Goal: Task Accomplishment & Management: Manage account settings

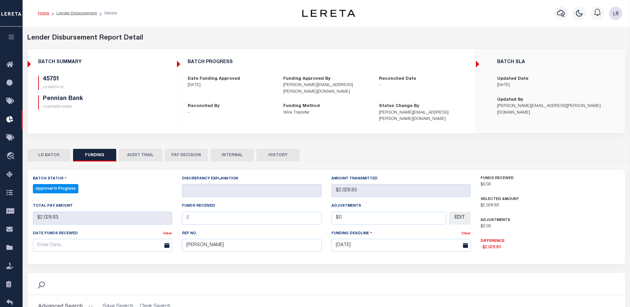
select select "100"
click at [11, 120] on icon at bounding box center [11, 120] width 11 height 8
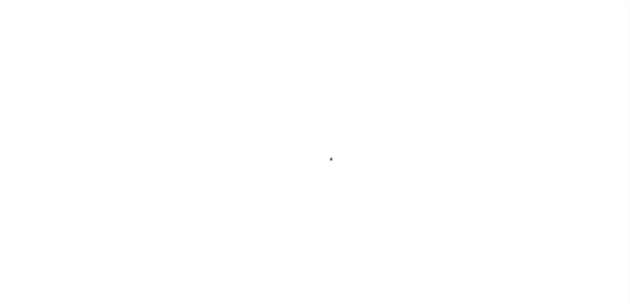
scroll to position [12, 0]
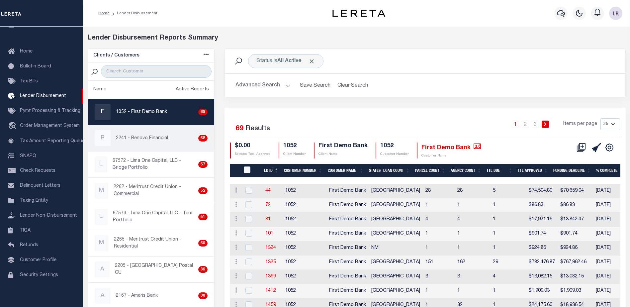
click at [162, 135] on p "2241 - Renovo Financial" at bounding box center [142, 138] width 52 height 7
checkbox input "true"
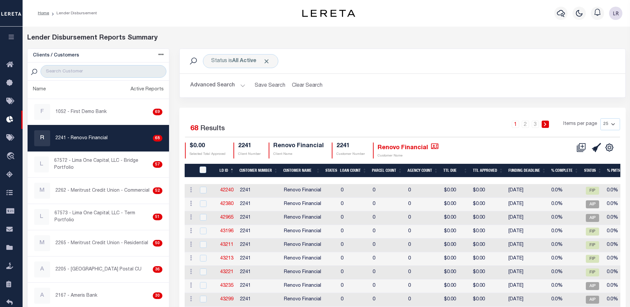
click at [235, 169] on th "LD ID" at bounding box center [227, 171] width 20 height 14
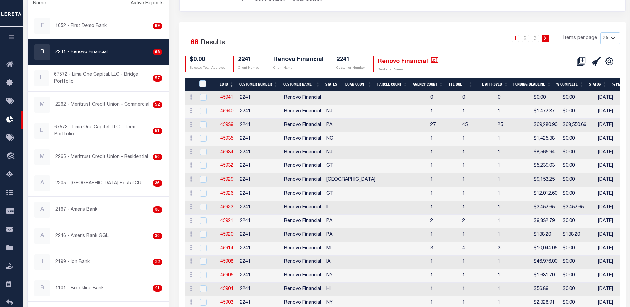
scroll to position [49, 0]
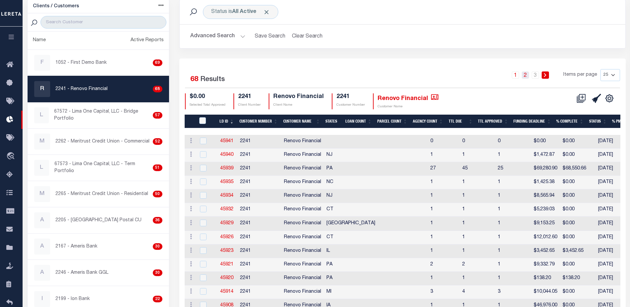
click at [527, 76] on link "2" at bounding box center [525, 74] width 7 height 7
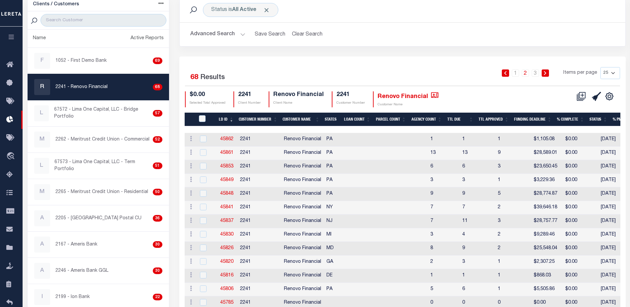
scroll to position [50, 0]
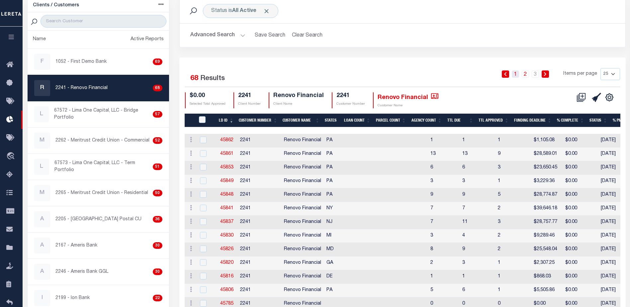
click at [517, 75] on link "1" at bounding box center [515, 73] width 7 height 7
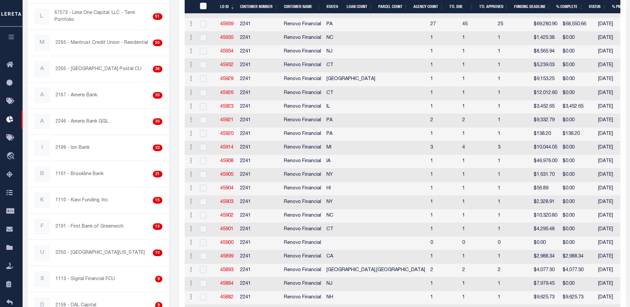
scroll to position [182, 0]
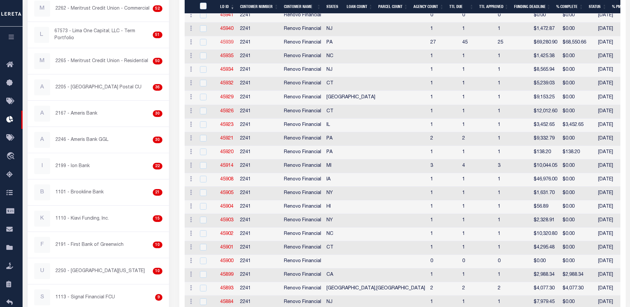
click at [230, 44] on link "45939" at bounding box center [226, 42] width 13 height 5
checkbox input "true"
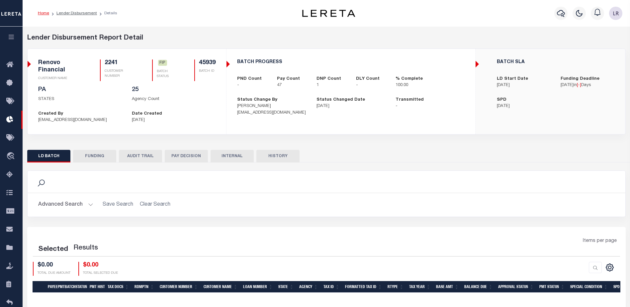
click at [102, 154] on button "FUNDING" at bounding box center [94, 156] width 43 height 13
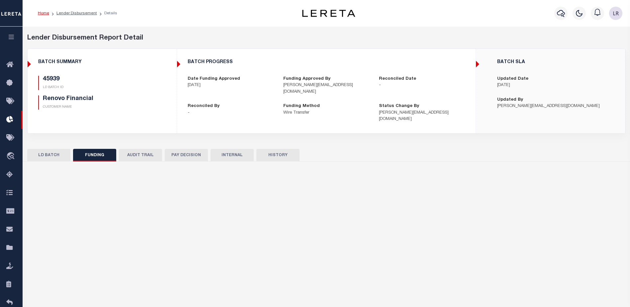
type input "$68,550.66"
type input "$0"
type input "[DATE]"
select select "100"
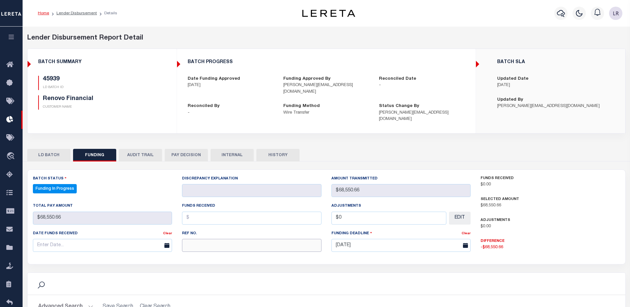
drag, startPoint x: 190, startPoint y: 241, endPoint x: 195, endPoint y: 217, distance: 25.0
click at [190, 241] on input "text" at bounding box center [251, 245] width 139 height 13
paste input "20250829MMQFMP2N076164"
type input "20250829MMQFMP2N076164"
select select "100"
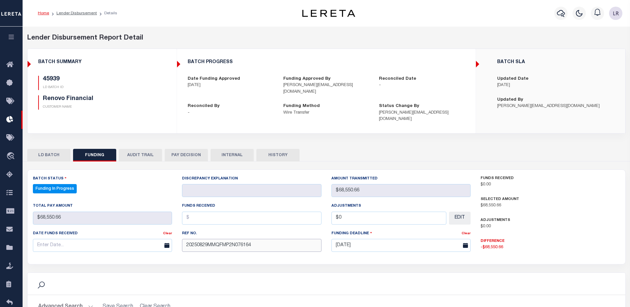
type input "20250829MMQFMP2N076164"
click at [192, 212] on input "text" at bounding box center [251, 218] width 139 height 13
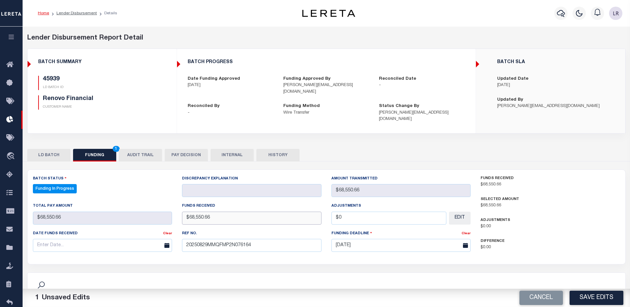
type input "$68,550.66"
click at [136, 242] on input "text" at bounding box center [102, 245] width 139 height 13
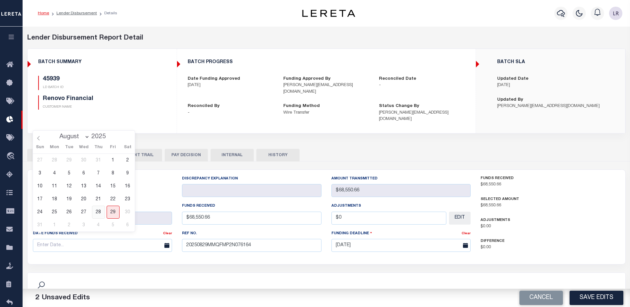
click at [100, 212] on span "28" at bounding box center [98, 212] width 13 height 13
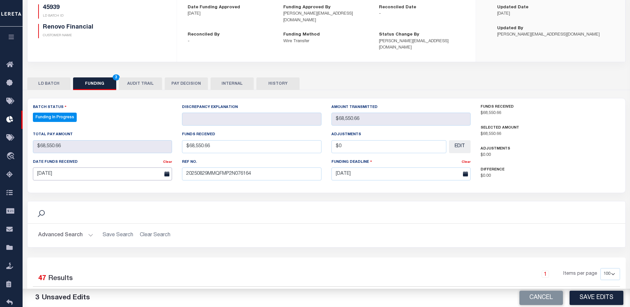
scroll to position [100, 0]
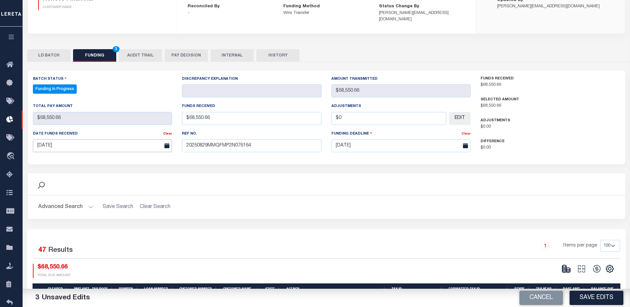
click at [147, 139] on input "[DATE]" at bounding box center [102, 145] width 139 height 13
click at [117, 228] on span "29" at bounding box center [113, 227] width 13 height 13
type input "[DATE]"
click at [595, 299] on button "Save Edits" at bounding box center [597, 298] width 54 height 14
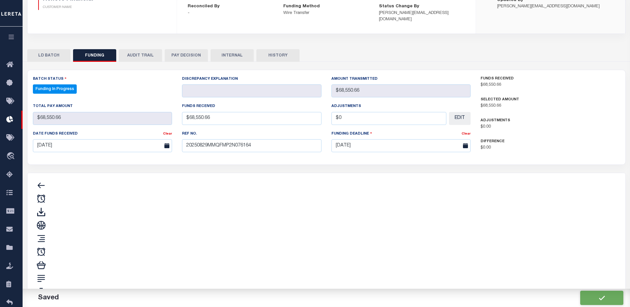
type input "$68,550.66"
type input "$0"
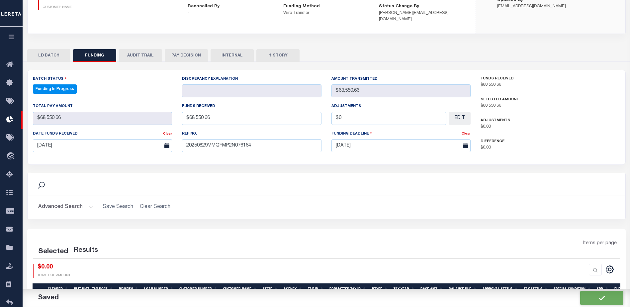
select select "100"
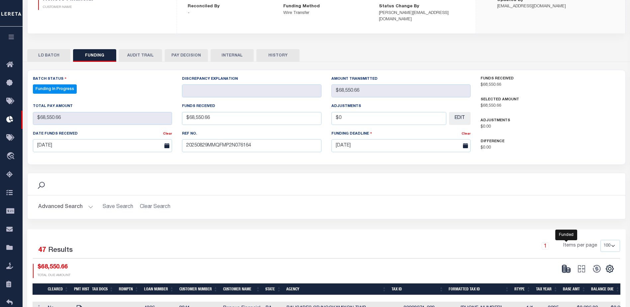
click at [569, 268] on ellipse at bounding box center [568, 269] width 4 height 2
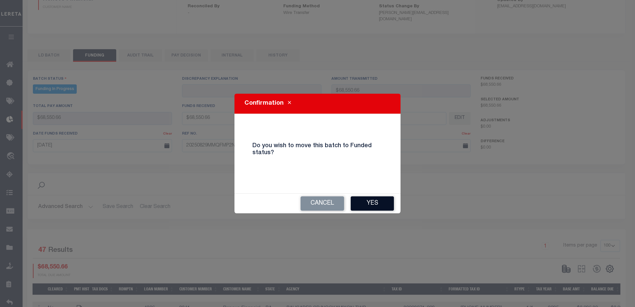
click at [389, 207] on button "Yes" at bounding box center [372, 203] width 43 height 14
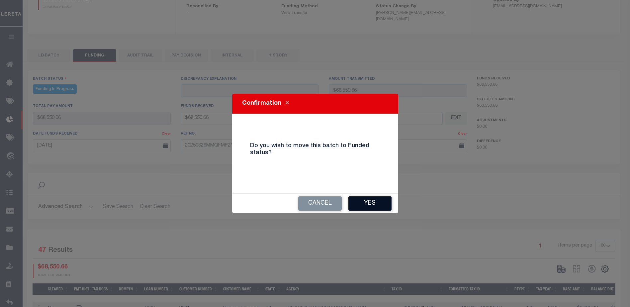
type input "$68,550.66"
type input "$0"
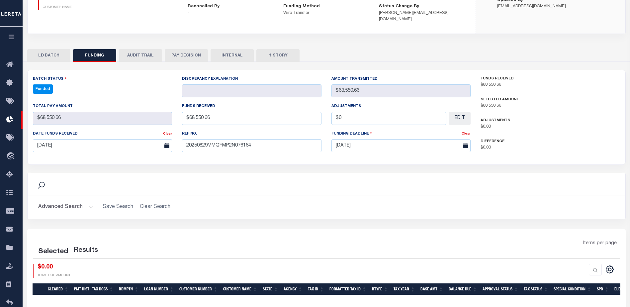
select select "100"
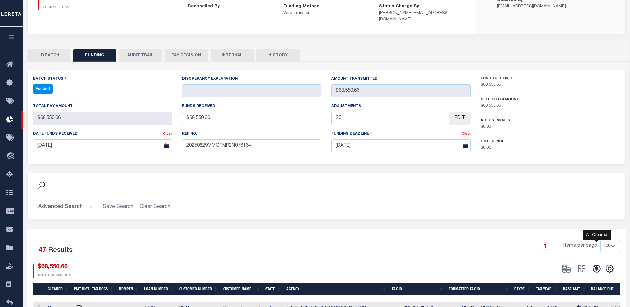
click at [594, 264] on icon at bounding box center [596, 268] width 9 height 9
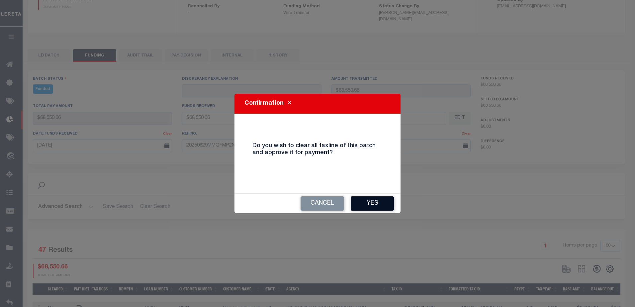
click at [383, 210] on button "Yes" at bounding box center [372, 203] width 43 height 14
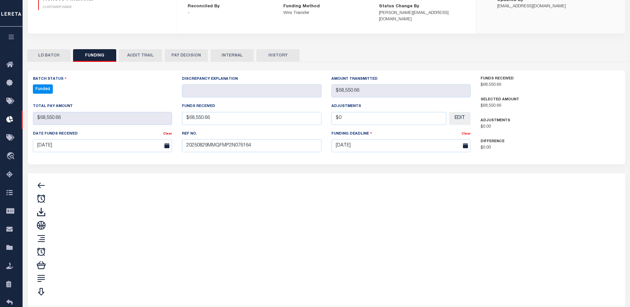
type input "$68,550.66"
type input "$0"
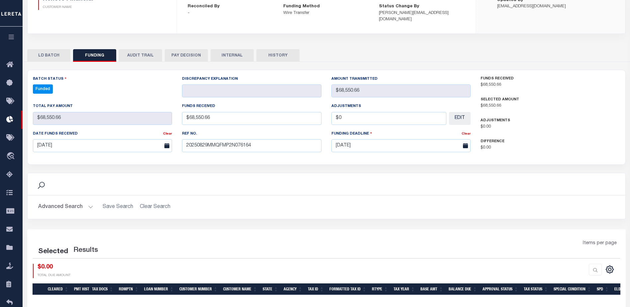
select select "100"
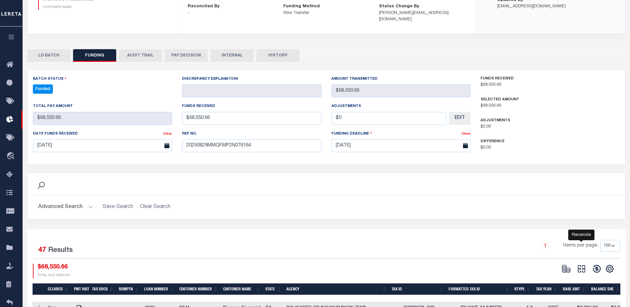
click at [581, 264] on icon "" at bounding box center [581, 268] width 9 height 9
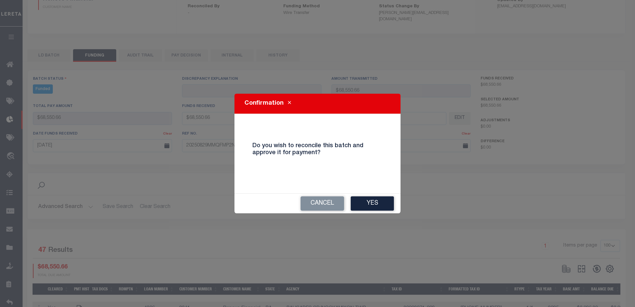
click at [376, 202] on button "Yes" at bounding box center [372, 203] width 43 height 14
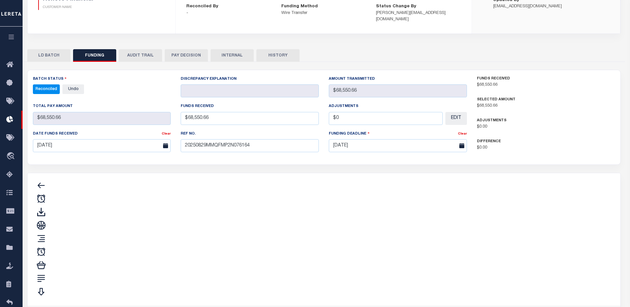
type input "$68,550.66"
type input "$0"
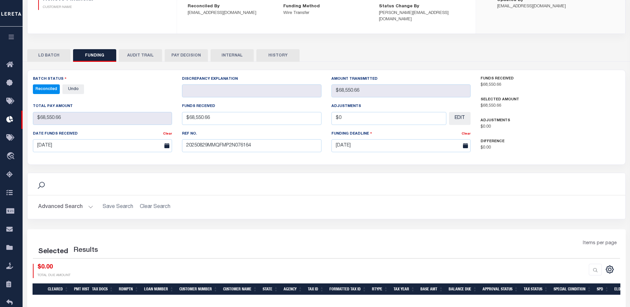
click at [241, 50] on button "INTERNAL" at bounding box center [232, 55] width 43 height 13
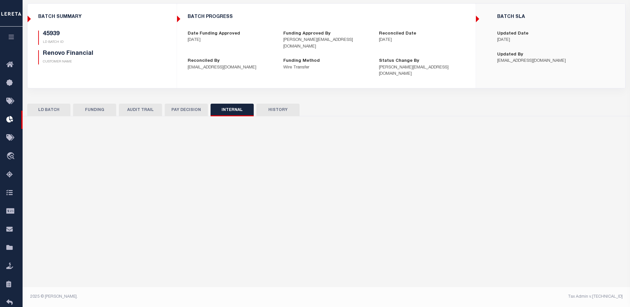
scroll to position [45, 0]
click at [291, 162] on input "text" at bounding box center [327, 169] width 588 height 25
paste input "ORG AMT - $314058.00 45718-$65567.7 45730-$33318.57 45738-$62769.98 45743-$4479…"
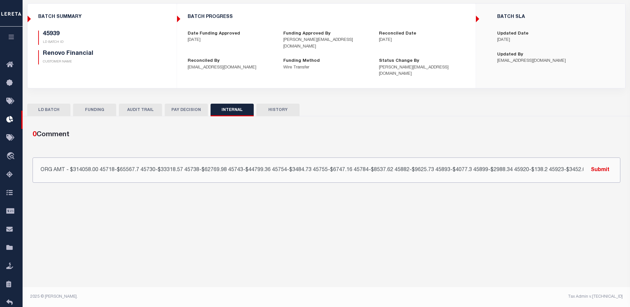
scroll to position [0, 43]
type input "ORG AMT - $314058.00 45718-$65567.7 45730-$33318.57 45738-$62769.98 45743-$4479…"
click at [601, 163] on button "Submit" at bounding box center [600, 170] width 27 height 14
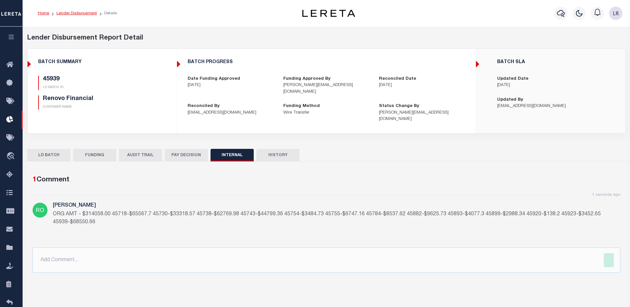
click at [88, 13] on link "Lender Disbursement" at bounding box center [76, 13] width 41 height 4
checkbox input "true"
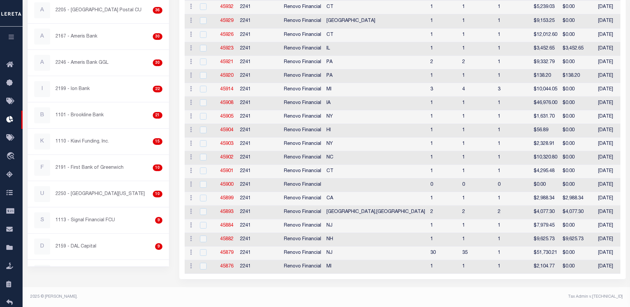
scroll to position [30, 0]
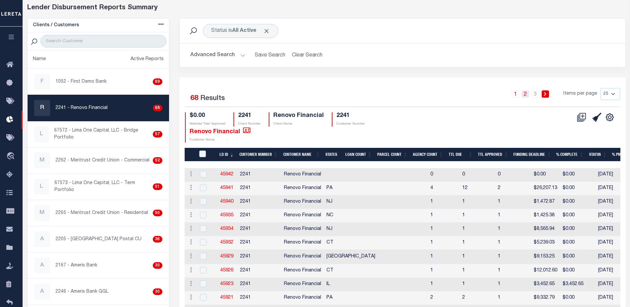
click at [524, 92] on link "2" at bounding box center [525, 93] width 7 height 7
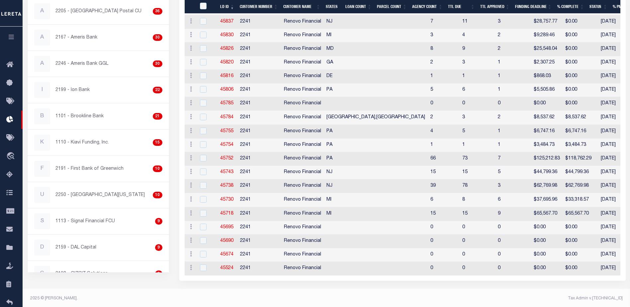
scroll to position [264, 0]
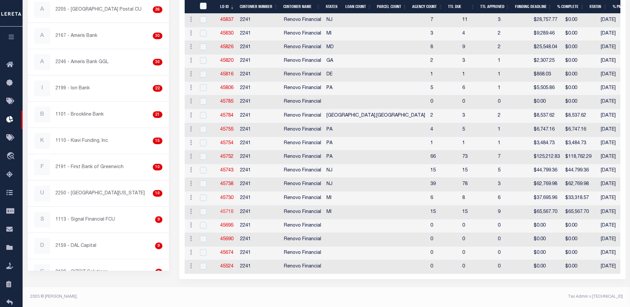
click at [230, 210] on link "45718" at bounding box center [226, 212] width 13 height 5
checkbox input "true"
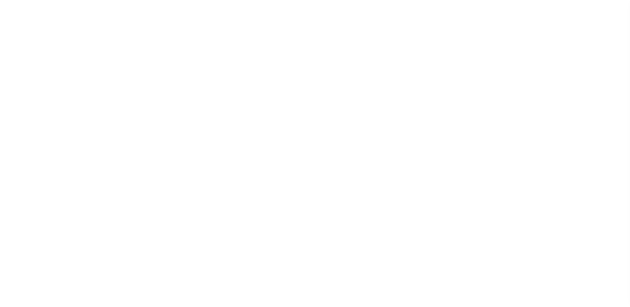
scroll to position [12, 0]
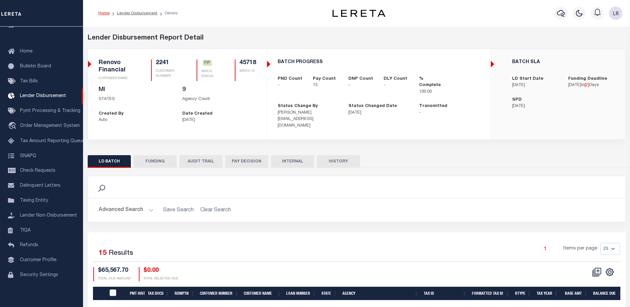
click at [154, 155] on button "FUNDING" at bounding box center [155, 161] width 43 height 13
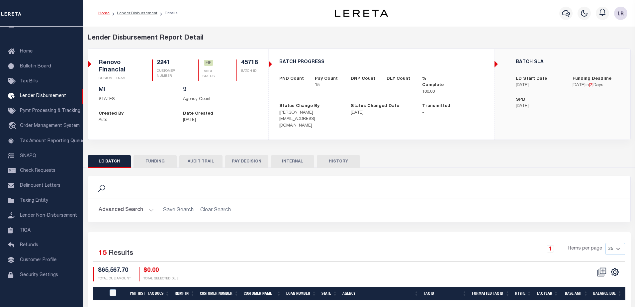
type input "$65,567.7"
type input "$0"
type input "[DATE]"
select select "7"
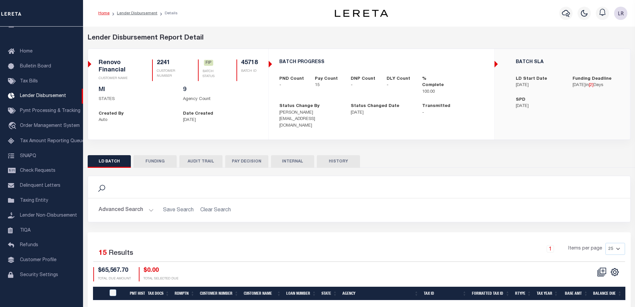
select select "100"
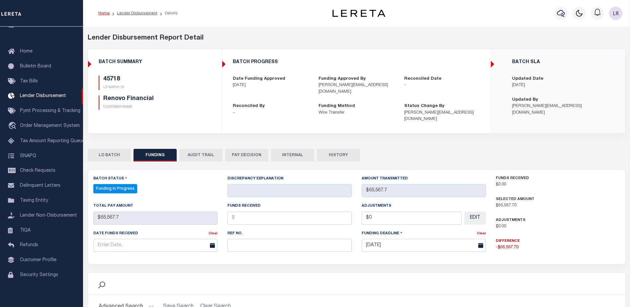
select select "100"
click at [245, 240] on input "text" at bounding box center [290, 245] width 124 height 13
paste input "20250829MMQFMP2N076164"
type input "20250829MMQFMP2N076164"
click at [242, 214] on input "text" at bounding box center [290, 218] width 124 height 13
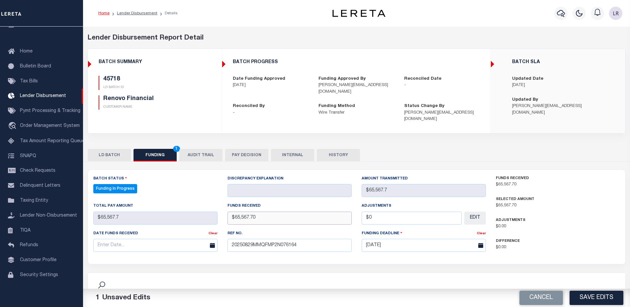
type input "$65,567.70"
click at [190, 239] on input "text" at bounding box center [155, 245] width 124 height 13
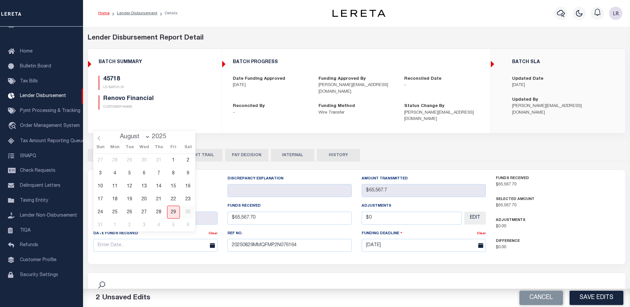
click at [182, 210] on span "30" at bounding box center [188, 212] width 13 height 13
click at [175, 212] on span "29" at bounding box center [173, 212] width 13 height 13
type input "[DATE]"
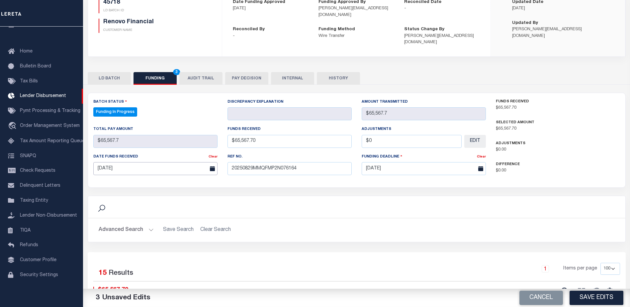
scroll to position [100, 0]
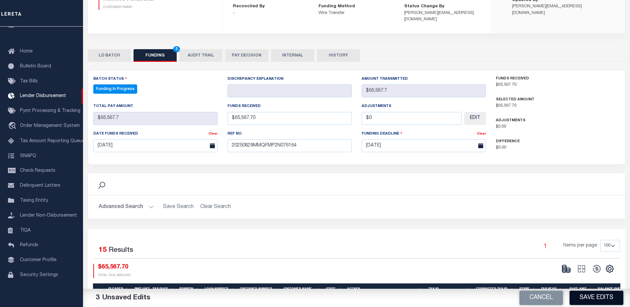
click at [598, 298] on button "Save Edits" at bounding box center [597, 298] width 54 height 14
type input "$65,567.7"
type input "$0"
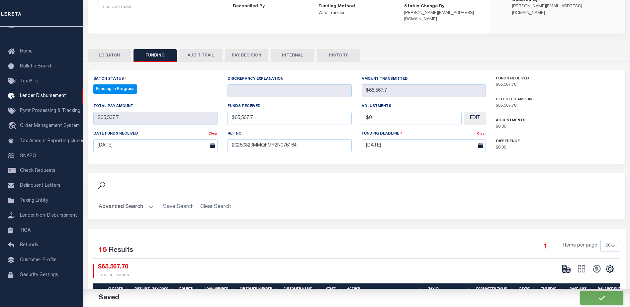
select select "100"
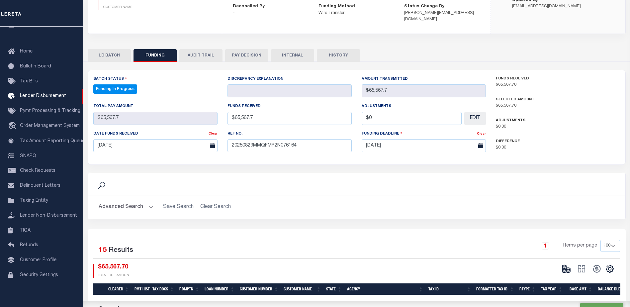
click at [572, 264] on button at bounding box center [566, 269] width 15 height 10
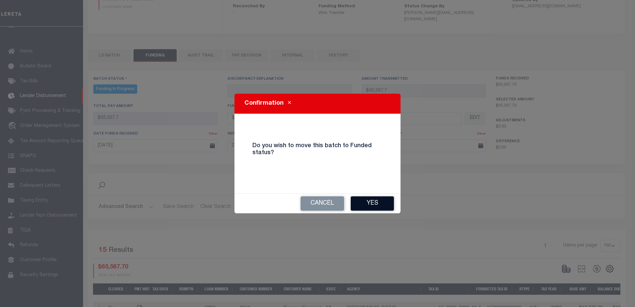
click at [372, 202] on button "Yes" at bounding box center [372, 203] width 43 height 14
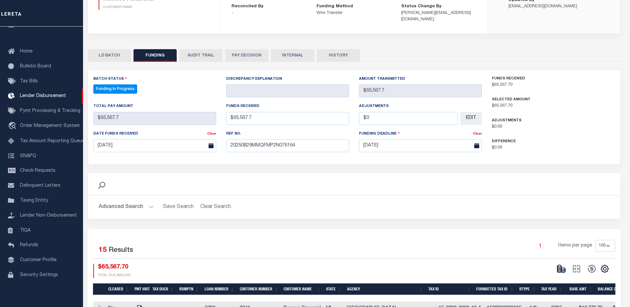
type input "$65,567.7"
type input "$0"
select select "100"
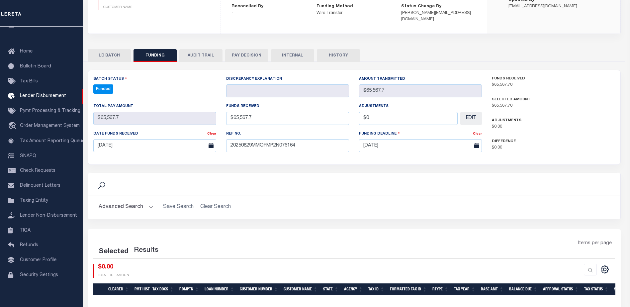
select select "100"
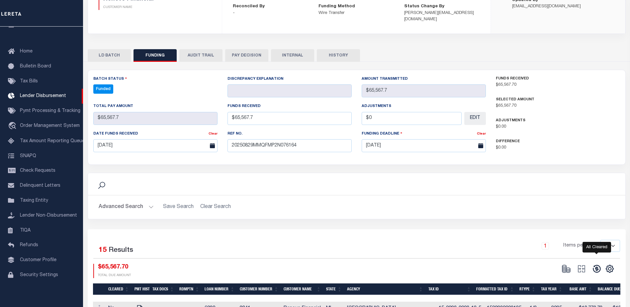
click at [593, 265] on icon at bounding box center [597, 269] width 8 height 8
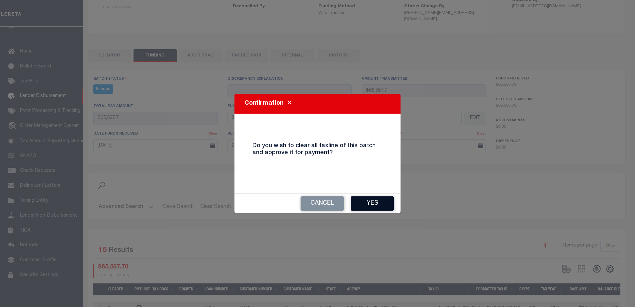
click at [387, 205] on button "Yes" at bounding box center [372, 203] width 43 height 14
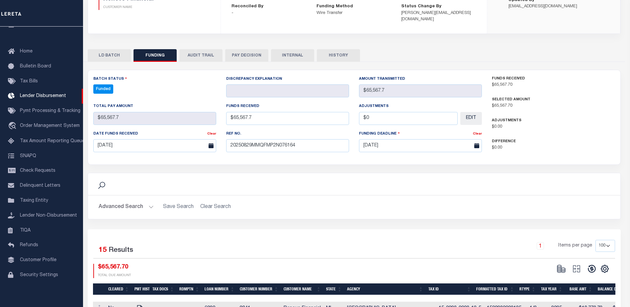
type input "$65,567.7"
type input "$0"
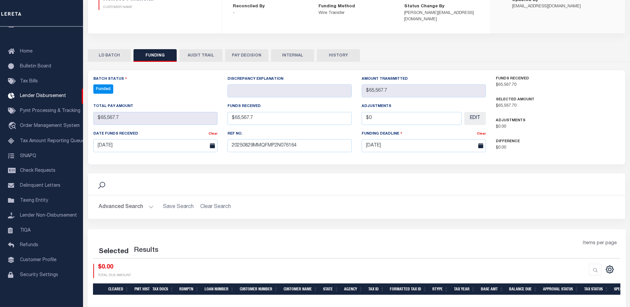
select select "100"
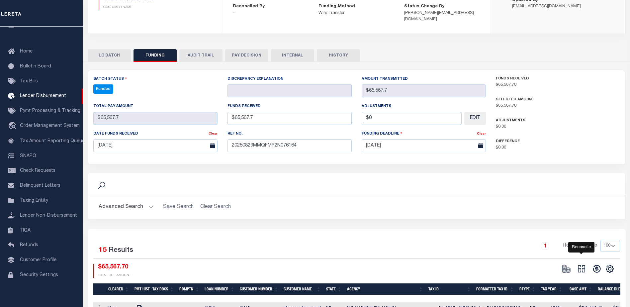
click at [585, 265] on icon "" at bounding box center [581, 268] width 7 height 7
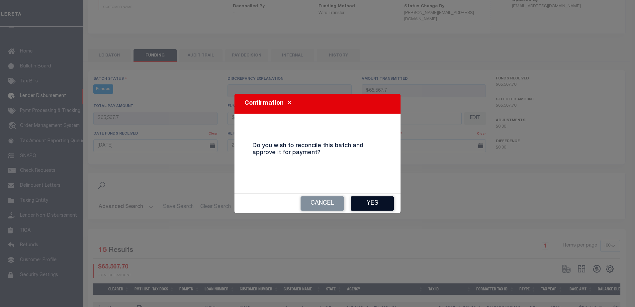
drag, startPoint x: 378, startPoint y: 205, endPoint x: 374, endPoint y: 205, distance: 3.7
click at [377, 205] on button "Yes" at bounding box center [372, 203] width 43 height 14
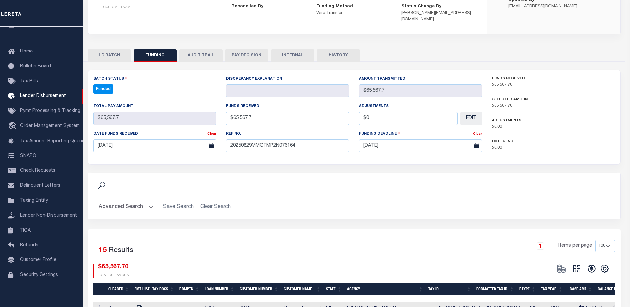
type input "$65,567.7"
type input "$0"
select select "100"
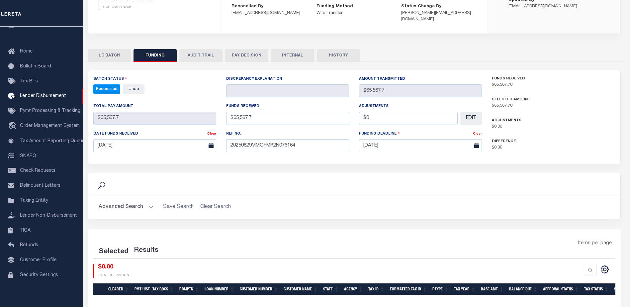
select select "100"
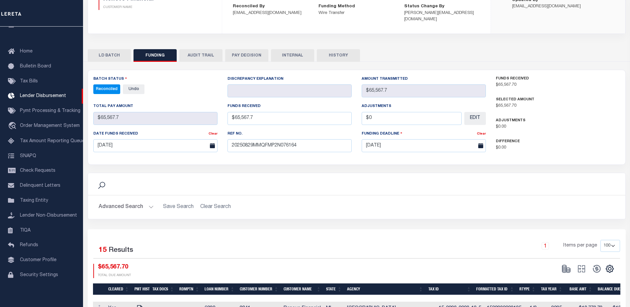
click at [297, 62] on div "Search Advanced Search Save Search Clear Search" at bounding box center [357, 292] width 538 height 460
click at [296, 49] on button "INTERNAL" at bounding box center [292, 55] width 43 height 13
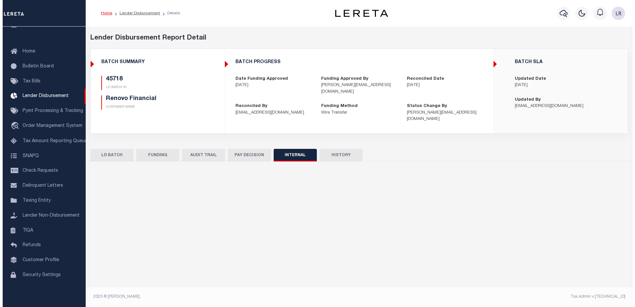
scroll to position [0, 0]
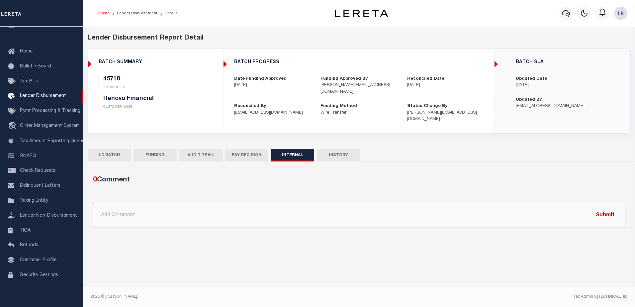
click at [379, 203] on input "text" at bounding box center [359, 215] width 532 height 25
paste input "ORG AMT - $314058.00 45718-$65567.7 45730-$33318.57 45738-$62769.98 45743-$4479…"
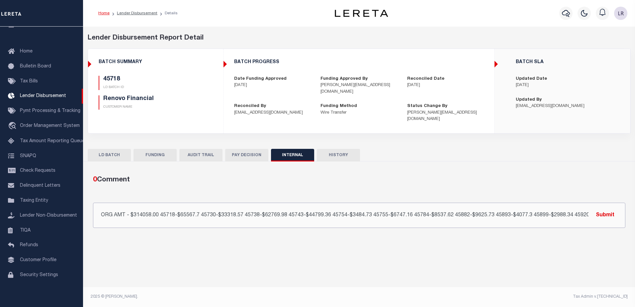
scroll to position [0, 99]
click at [591, 204] on input "ORG AMT - $314058.00 45718-$65567.7 45730-$33318.57 45738-$62769.98 45743-$4479…" at bounding box center [359, 215] width 532 height 25
type input "ORG AMT - $314058.00 45718-$65567.7 45730-$33318.57 45738-$62769.98 45743-$4479…"
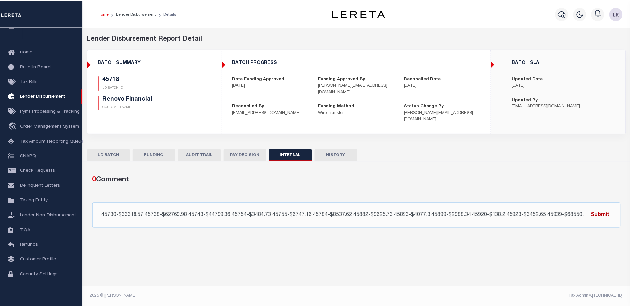
scroll to position [0, 0]
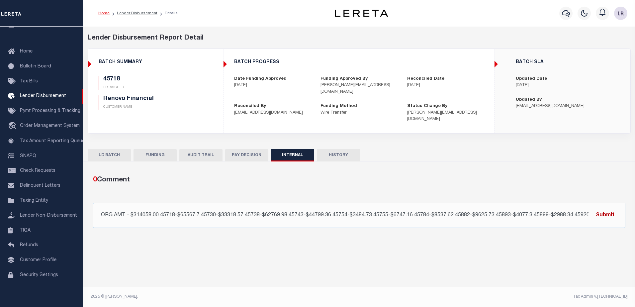
click at [615, 209] on button "Submit" at bounding box center [605, 215] width 27 height 14
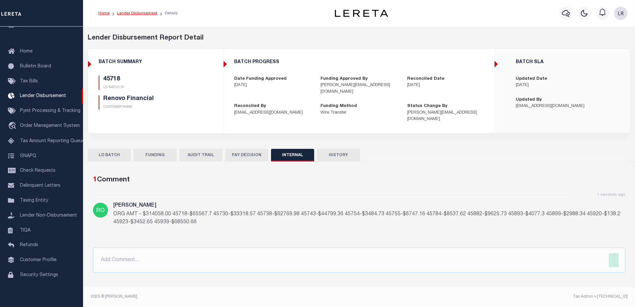
click at [143, 11] on link "Lender Disbursement" at bounding box center [137, 13] width 41 height 4
checkbox input "true"
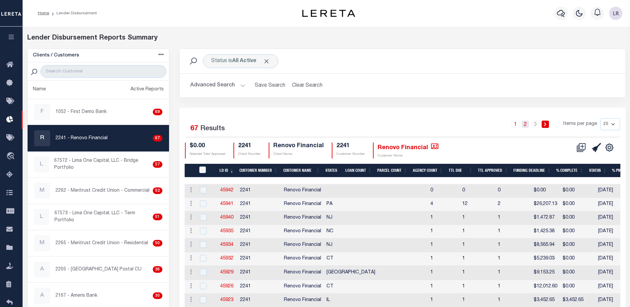
click at [526, 127] on link "2" at bounding box center [525, 124] width 7 height 7
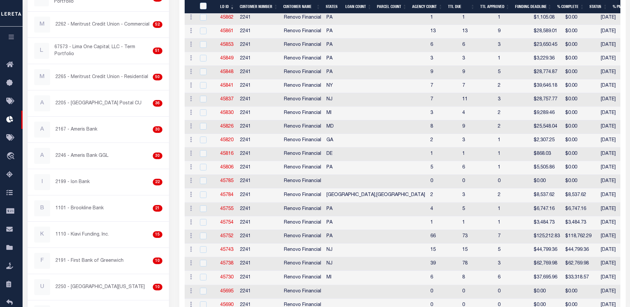
scroll to position [249, 0]
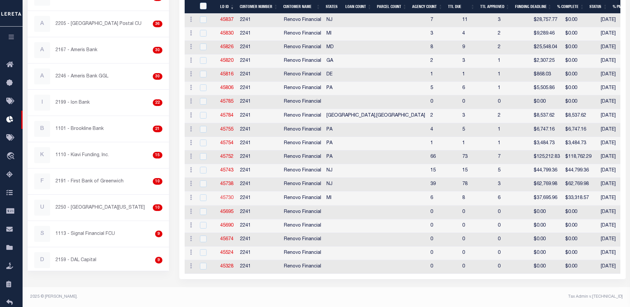
click at [229, 196] on link "45730" at bounding box center [226, 198] width 13 height 5
checkbox input "true"
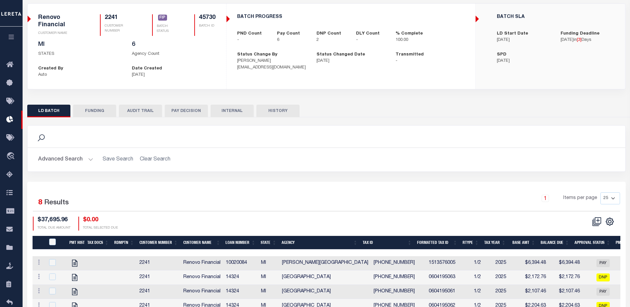
scroll to position [141, 0]
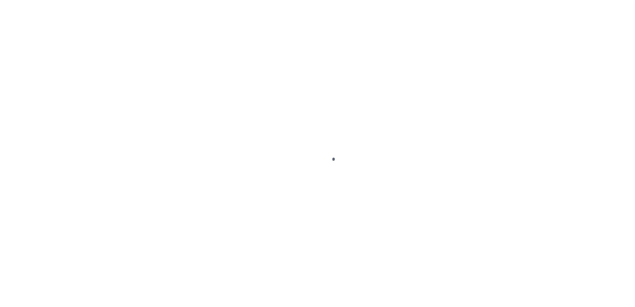
type input "$0.00"
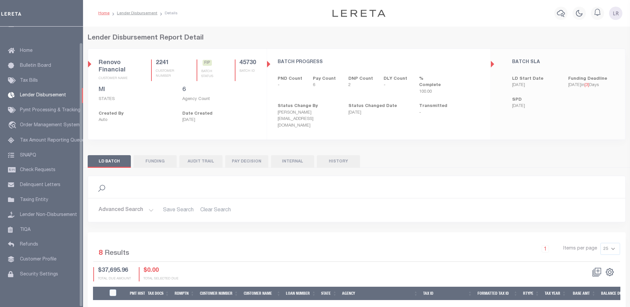
scroll to position [17, 0]
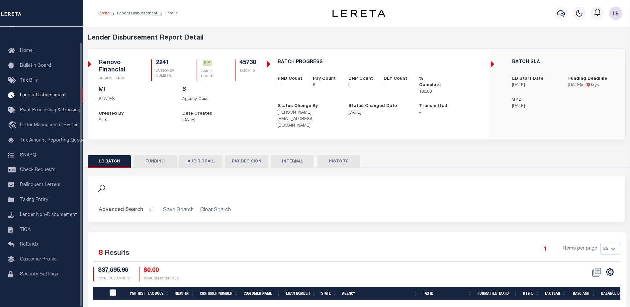
click at [160, 155] on button "FUNDING" at bounding box center [155, 161] width 43 height 13
type input "$33,318.57"
type input "$0"
type input "09/02/2025"
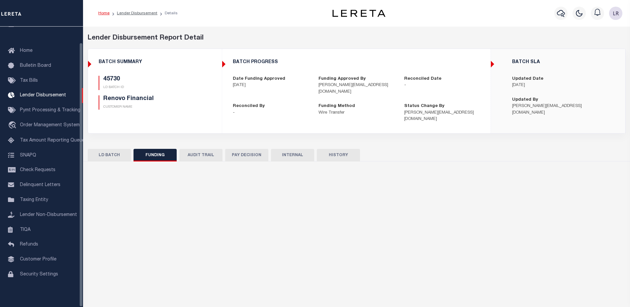
select select "100"
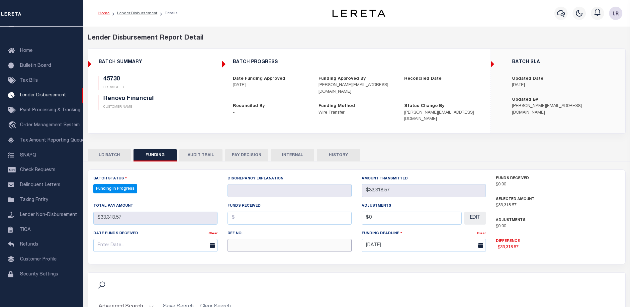
click at [249, 239] on input "text" at bounding box center [290, 245] width 124 height 13
paste input "20250829MMQFMP2N076164"
type input "20250829MMQFMP2N076164"
drag, startPoint x: 247, startPoint y: 213, endPoint x: 247, endPoint y: 207, distance: 6.0
click at [247, 213] on input "text" at bounding box center [290, 218] width 124 height 13
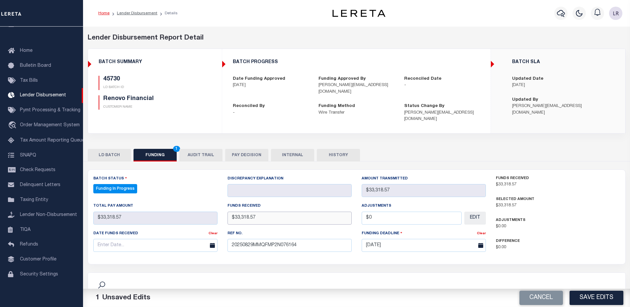
type input "$33,318.57"
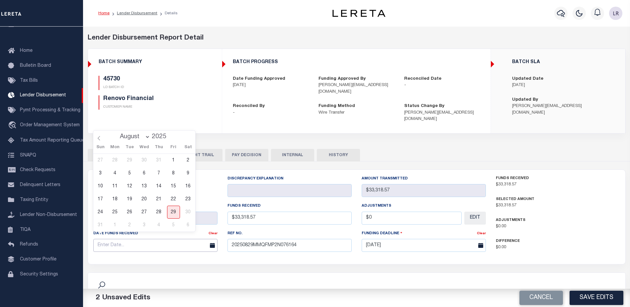
click at [188, 239] on input "text" at bounding box center [155, 245] width 124 height 13
click at [164, 213] on span "28" at bounding box center [158, 212] width 13 height 13
type input "[DATE]"
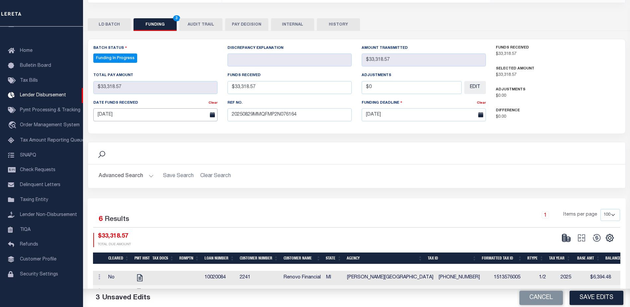
scroll to position [133, 0]
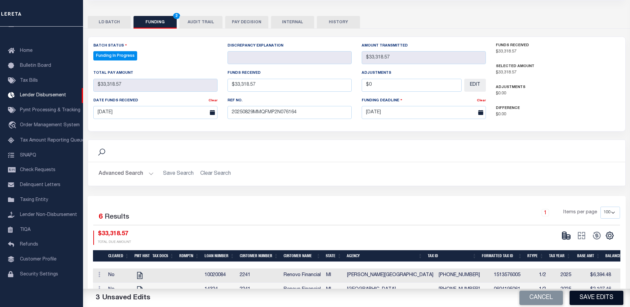
click at [588, 297] on button "Save Edits" at bounding box center [597, 298] width 54 height 14
type input "$33,318.57"
type input "$0"
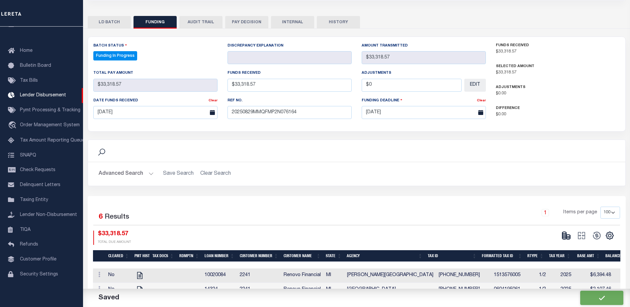
select select "100"
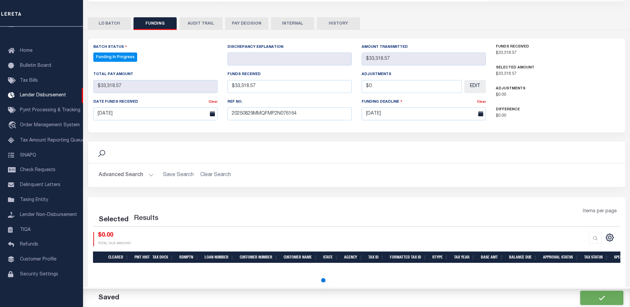
select select "100"
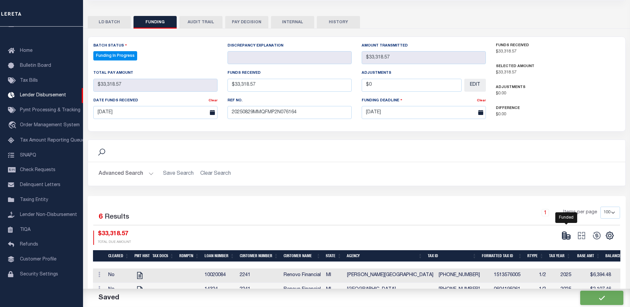
click at [568, 231] on icon at bounding box center [566, 235] width 9 height 9
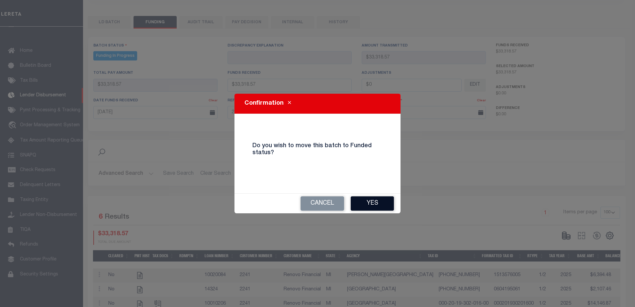
click at [384, 202] on button "Yes" at bounding box center [372, 203] width 43 height 14
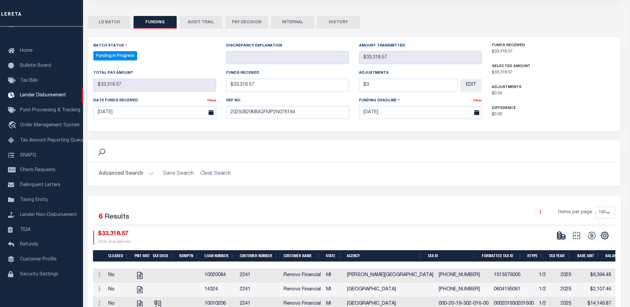
type input "$33,318.57"
type input "$0"
select select "100"
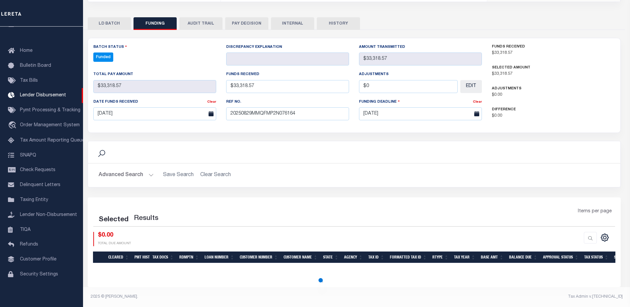
select select "100"
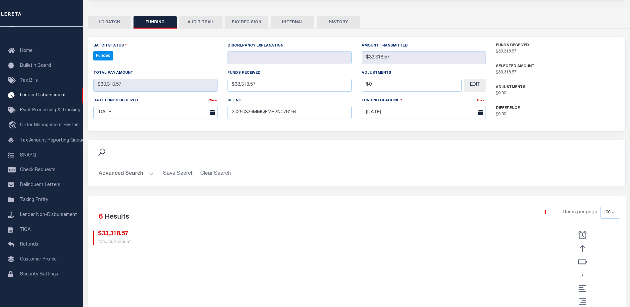
scroll to position [124, 0]
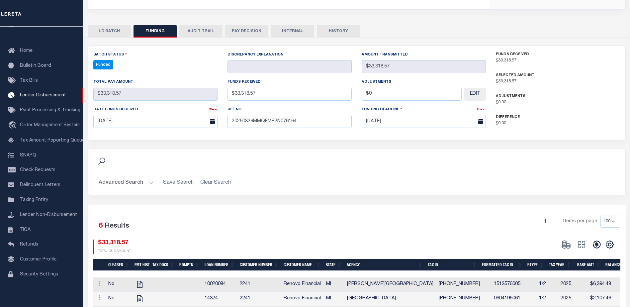
drag, startPoint x: 596, startPoint y: 230, endPoint x: 597, endPoint y: 233, distance: 3.7
click at [596, 230] on div "Selected 6 Results 1 Items per page 10 25 50 100 $33,318.57 TOTAL DUE AMOUNT" at bounding box center [356, 235] width 537 height 38
click at [597, 240] on icon at bounding box center [596, 244] width 9 height 9
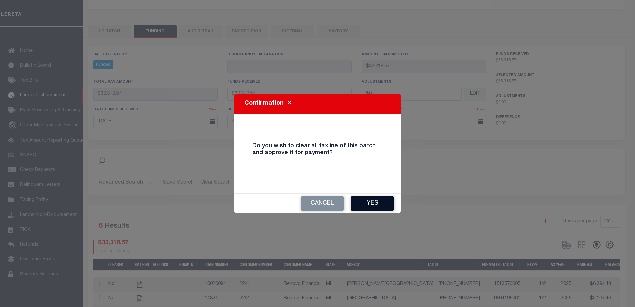
click at [381, 203] on button "Yes" at bounding box center [372, 203] width 43 height 14
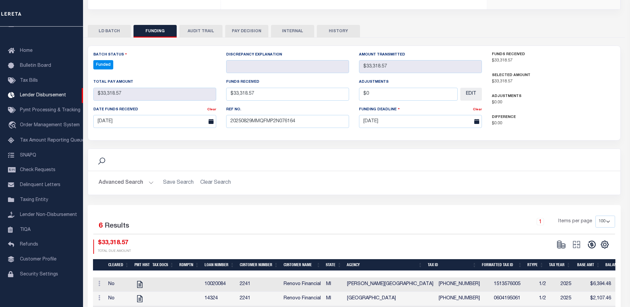
type input "$33,318.57"
type input "$0"
select select "100"
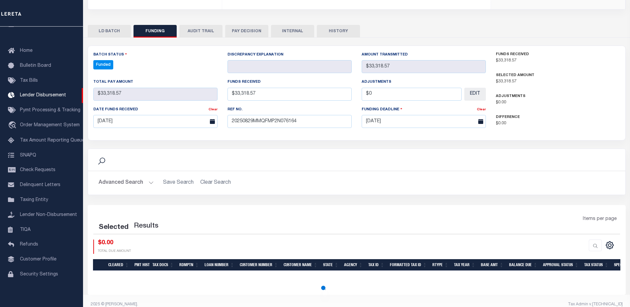
select select "100"
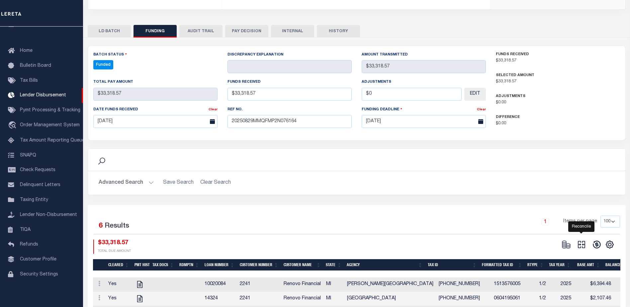
click at [577, 240] on icon at bounding box center [581, 244] width 9 height 9
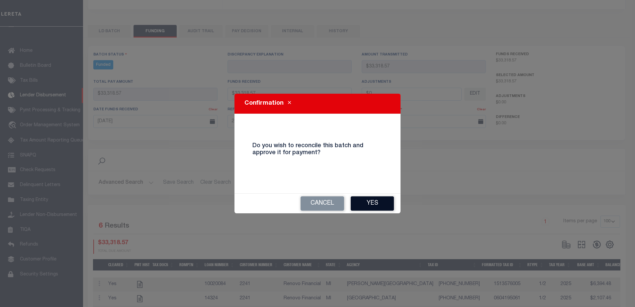
click at [389, 202] on button "Yes" at bounding box center [372, 203] width 43 height 14
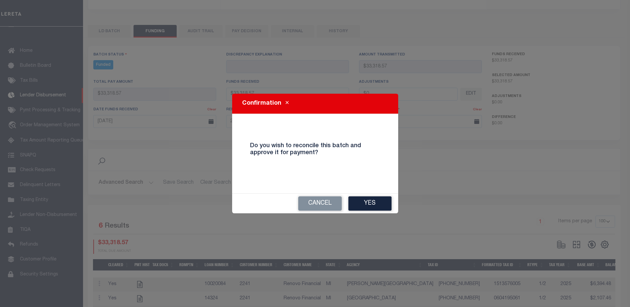
type input "$33,318.57"
type input "$0"
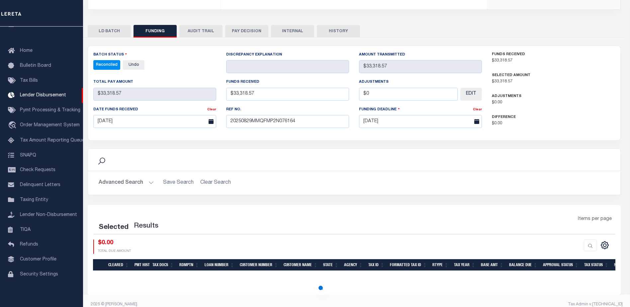
select select "100"
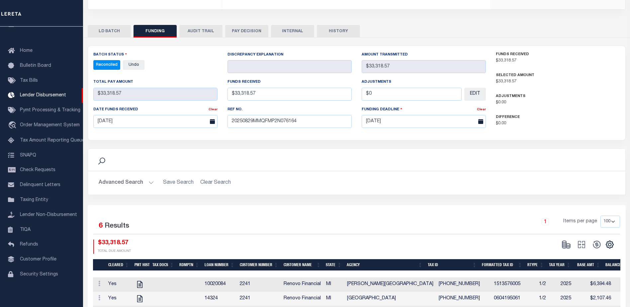
click at [295, 25] on button "INTERNAL" at bounding box center [292, 31] width 43 height 13
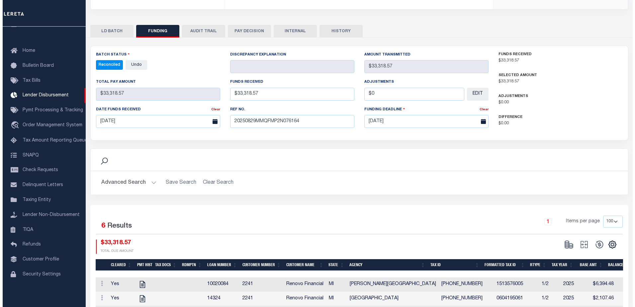
scroll to position [0, 0]
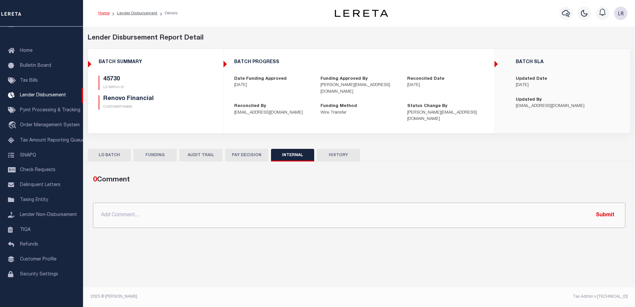
click at [396, 212] on input "text" at bounding box center [359, 215] width 532 height 25
paste input "ORG AMT - $314058.00 45718-$65567.7 45730-$33318.57 45738-$62769.98 45743-$4479…"
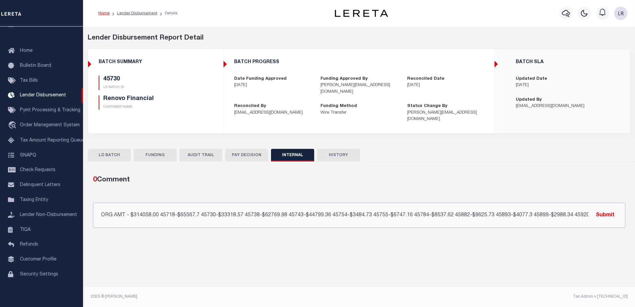
scroll to position [0, 99]
type input "ORG AMT - $314058.00 45718-$65567.7 45730-$33318.57 45738-$62769.98 45743-$4479…"
click at [611, 208] on button "Submit" at bounding box center [605, 215] width 27 height 14
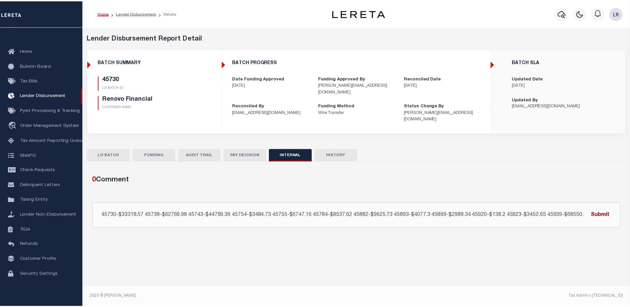
scroll to position [0, 0]
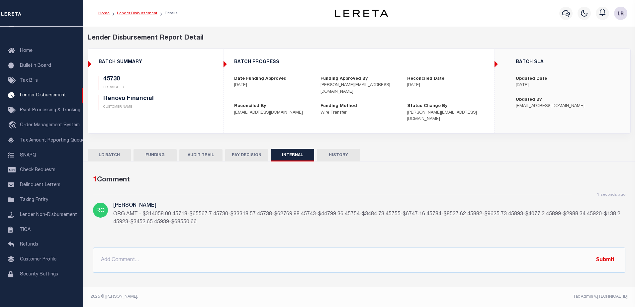
click at [148, 12] on link "Lender Disbursement" at bounding box center [137, 13] width 41 height 4
checkbox input "true"
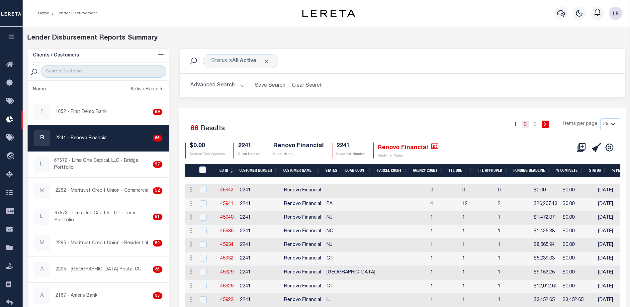
click at [529, 124] on link "2" at bounding box center [525, 124] width 7 height 7
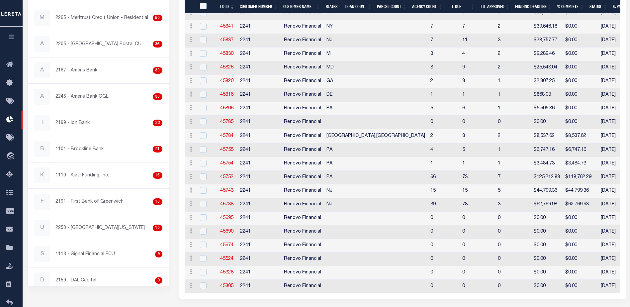
scroll to position [232, 0]
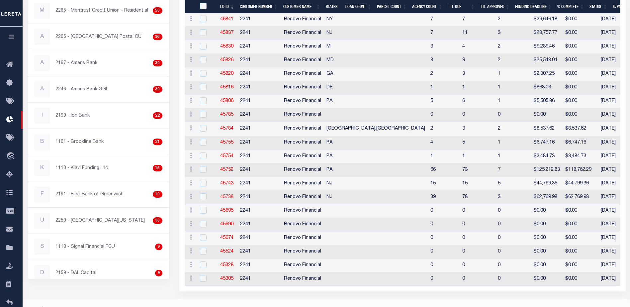
click at [230, 198] on link "45738" at bounding box center [226, 197] width 13 height 5
checkbox input "true"
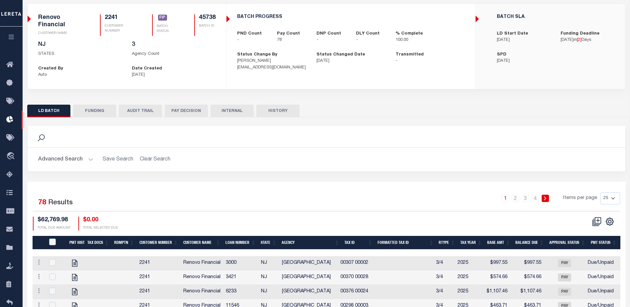
scroll to position [127, 0]
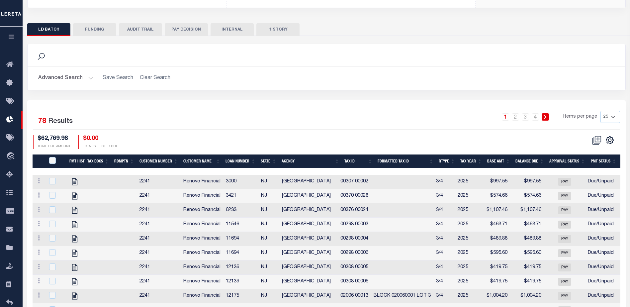
click at [94, 28] on button "FUNDING" at bounding box center [94, 29] width 43 height 13
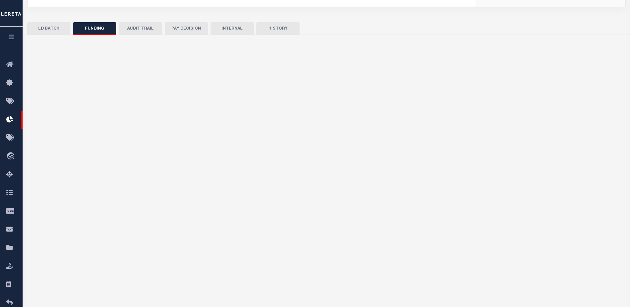
type input "$62,769.98"
type input "$0"
type input "[DATE]"
select select "100"
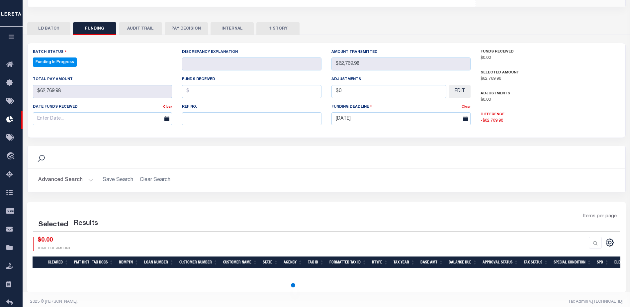
scroll to position [124, 0]
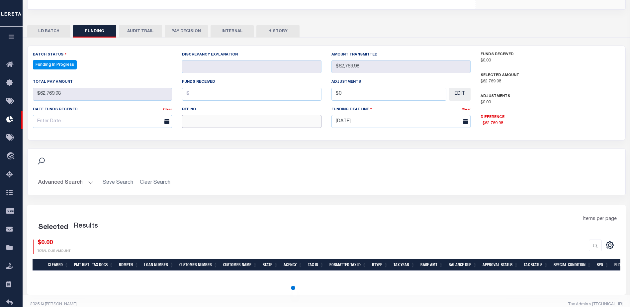
click at [206, 117] on input "text" at bounding box center [251, 121] width 139 height 13
paste input "20250829MMQFMP2N076164"
type input "20250829MMQFMP2N076164"
select select "100"
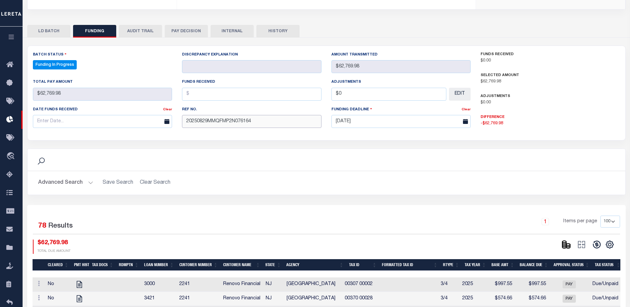
scroll to position [127, 0]
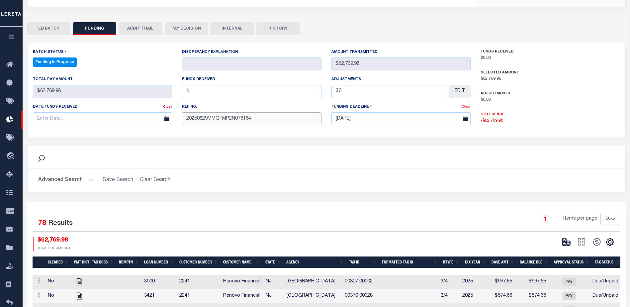
type input "20250829MMQFMP2N076164"
click at [199, 123] on div "Ref No. 20250829MMQFMP2N076164" at bounding box center [251, 116] width 149 height 27
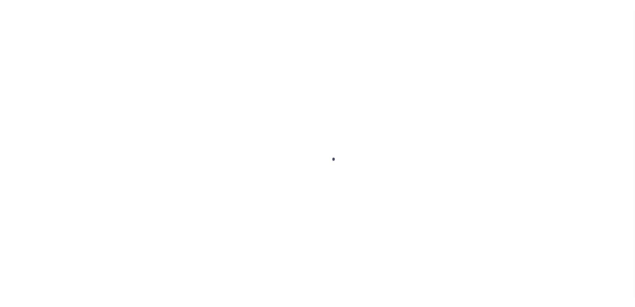
type input "$0.00"
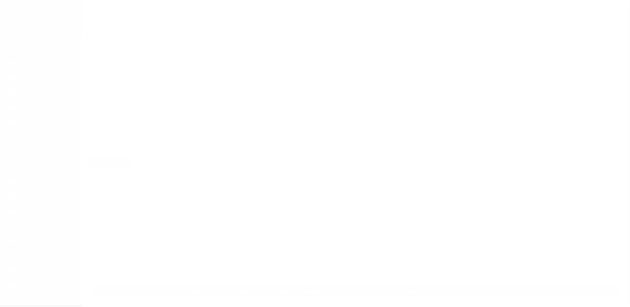
scroll to position [17, 0]
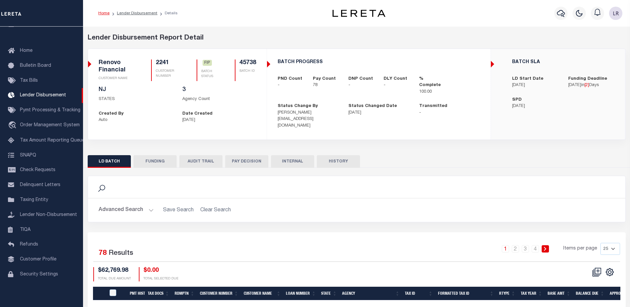
click at [168, 155] on button "FUNDING" at bounding box center [155, 161] width 43 height 13
type input "$62,769.98"
type input "$0"
type input "[DATE]"
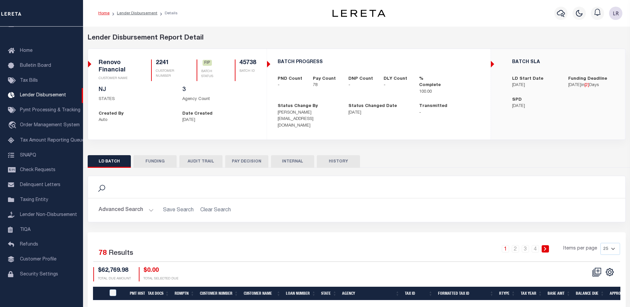
select select "7"
select select "100"
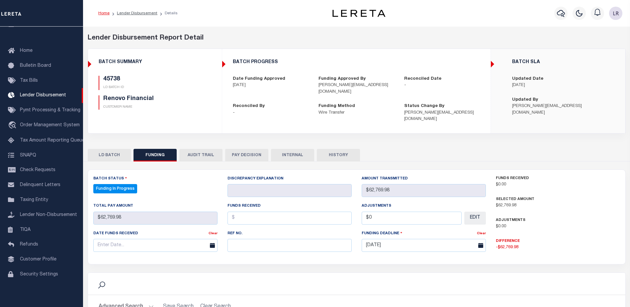
select select "100"
click at [241, 239] on input "text" at bounding box center [290, 245] width 124 height 13
paste input "20250829MMQFMP2N076164"
type input "20250829MMQFMP2N076164"
click at [240, 215] on input "text" at bounding box center [290, 218] width 124 height 13
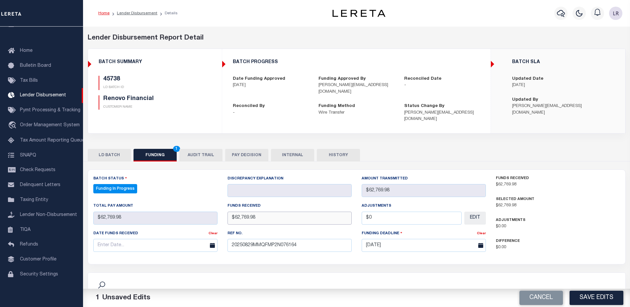
type input "$62,769.98"
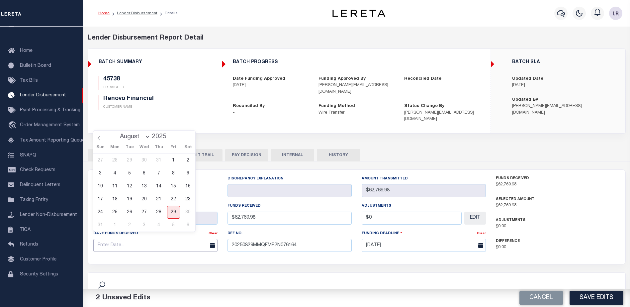
click at [200, 243] on input "text" at bounding box center [155, 245] width 124 height 13
click at [157, 210] on span "28" at bounding box center [158, 212] width 13 height 13
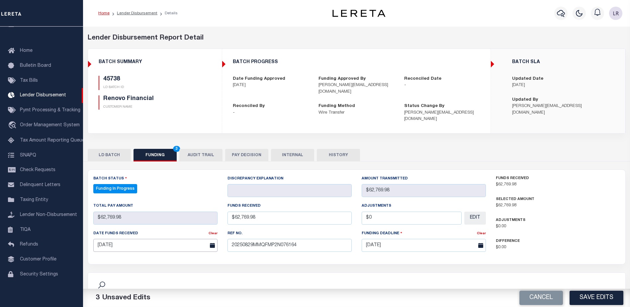
click at [177, 242] on input "[DATE]" at bounding box center [155, 245] width 124 height 13
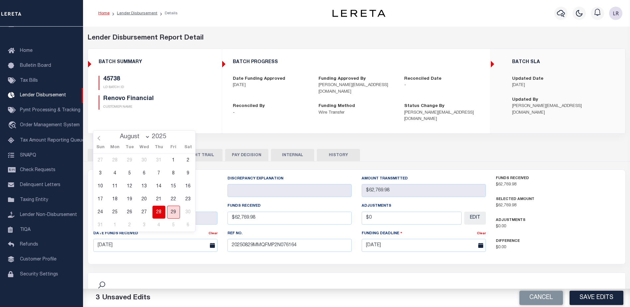
click at [175, 214] on span "29" at bounding box center [173, 212] width 13 height 13
type input "[DATE]"
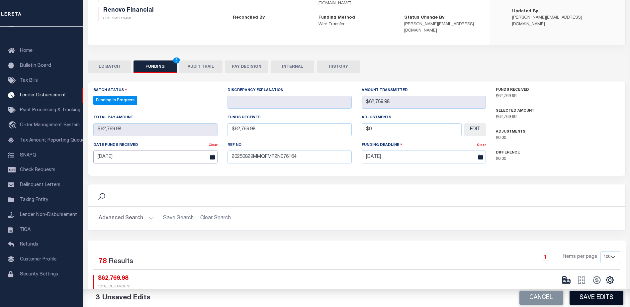
scroll to position [100, 0]
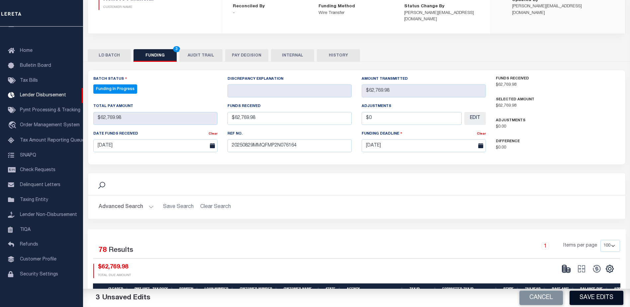
click at [607, 299] on button "Save Edits" at bounding box center [597, 298] width 54 height 14
type input "$62,769.98"
type input "$0"
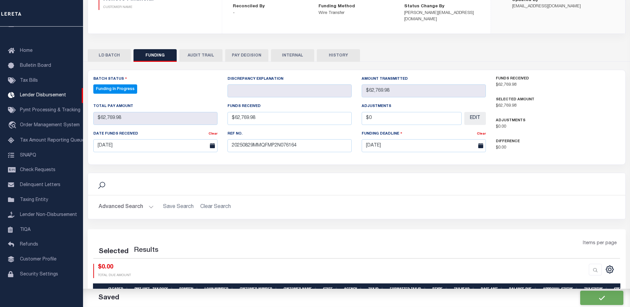
click at [604, 269] on div at bounding box center [604, 269] width 0 height 0
select select "100"
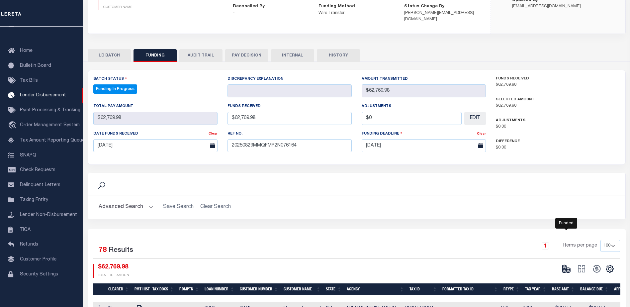
click at [566, 267] on icon at bounding box center [564, 268] width 4 height 2
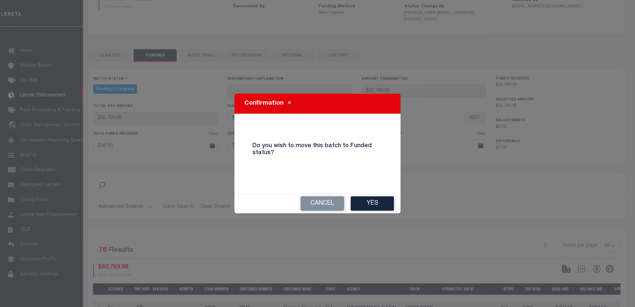
click at [385, 211] on div "Cancel Yes" at bounding box center [317, 204] width 166 height 20
click at [383, 207] on button "Yes" at bounding box center [372, 203] width 43 height 14
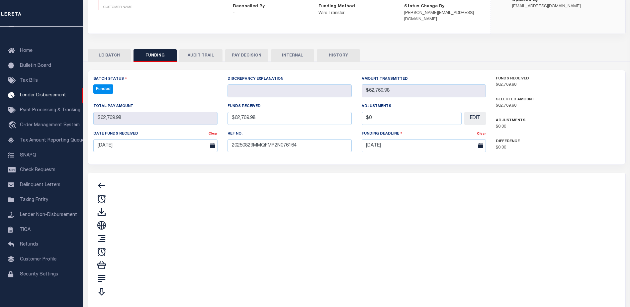
type input "$62,769.98"
type input "$0"
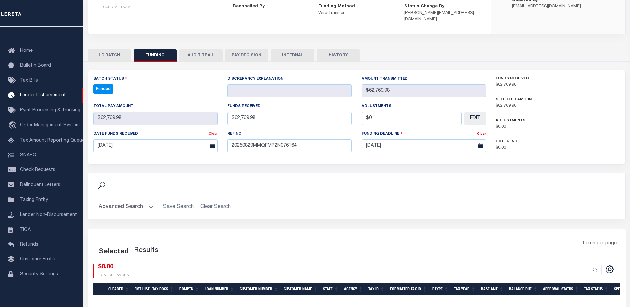
select select "100"
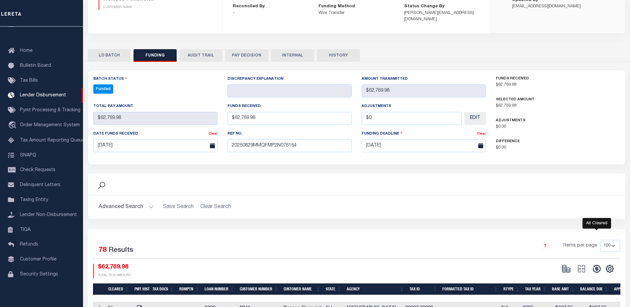
click at [595, 264] on icon at bounding box center [596, 268] width 9 height 9
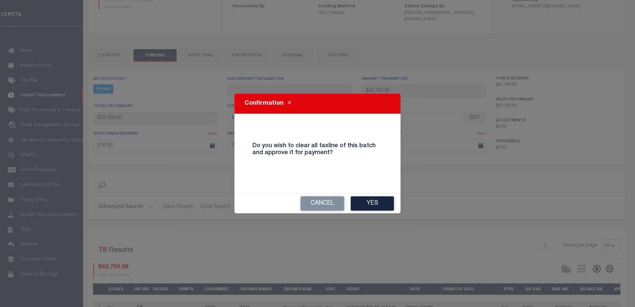
click at [373, 194] on div "Cancel Yes" at bounding box center [317, 204] width 166 height 20
click at [376, 201] on button "Yes" at bounding box center [372, 203] width 43 height 14
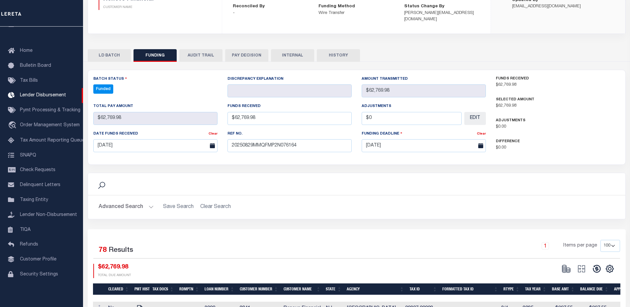
type input "$62,769.98"
type input "$0"
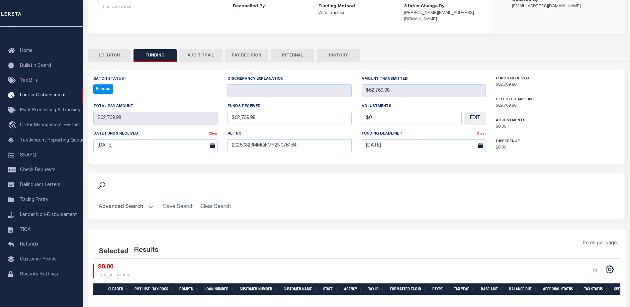
select select "100"
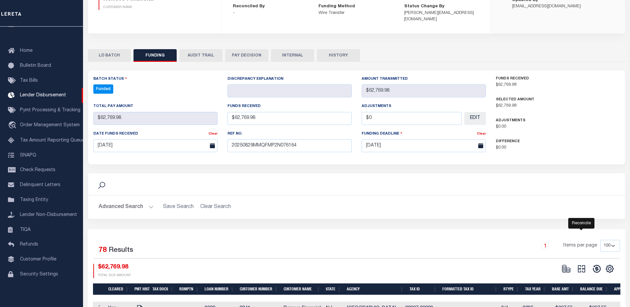
click at [584, 265] on icon "" at bounding box center [581, 268] width 7 height 7
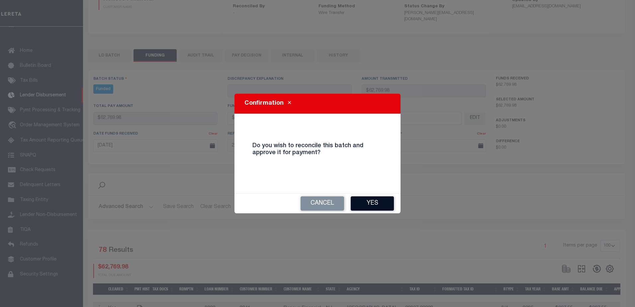
click at [366, 208] on button "Yes" at bounding box center [372, 203] width 43 height 14
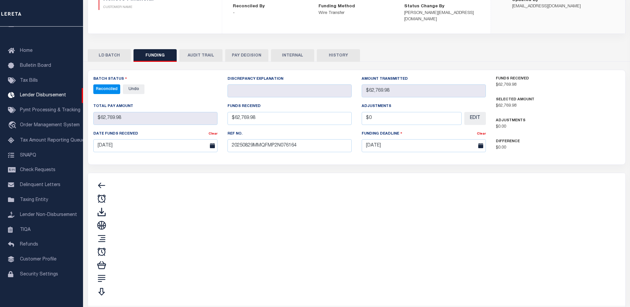
type input "$62,769.98"
type input "$0"
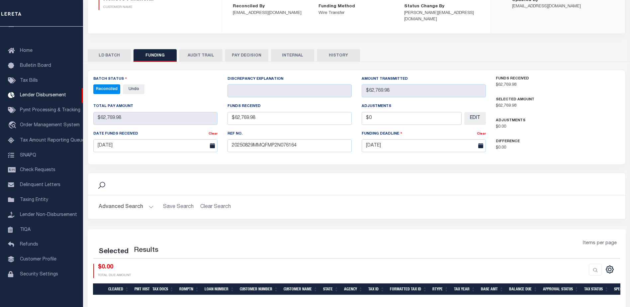
scroll to position [124, 0]
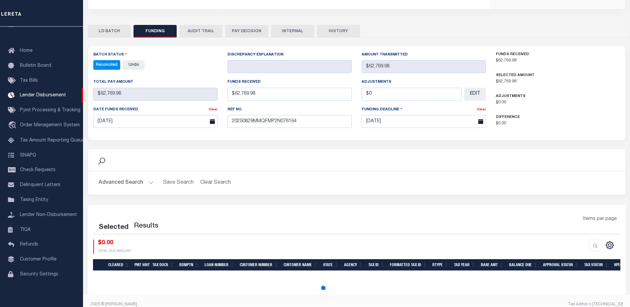
select select "100"
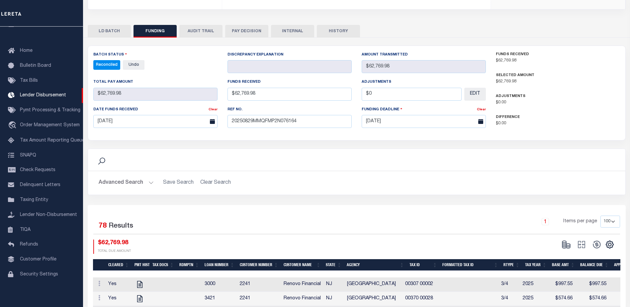
scroll to position [75, 0]
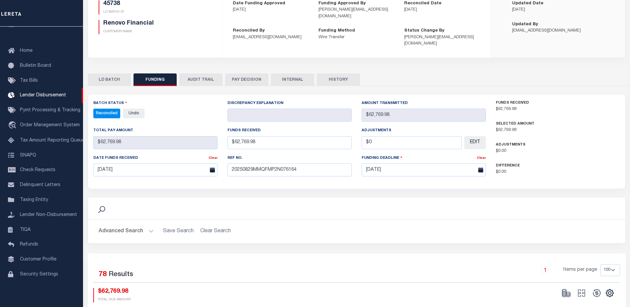
click at [287, 73] on button "INTERNAL" at bounding box center [292, 79] width 43 height 13
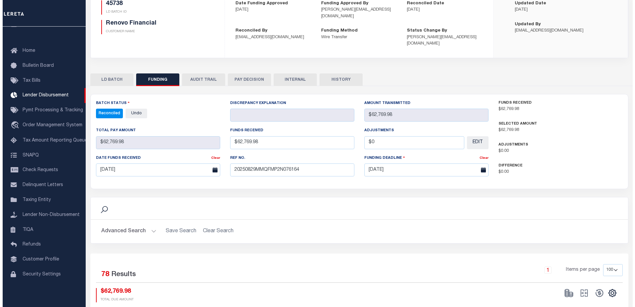
scroll to position [0, 0]
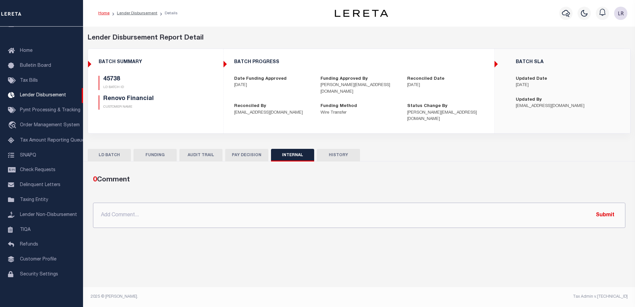
drag, startPoint x: 360, startPoint y: 206, endPoint x: 508, endPoint y: 212, distance: 147.6
click at [360, 206] on input "text" at bounding box center [359, 215] width 532 height 25
paste input "ORG AMT - $314058.00 45718-$65567.7 45730-$33318.57 45738-$62769.98 45743-$4479…"
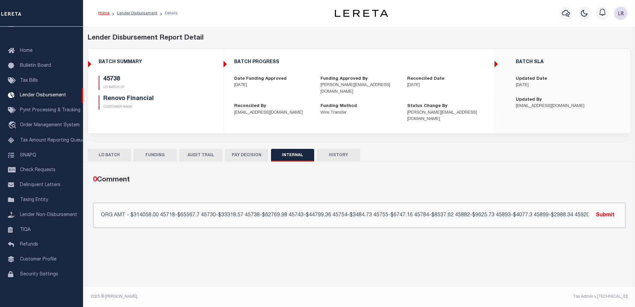
scroll to position [0, 99]
type input "ORG AMT - $314058.00 45718-$65567.7 45730-$33318.57 45738-$62769.98 45743-$4479…"
drag, startPoint x: 596, startPoint y: 212, endPoint x: 600, endPoint y: 209, distance: 4.8
click at [597, 212] on button "Submit" at bounding box center [605, 215] width 27 height 14
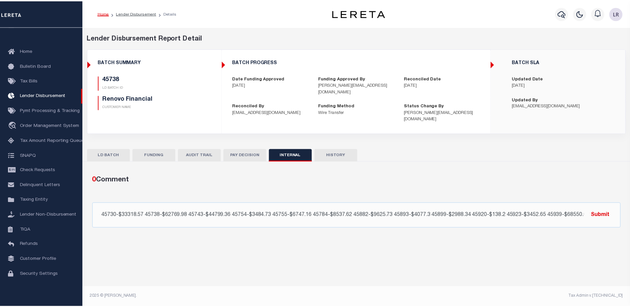
scroll to position [0, 0]
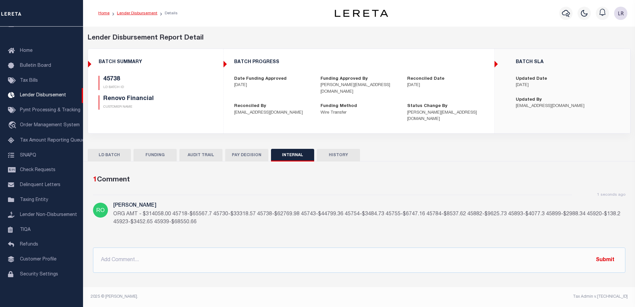
click at [138, 13] on link "Lender Disbursement" at bounding box center [137, 13] width 41 height 4
checkbox input "true"
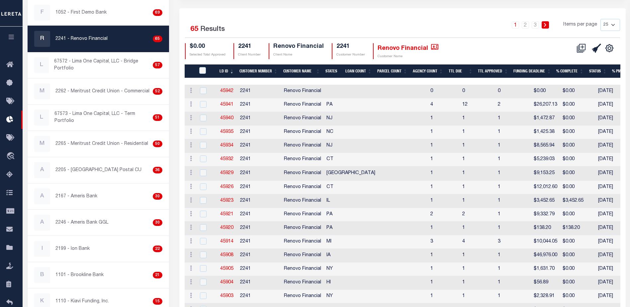
scroll to position [100, 0]
click at [524, 27] on link "2" at bounding box center [525, 24] width 7 height 7
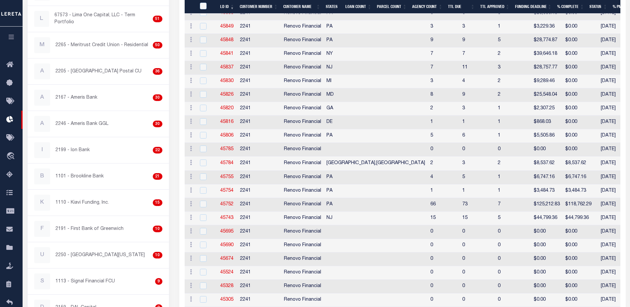
scroll to position [199, 0]
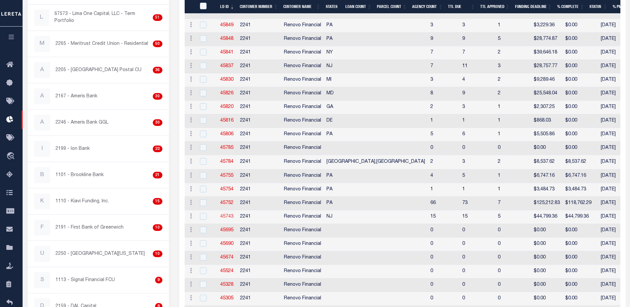
click at [228, 215] on link "45743" at bounding box center [226, 216] width 13 height 5
checkbox input "true"
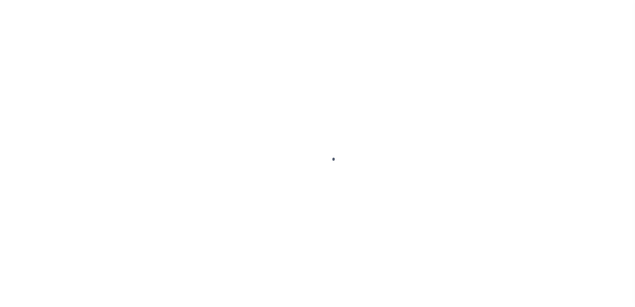
type input "$0.00"
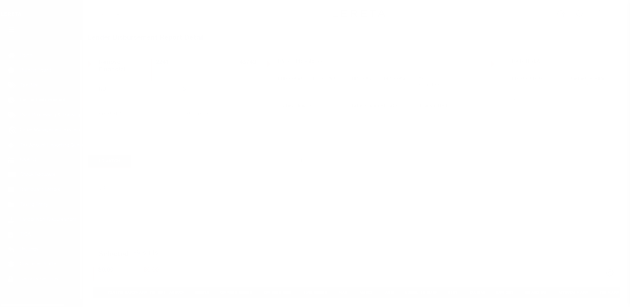
scroll to position [12, 0]
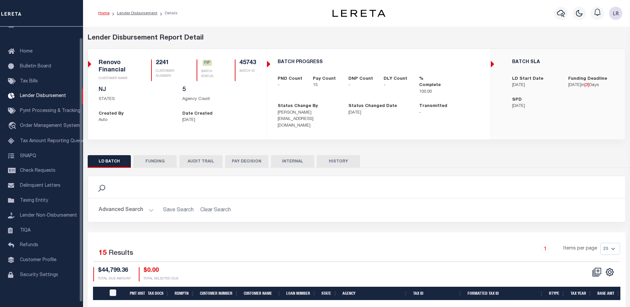
click at [141, 155] on button "FUNDING" at bounding box center [155, 161] width 43 height 13
type input "$44,799.36"
type input "$0"
type input "[DATE]"
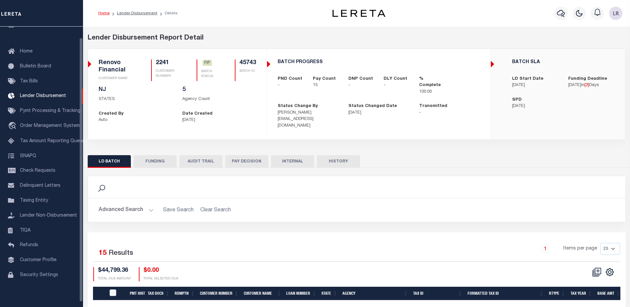
select select "100"
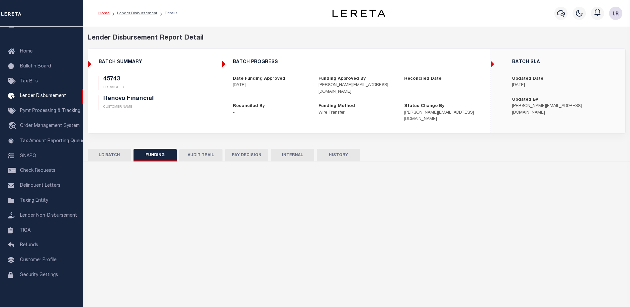
select select "100"
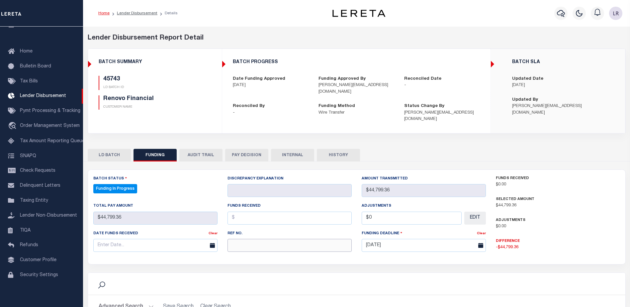
click at [253, 240] on input "text" at bounding box center [290, 245] width 124 height 13
paste input "20250829MMQFMP2N076164"
type input "20250829MMQFMP2N076164"
click at [244, 216] on input "text" at bounding box center [290, 218] width 124 height 13
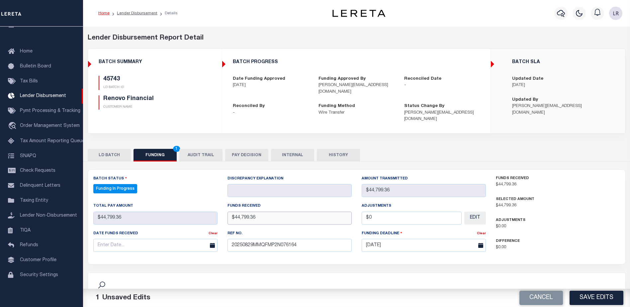
type input "$44,799.36"
click at [189, 232] on div "Date funds received" at bounding box center [150, 234] width 115 height 9
click at [184, 239] on input "text" at bounding box center [155, 245] width 124 height 13
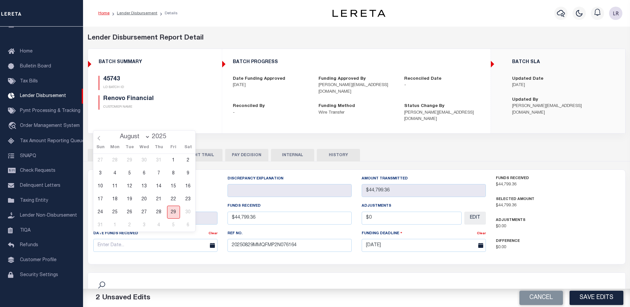
click at [170, 211] on span "29" at bounding box center [173, 212] width 13 height 13
type input "[DATE]"
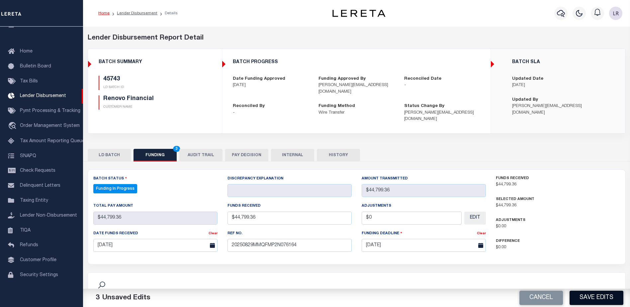
click at [606, 301] on button "Save Edits" at bounding box center [597, 298] width 54 height 14
type input "$44,799.36"
type input "$0"
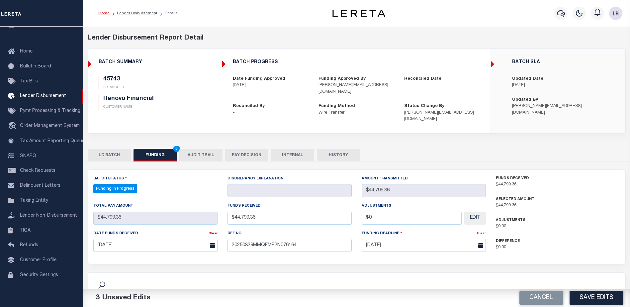
select select "100"
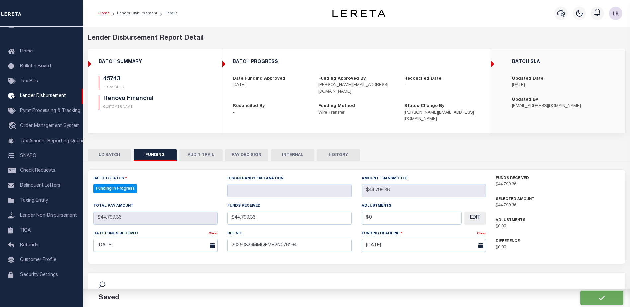
select select "100"
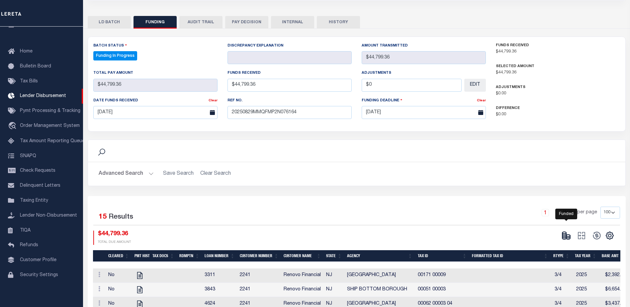
click at [565, 231] on icon at bounding box center [566, 235] width 9 height 9
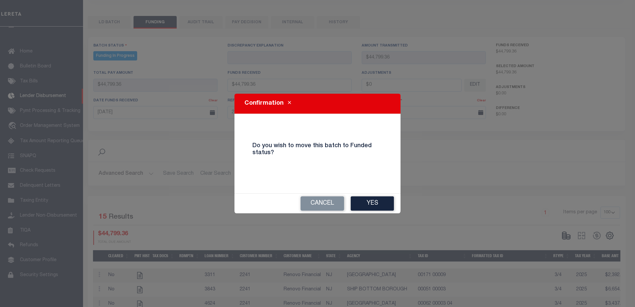
click at [369, 202] on button "Yes" at bounding box center [372, 203] width 43 height 14
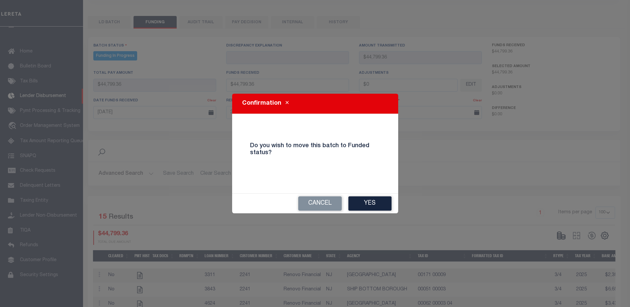
type input "$44,799.36"
type input "$0"
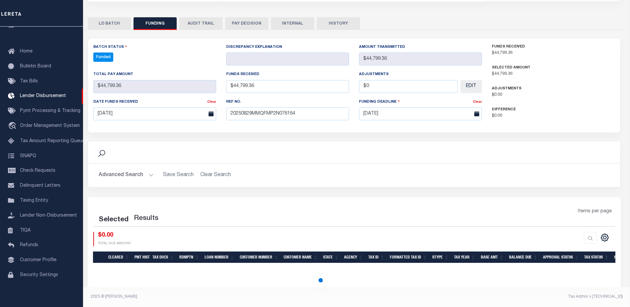
scroll to position [124, 0]
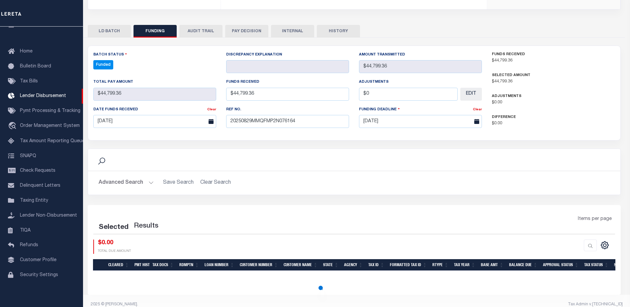
select select "100"
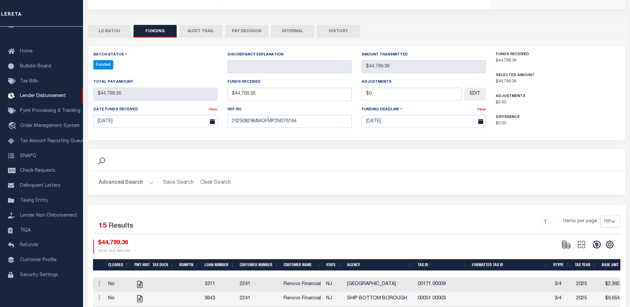
click at [597, 241] on icon at bounding box center [597, 245] width 8 height 8
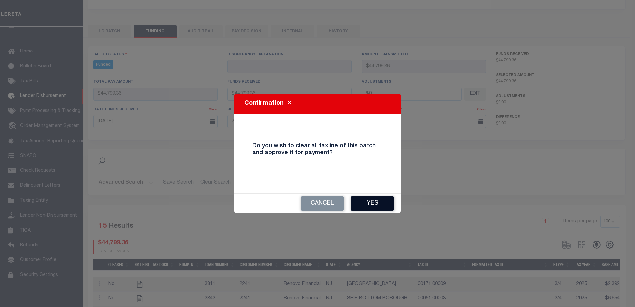
click at [376, 198] on button "Yes" at bounding box center [372, 203] width 43 height 14
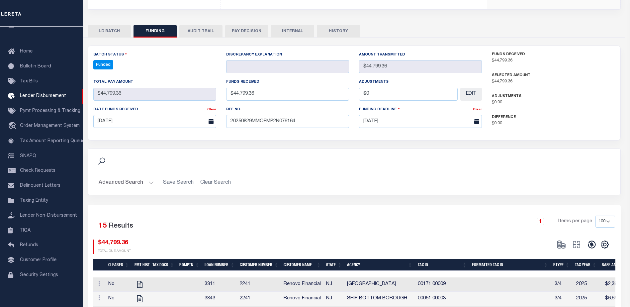
type input "$44,799.36"
type input "$0"
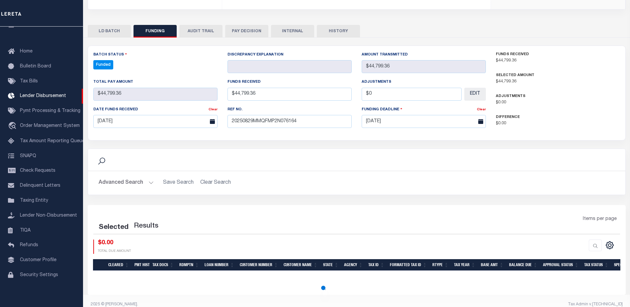
select select "100"
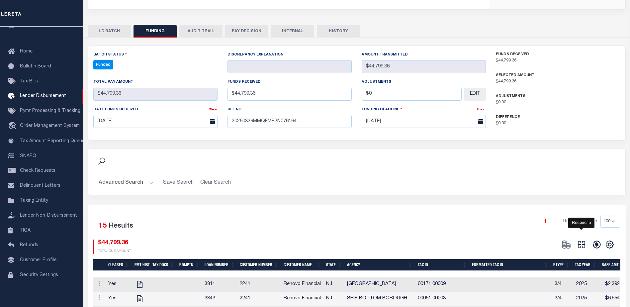
click at [582, 240] on icon at bounding box center [581, 244] width 9 height 9
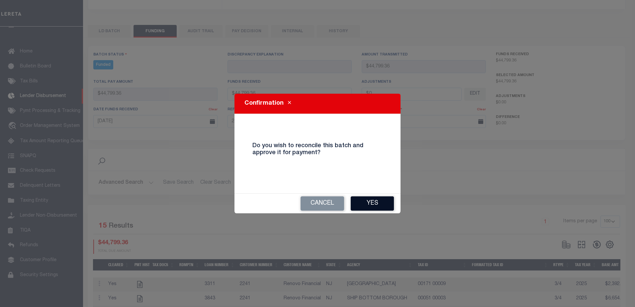
click at [376, 200] on button "Yes" at bounding box center [372, 203] width 43 height 14
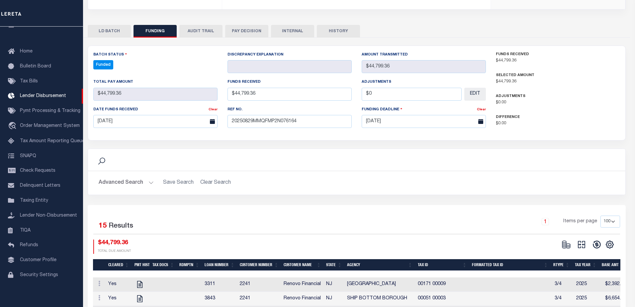
type input "$44,799.36"
type input "$0"
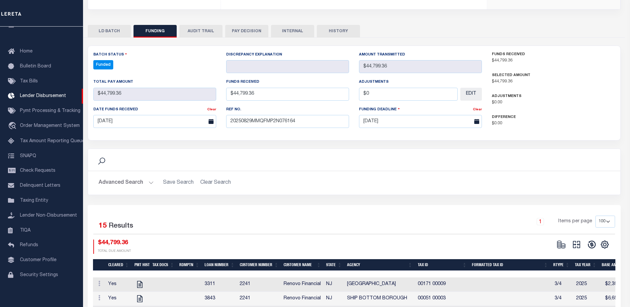
select select "100"
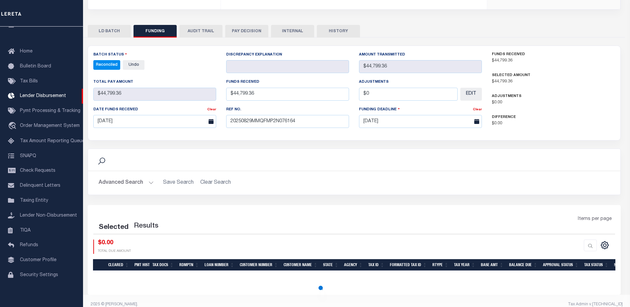
select select "100"
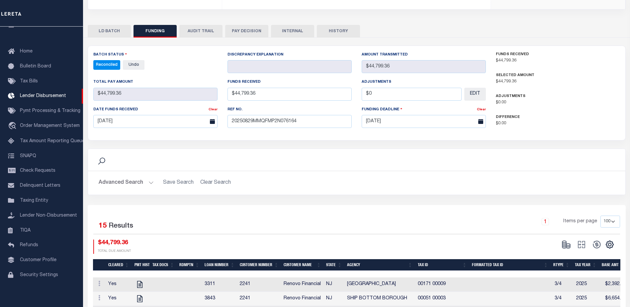
click at [305, 25] on button "INTERNAL" at bounding box center [292, 31] width 43 height 13
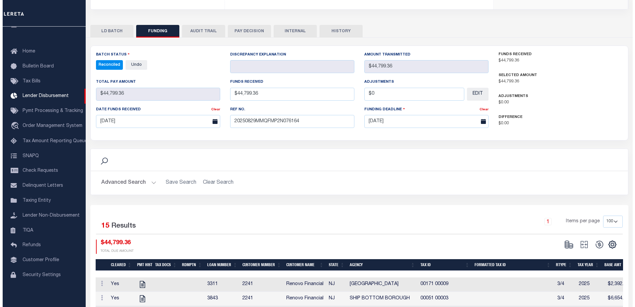
scroll to position [0, 0]
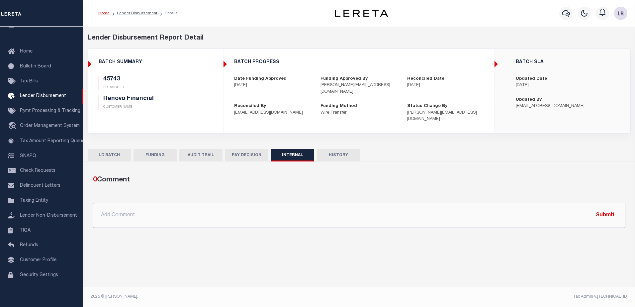
drag, startPoint x: 433, startPoint y: 211, endPoint x: 603, endPoint y: 216, distance: 170.1
click at [433, 211] on input "text" at bounding box center [359, 215] width 532 height 25
paste input "ORG AMT - $314058.00 45718-$65567.7 45730-$33318.57 45738-$62769.98 45743-$4479…"
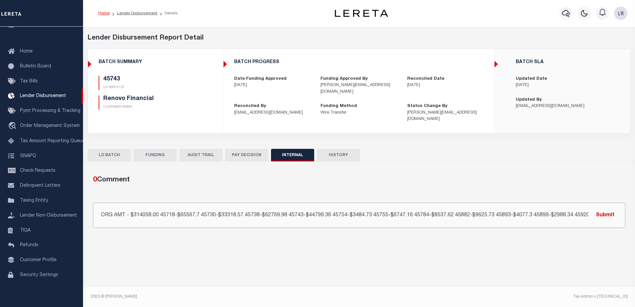
scroll to position [0, 99]
type input "ORG AMT - $314058.00 45718-$65567.7 45730-$33318.57 45738-$62769.98 45743-$4479…"
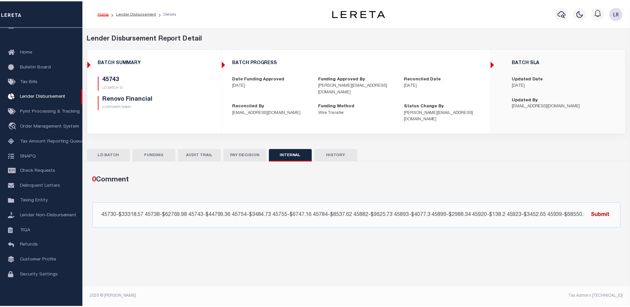
scroll to position [0, 0]
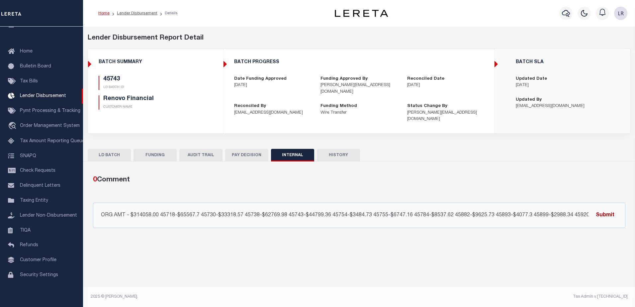
click at [606, 208] on button "Submit" at bounding box center [605, 215] width 27 height 14
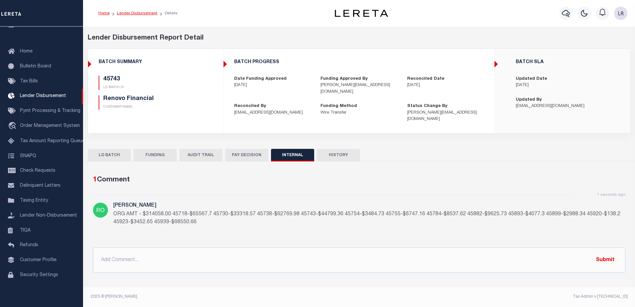
click at [143, 11] on link "Lender Disbursement" at bounding box center [137, 13] width 41 height 4
checkbox input "true"
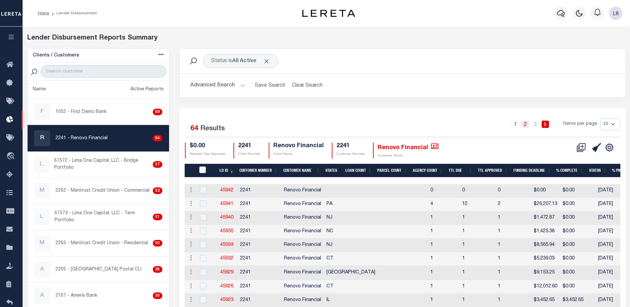
click at [527, 124] on link "2" at bounding box center [525, 124] width 7 height 7
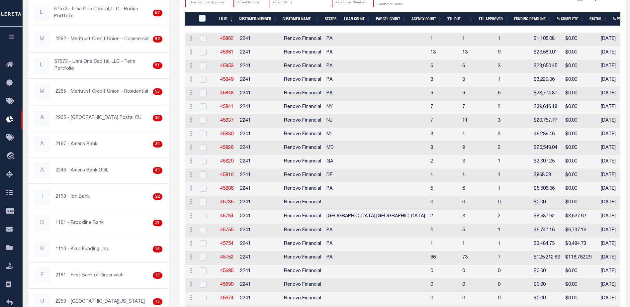
scroll to position [166, 0]
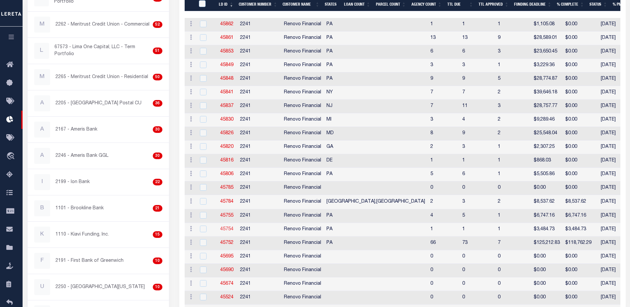
click at [226, 230] on link "45754" at bounding box center [226, 229] width 13 height 5
checkbox input "true"
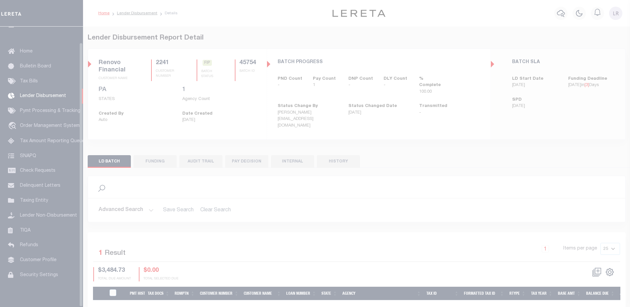
scroll to position [17, 0]
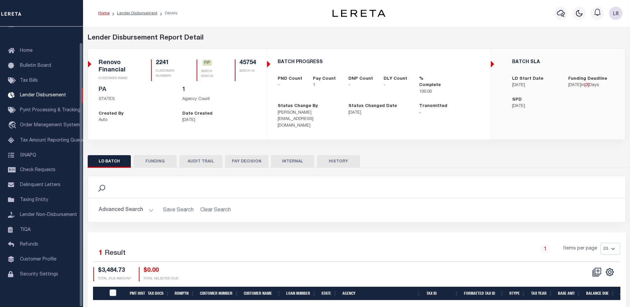
click at [147, 156] on button "FUNDING" at bounding box center [155, 161] width 43 height 13
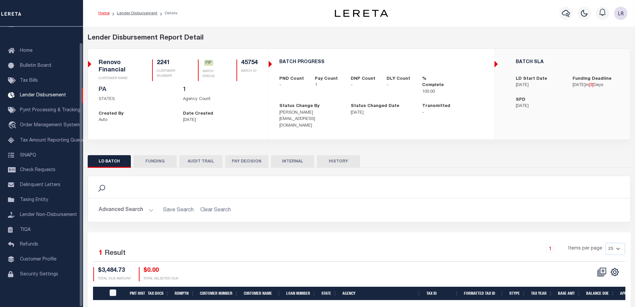
type input "$3,484.73"
type input "$0"
type input "[DATE]"
select select "100"
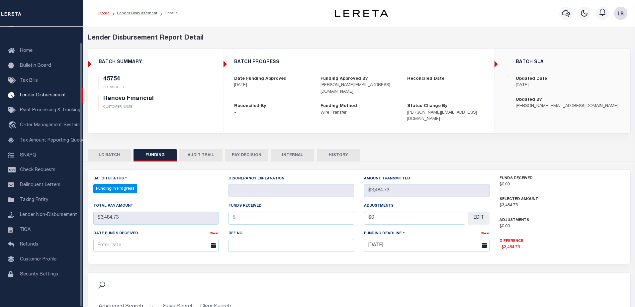
select select "100"
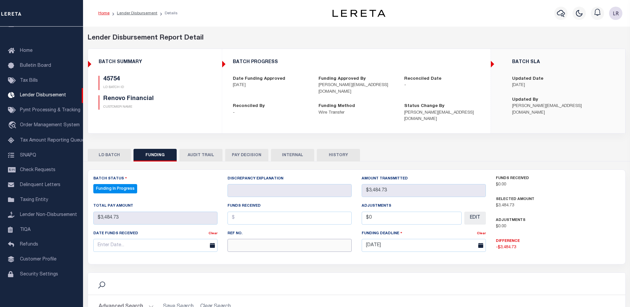
drag, startPoint x: 234, startPoint y: 241, endPoint x: 234, endPoint y: 232, distance: 8.6
click at [234, 240] on input "text" at bounding box center [290, 245] width 124 height 13
paste input "20250829MMQFMP2N076164"
type input "20250829MMQFMP2N076164"
click at [234, 212] on input "text" at bounding box center [290, 218] width 124 height 13
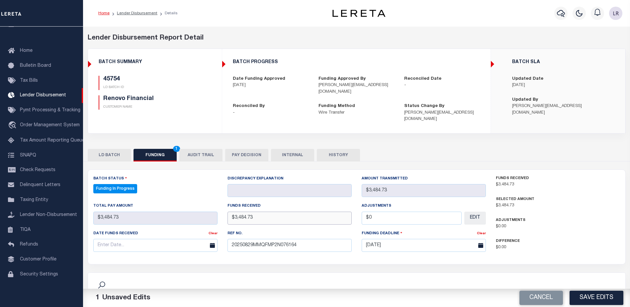
type input "$3,484.73"
click at [176, 239] on input "text" at bounding box center [155, 245] width 124 height 13
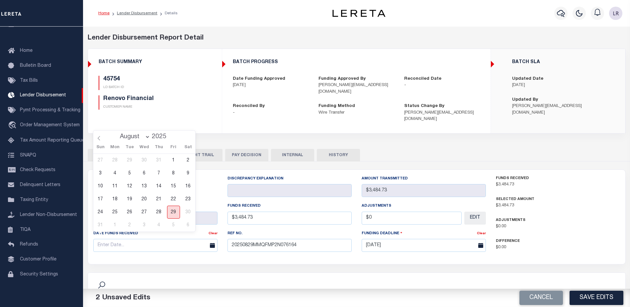
click at [172, 212] on span "29" at bounding box center [173, 212] width 13 height 13
type input "[DATE]"
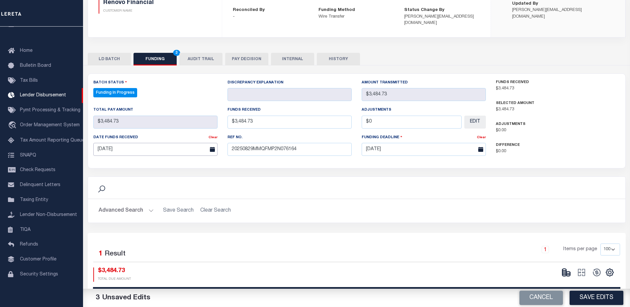
scroll to position [100, 0]
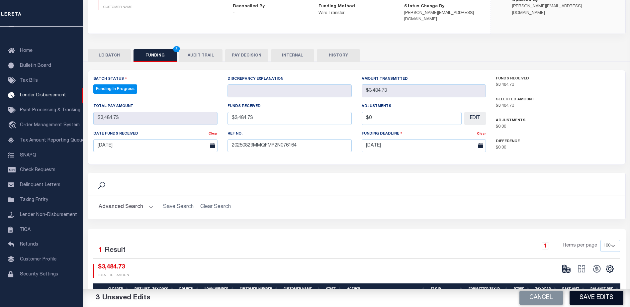
click at [606, 297] on button "Save Edits" at bounding box center [597, 298] width 54 height 14
type input "$3,484.73"
type input "$0"
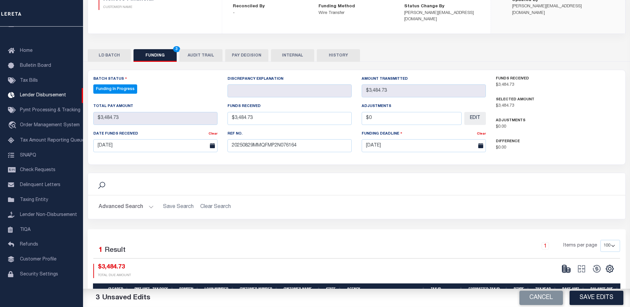
select select "100"
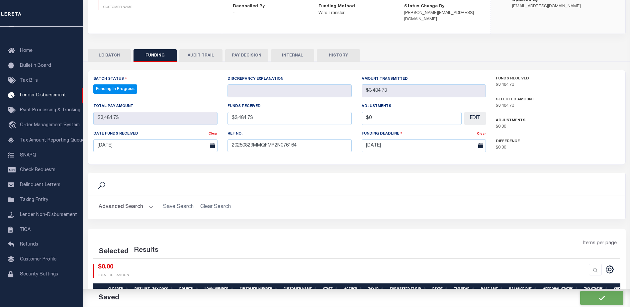
select select "100"
click at [567, 268] on ellipse at bounding box center [568, 269] width 4 height 2
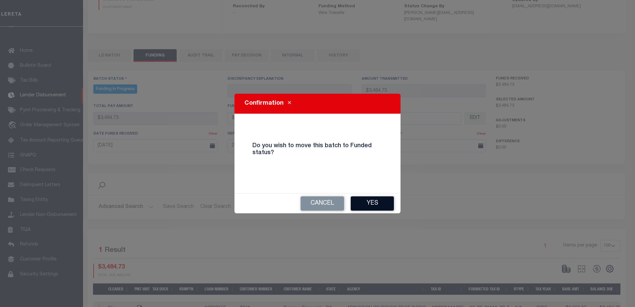
click at [383, 206] on button "Yes" at bounding box center [372, 203] width 43 height 14
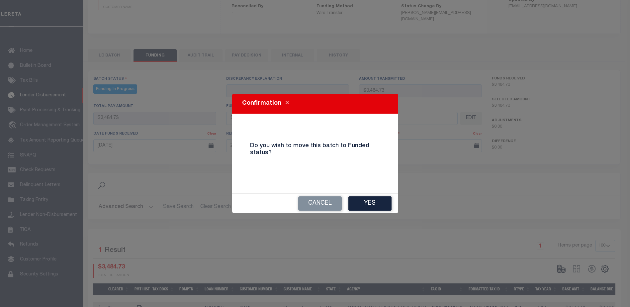
type input "$3,484.73"
type input "$0"
select select "100"
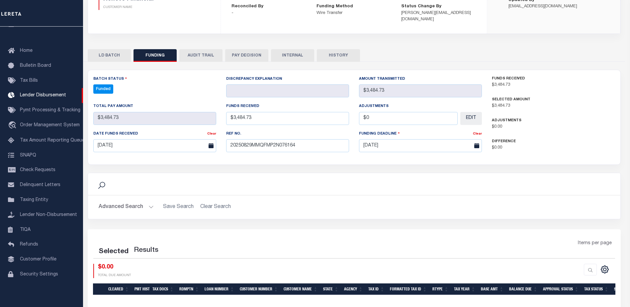
select select "100"
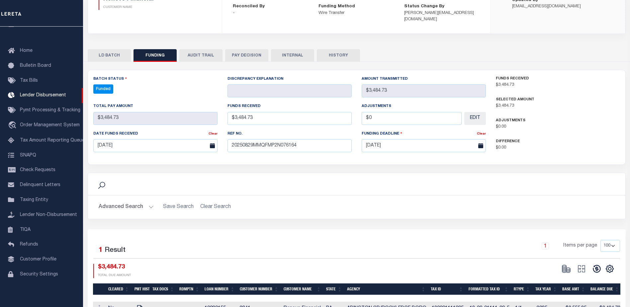
click at [594, 265] on icon at bounding box center [597, 269] width 8 height 8
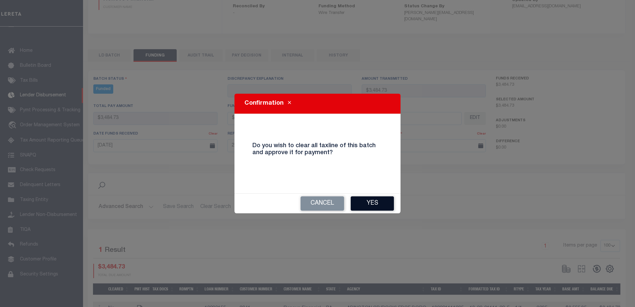
click at [378, 206] on button "Yes" at bounding box center [372, 203] width 43 height 14
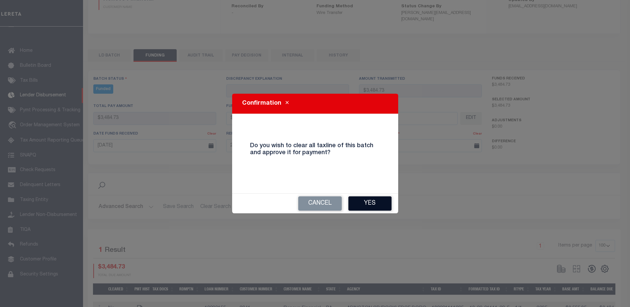
select select "100"
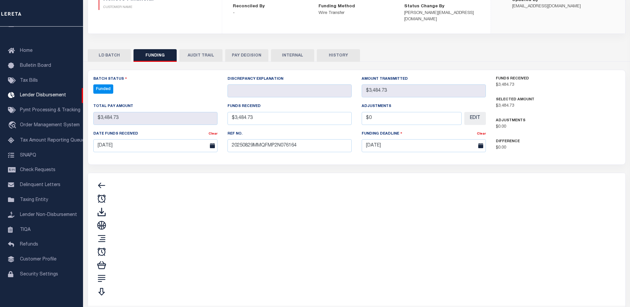
type input "$3,484.73"
type input "$0"
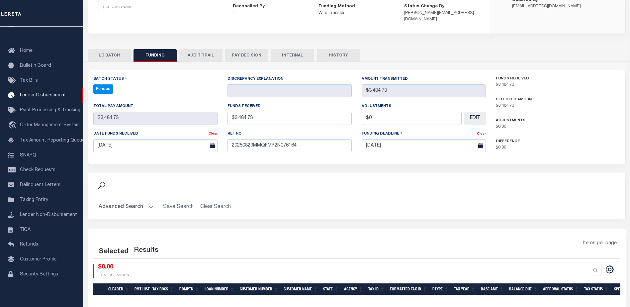
select select "100"
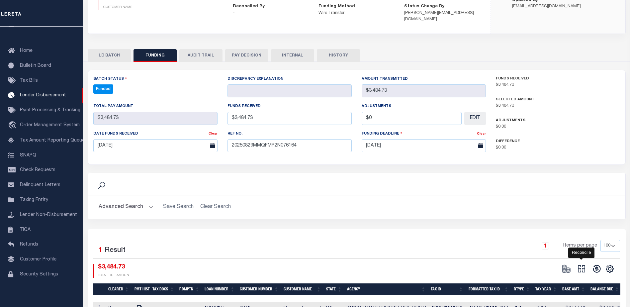
click at [578, 264] on icon at bounding box center [581, 268] width 9 height 9
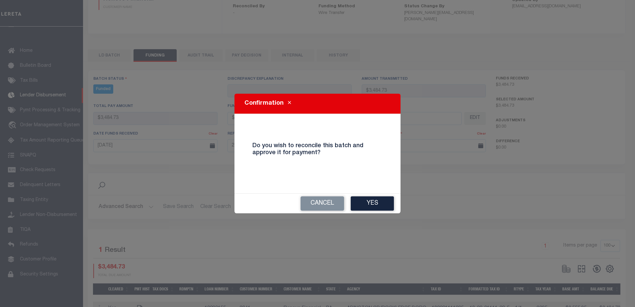
click at [378, 195] on div "Cancel Yes" at bounding box center [317, 204] width 166 height 20
click at [381, 204] on button "Yes" at bounding box center [372, 203] width 43 height 14
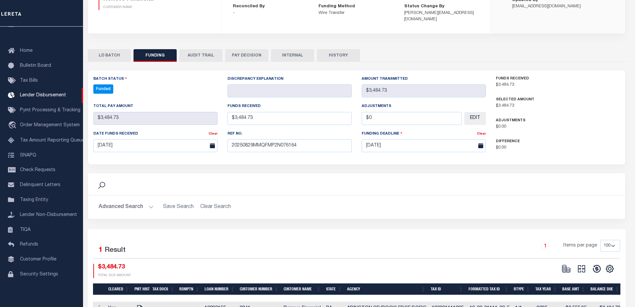
type input "$3,484.73"
type input "$0"
select select "100"
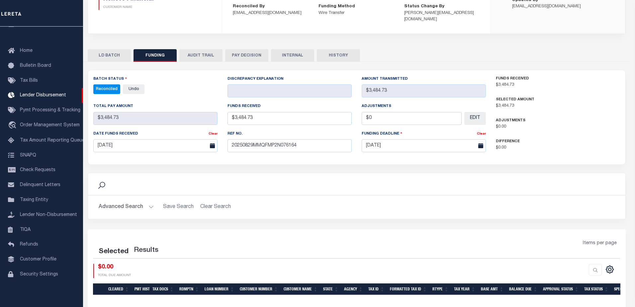
select select "100"
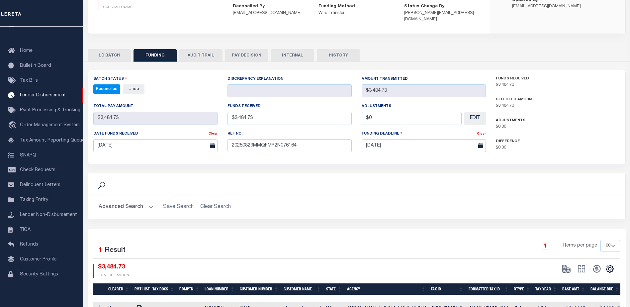
click at [282, 49] on button "INTERNAL" at bounding box center [292, 55] width 43 height 13
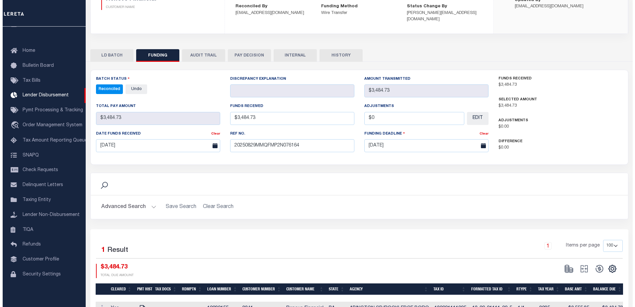
scroll to position [0, 0]
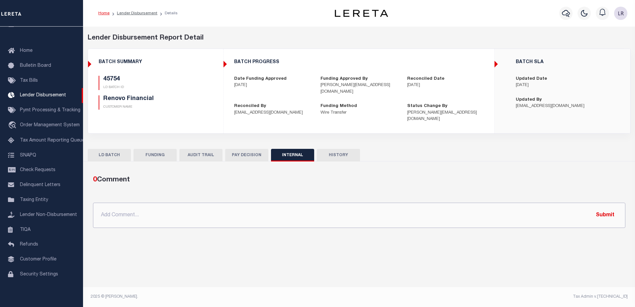
click at [376, 209] on input "text" at bounding box center [359, 215] width 532 height 25
paste input "ORG AMT - $314058.00 45718-$65567.7 45730-$33318.57 45738-$62769.98 45743-$4479…"
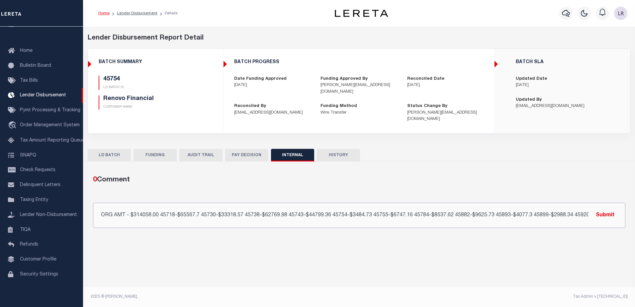
scroll to position [0, 99]
type input "ORG AMT - $314058.00 45718-$65567.7 45730-$33318.57 45738-$62769.98 45743-$4479…"
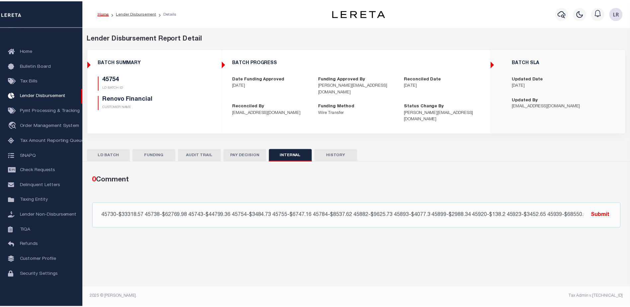
scroll to position [0, 0]
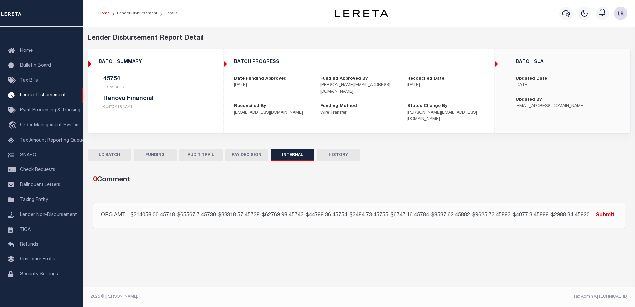
click at [600, 208] on button "Submit" at bounding box center [605, 215] width 27 height 14
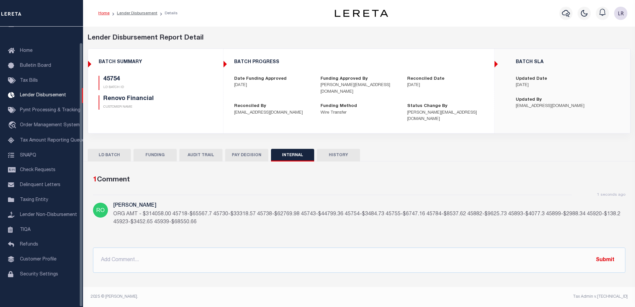
click at [132, 16] on li "Lender Disbursement" at bounding box center [134, 13] width 48 height 6
click at [132, 14] on link "Lender Disbursement" at bounding box center [137, 13] width 41 height 4
checkbox input "true"
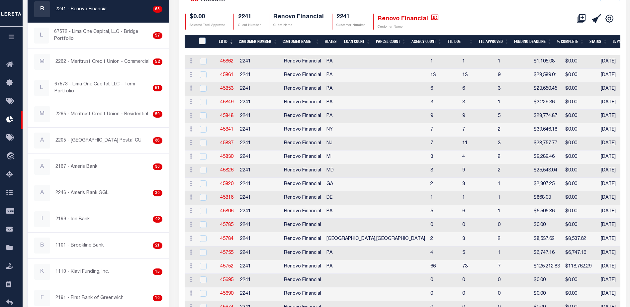
scroll to position [133, 0]
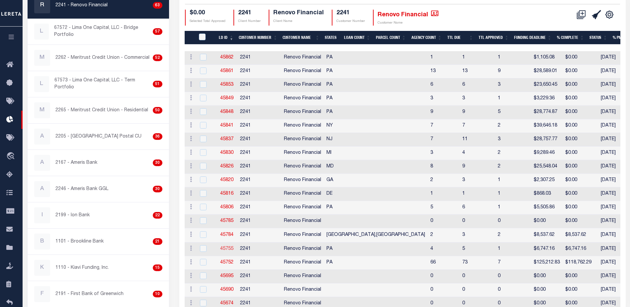
click at [228, 249] on link "45755" at bounding box center [226, 248] width 13 height 5
checkbox input "true"
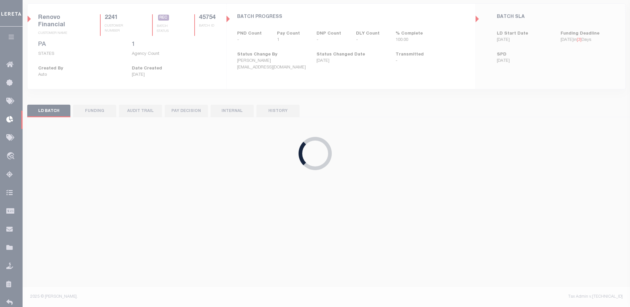
scroll to position [45, 0]
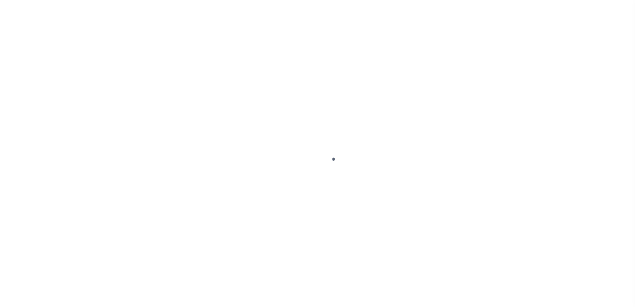
type input "$0.00"
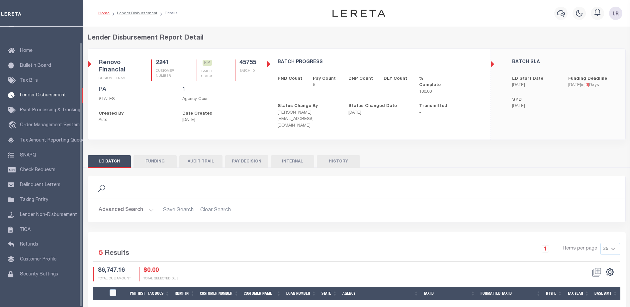
scroll to position [17, 0]
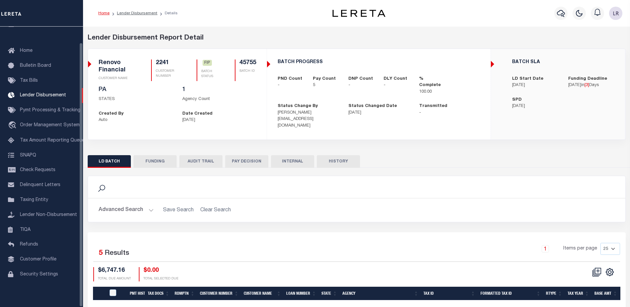
click at [147, 150] on div "LD BATCH FUNDING AUDIT TRAIL PAY DECISION INTERNAL HISTORY" at bounding box center [357, 266] width 548 height 233
click at [147, 155] on button "FUNDING" at bounding box center [155, 161] width 43 height 13
type input "$6,747.16"
type input "$0"
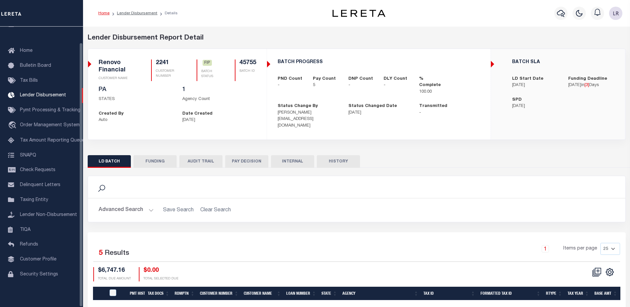
type input "[DATE]"
select select "100"
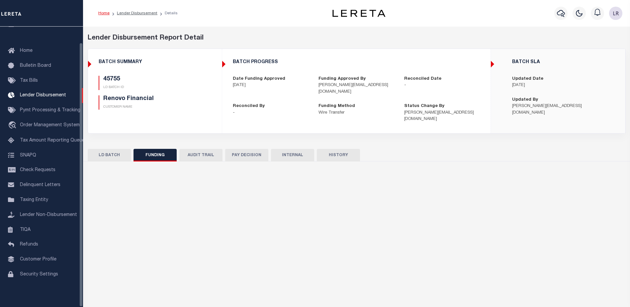
select select "100"
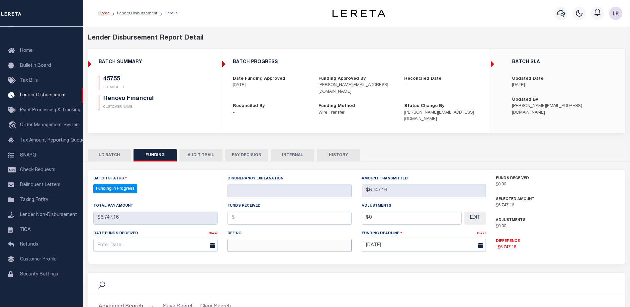
drag, startPoint x: 236, startPoint y: 238, endPoint x: 233, endPoint y: 220, distance: 18.8
click at [236, 239] on input "text" at bounding box center [290, 245] width 124 height 13
paste input "20250829MMQFMP2N076164"
type input "20250829MMQFMP2N076164"
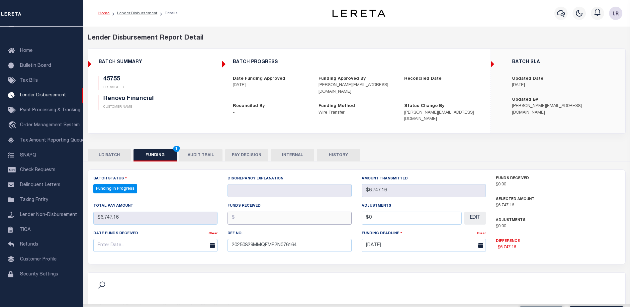
click at [237, 212] on input "text" at bounding box center [290, 218] width 124 height 13
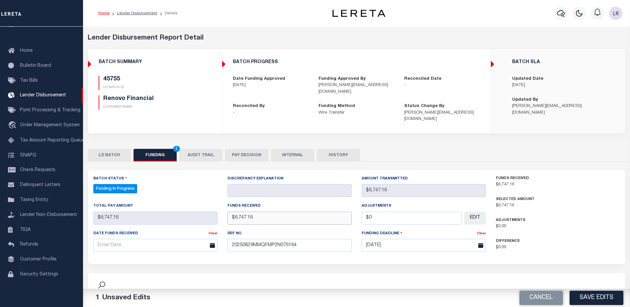
type input "$6,747.16"
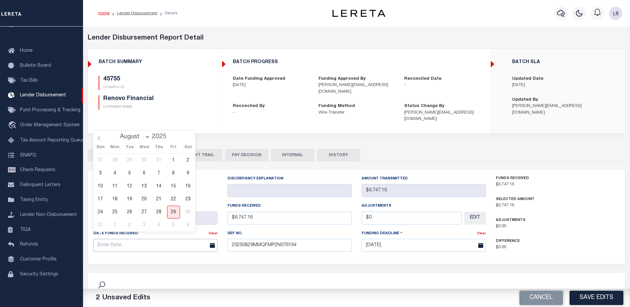
click at [190, 239] on input "text" at bounding box center [155, 245] width 124 height 13
click at [163, 213] on span "28" at bounding box center [158, 212] width 13 height 13
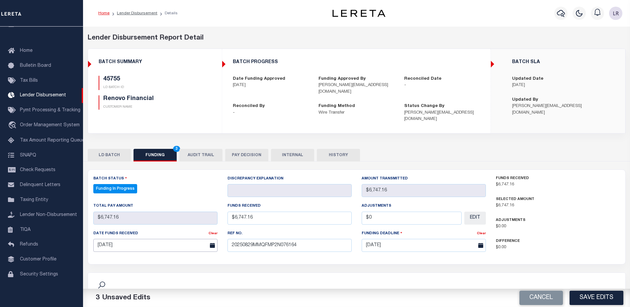
click at [180, 239] on input "[DATE]" at bounding box center [155, 245] width 124 height 13
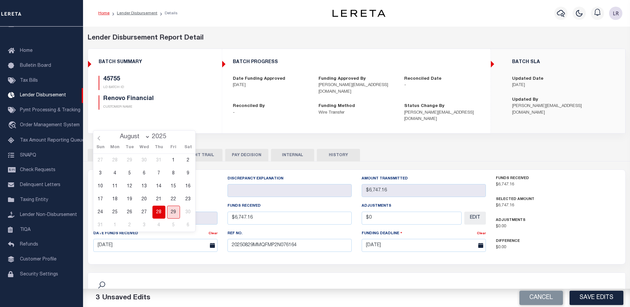
click at [175, 215] on span "29" at bounding box center [173, 212] width 13 height 13
type input "[DATE]"
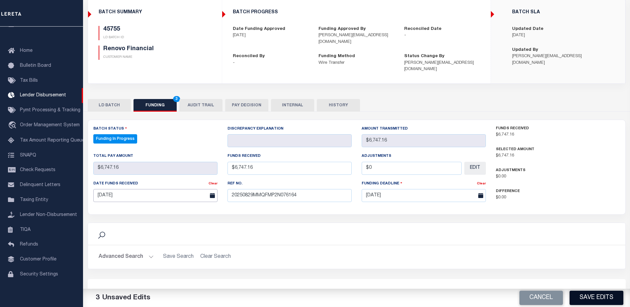
scroll to position [133, 0]
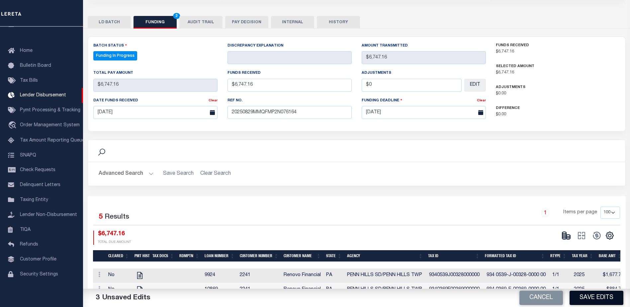
click at [593, 294] on button "Save Edits" at bounding box center [597, 298] width 54 height 14
type input "$6,747.16"
type input "$0"
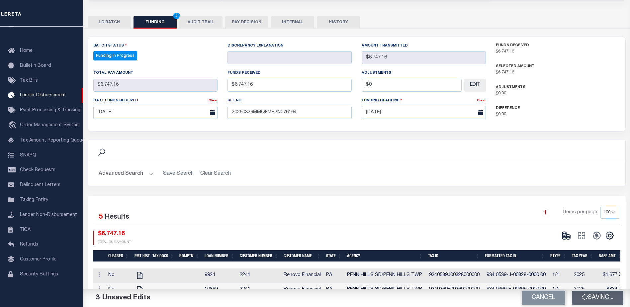
select select "100"
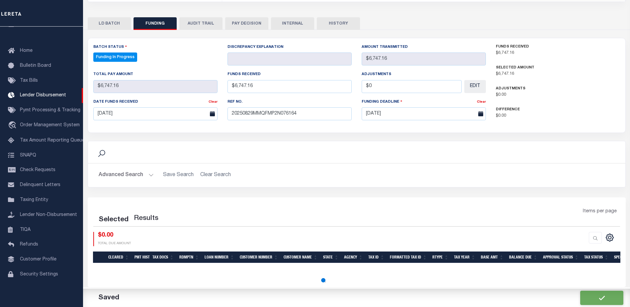
select select "100"
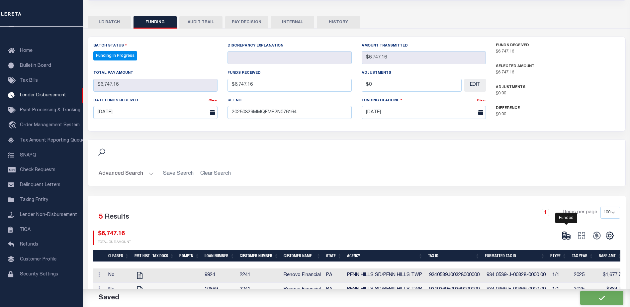
click at [568, 231] on icon at bounding box center [566, 235] width 9 height 9
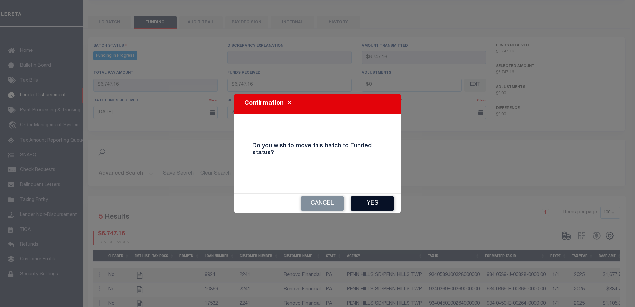
click at [388, 205] on button "Yes" at bounding box center [372, 203] width 43 height 14
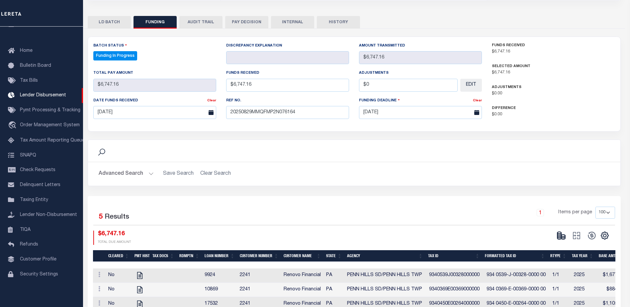
type input "$6,747.16"
type input "$0"
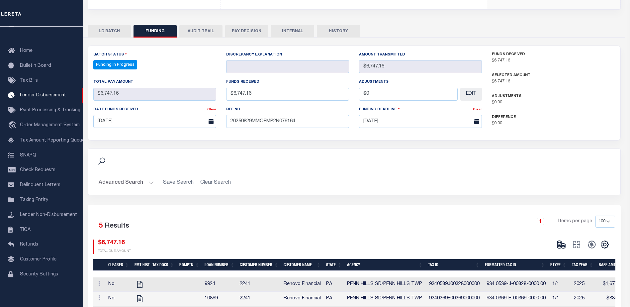
select select "100"
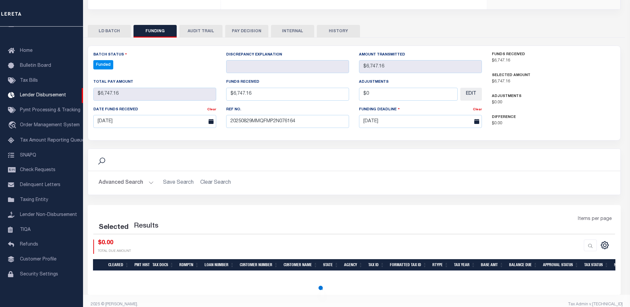
select select "100"
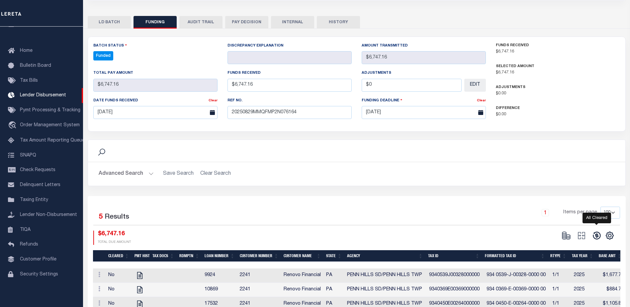
click at [599, 232] on icon at bounding box center [597, 236] width 8 height 8
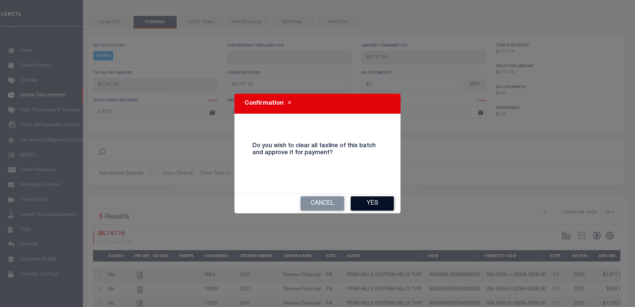
click at [393, 202] on button "Yes" at bounding box center [372, 203] width 43 height 14
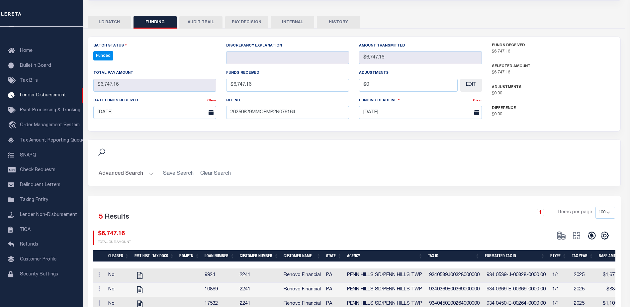
type input "$6,747.16"
type input "$0"
select select "100"
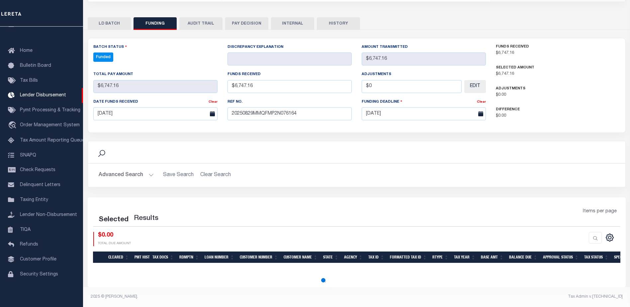
select select "100"
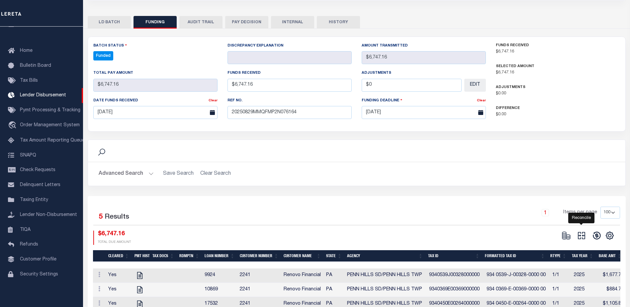
click at [586, 231] on icon "" at bounding box center [581, 235] width 9 height 9
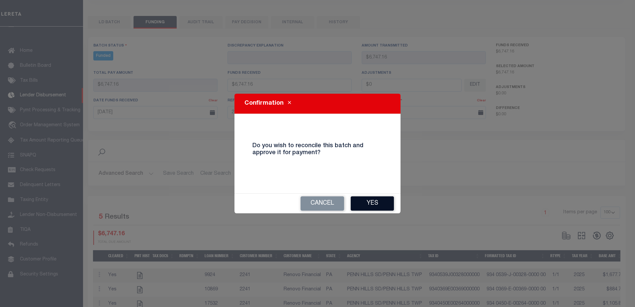
click at [363, 204] on button "Yes" at bounding box center [372, 203] width 43 height 14
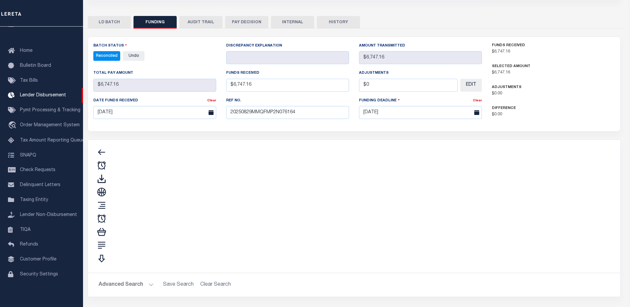
type input "$6,747.16"
type input "$0"
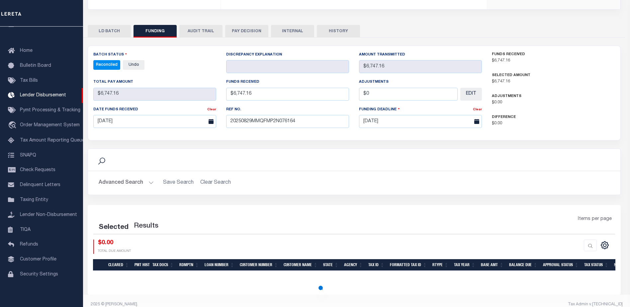
select select "100"
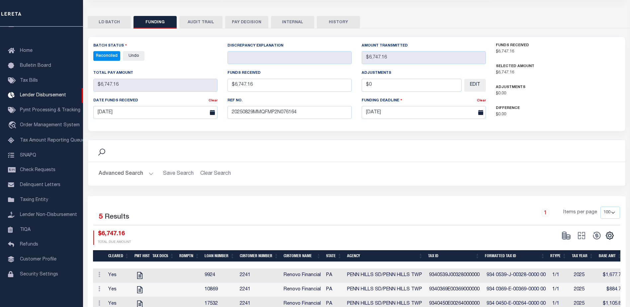
click at [287, 17] on button "INTERNAL" at bounding box center [292, 22] width 43 height 13
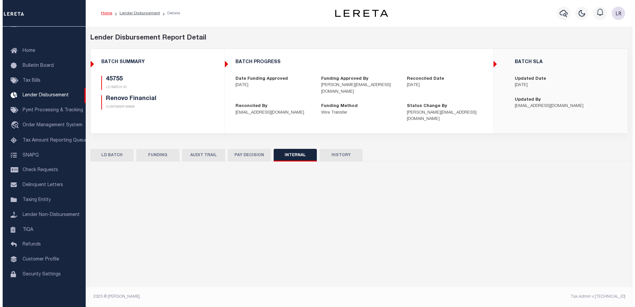
scroll to position [0, 0]
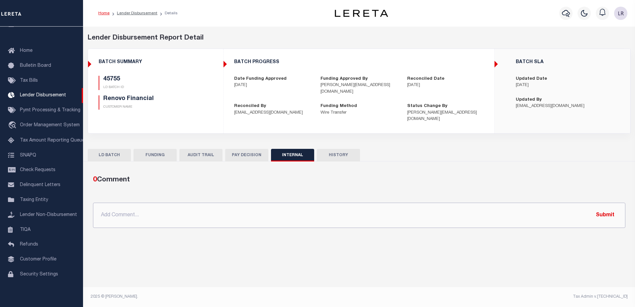
drag, startPoint x: 353, startPoint y: 211, endPoint x: 362, endPoint y: 214, distance: 9.7
click at [354, 211] on input "text" at bounding box center [359, 215] width 532 height 25
paste input "ORG AMT - $314058.00 45718-$65567.7 45730-$33318.57 45738-$62769.98 45743-$4479…"
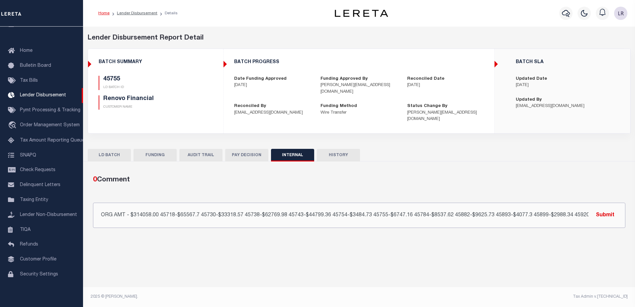
scroll to position [0, 99]
type input "ORG AMT - $314058.00 45718-$65567.7 45730-$33318.57 45738-$62769.98 45743-$4479…"
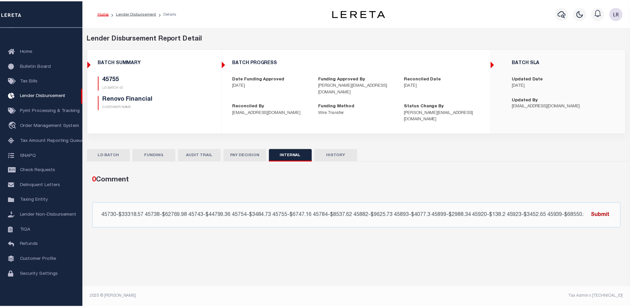
scroll to position [0, 0]
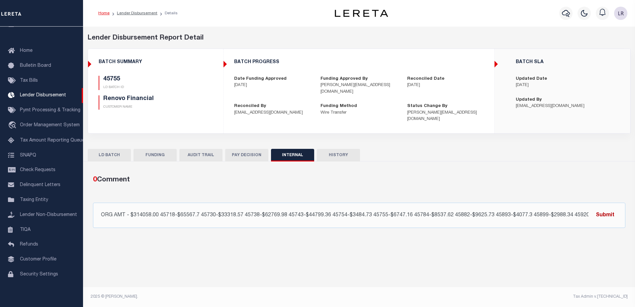
click at [601, 210] on button "Submit" at bounding box center [605, 215] width 27 height 14
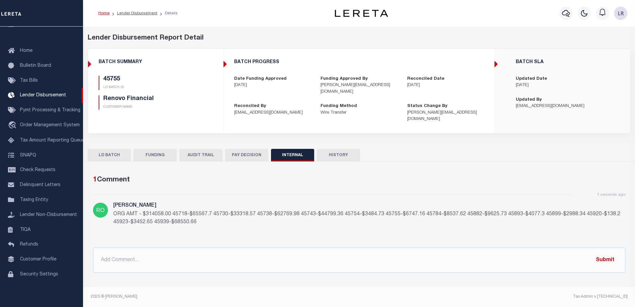
click at [149, 16] on ol "Home Lender Disbursement Details" at bounding box center [138, 13] width 90 height 14
click at [150, 12] on link "Lender Disbursement" at bounding box center [137, 13] width 41 height 4
checkbox input "true"
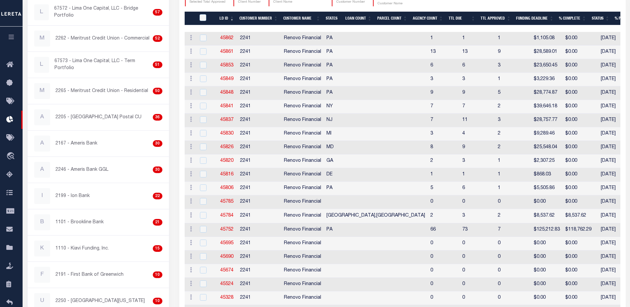
scroll to position [166, 0]
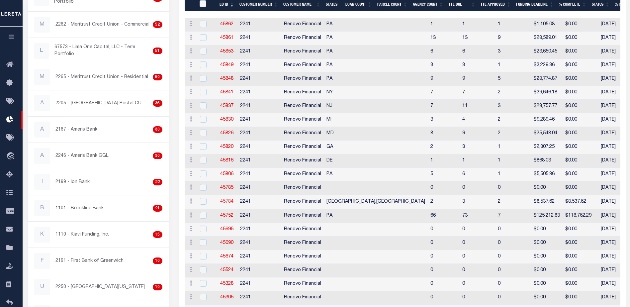
click at [229, 200] on link "45784" at bounding box center [226, 201] width 13 height 5
checkbox input "true"
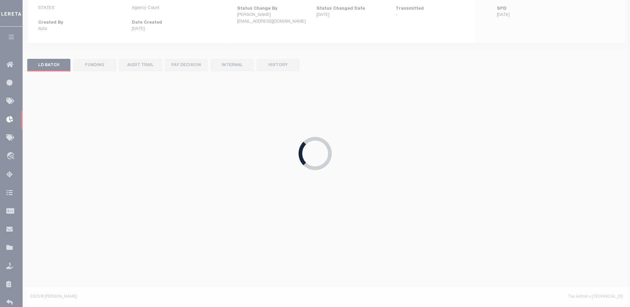
scroll to position [97, 0]
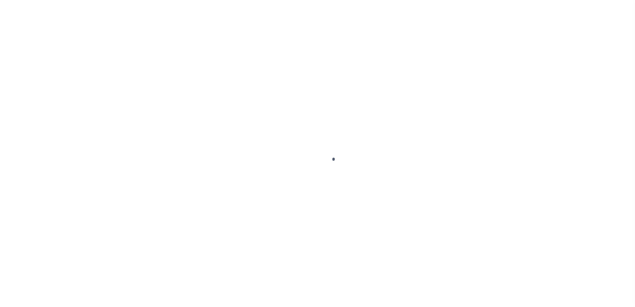
type input "$0.00"
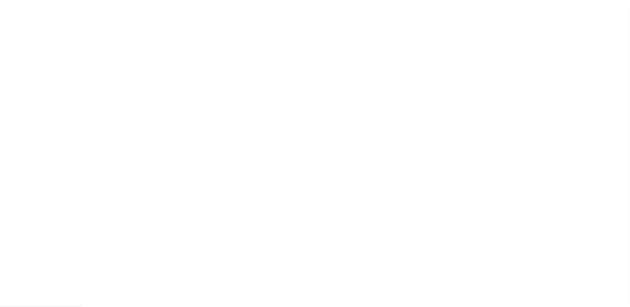
scroll to position [17, 0]
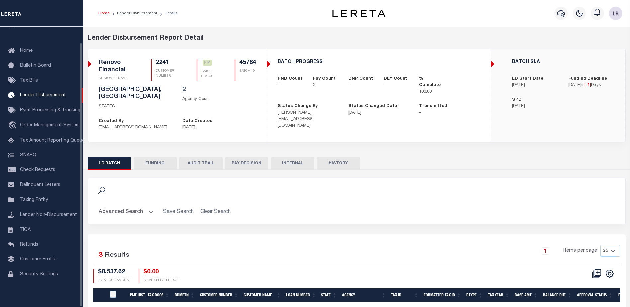
click at [156, 160] on button "FUNDING" at bounding box center [155, 163] width 43 height 13
select select "100"
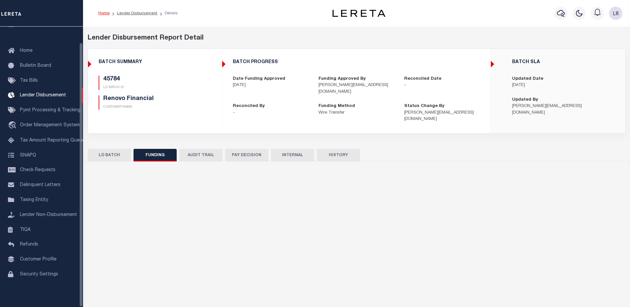
type input "$8,537.62"
type input "$0"
type input "[DATE]"
select select "100"
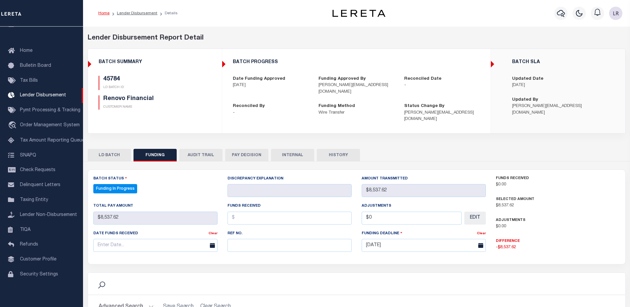
click at [240, 245] on div "Ref No." at bounding box center [290, 243] width 134 height 27
drag, startPoint x: 241, startPoint y: 243, endPoint x: 240, endPoint y: 239, distance: 4.9
click at [241, 243] on input "text" at bounding box center [290, 245] width 124 height 13
paste input "20250829MMQFMP2N076164"
type input "20250829MMQFMP2N076164"
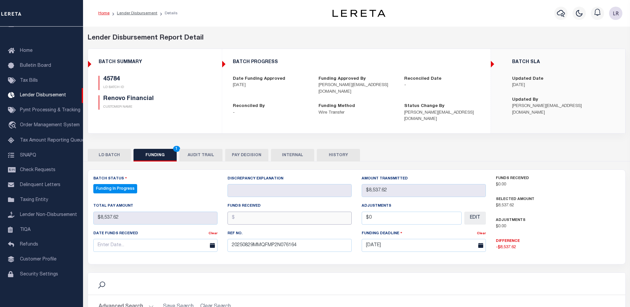
click at [241, 212] on input "text" at bounding box center [290, 218] width 124 height 13
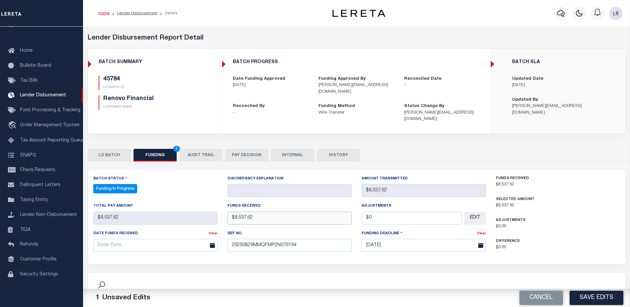
type input "$8,537.62"
click at [152, 239] on input "text" at bounding box center [155, 245] width 124 height 13
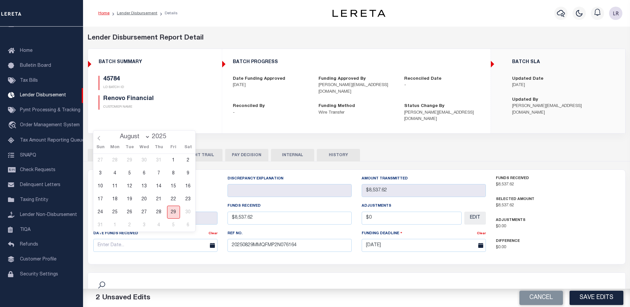
click at [172, 213] on span "29" at bounding box center [173, 212] width 13 height 13
type input "[DATE]"
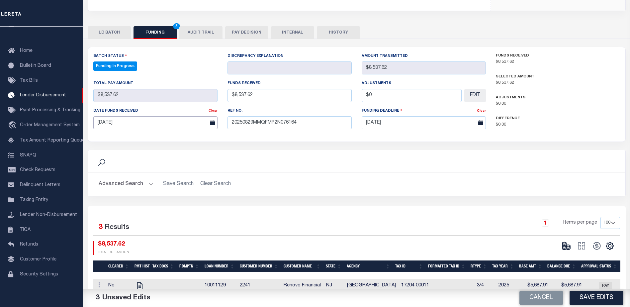
scroll to position [133, 0]
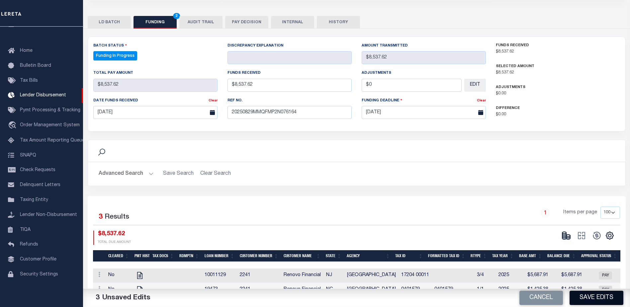
click at [600, 298] on button "Save Edits" at bounding box center [597, 298] width 54 height 14
type input "$8,537.62"
type input "$0"
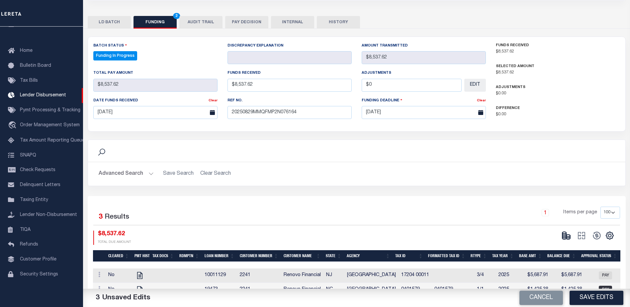
select select "100"
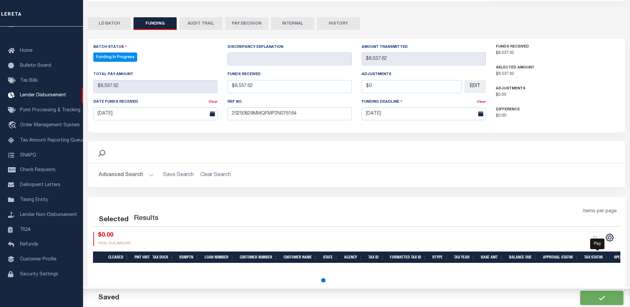
select select "100"
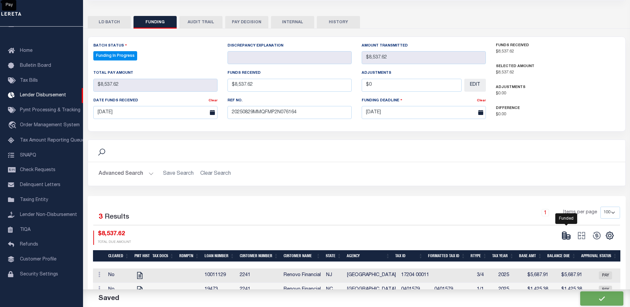
click at [568, 234] on ellipse at bounding box center [568, 235] width 4 height 2
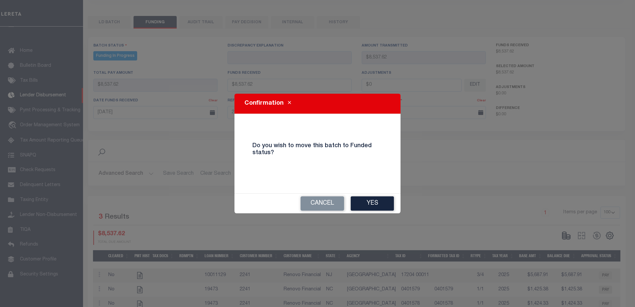
click at [378, 194] on div "Cancel Yes" at bounding box center [317, 204] width 166 height 20
click at [379, 202] on button "Yes" at bounding box center [372, 203] width 43 height 14
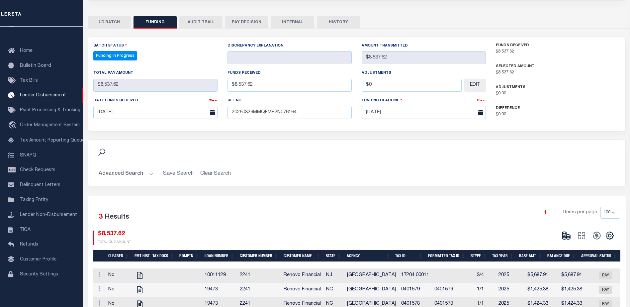
type input "$8,537.62"
type input "$0"
select select "100"
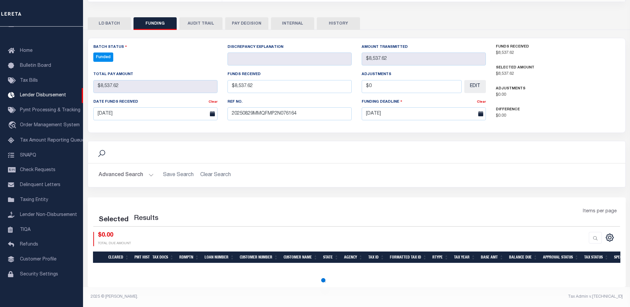
select select "100"
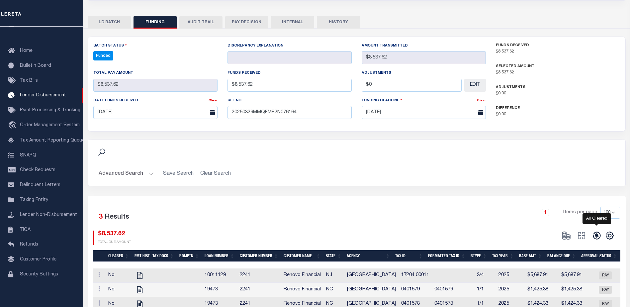
click at [599, 231] on icon at bounding box center [596, 235] width 9 height 9
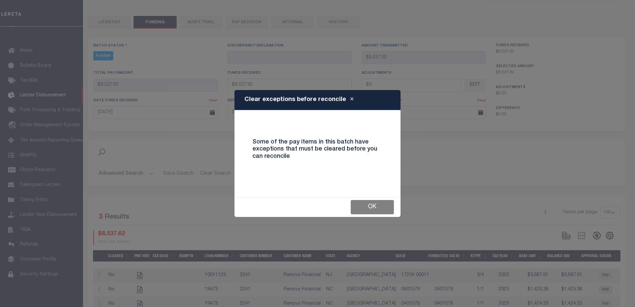
click at [385, 205] on button "OK" at bounding box center [372, 207] width 43 height 14
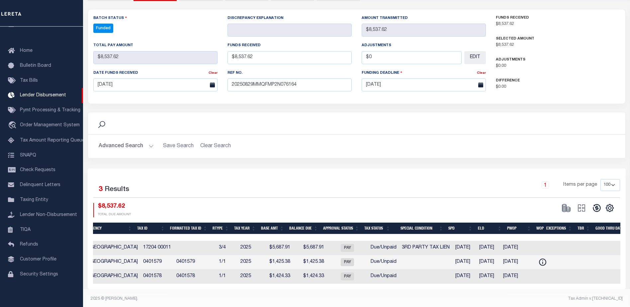
scroll to position [0, 270]
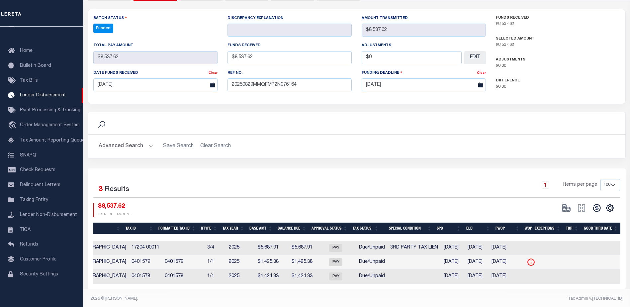
click at [535, 258] on icon at bounding box center [531, 262] width 9 height 9
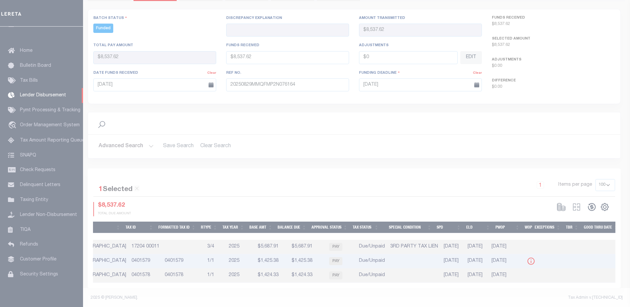
scroll to position [159, 0]
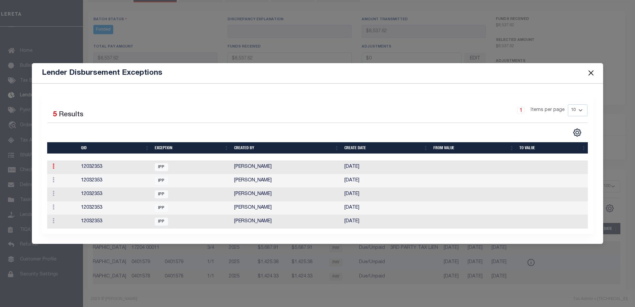
click at [54, 163] on icon at bounding box center [53, 165] width 2 height 5
click at [61, 186] on link "Delete Batch" at bounding box center [72, 187] width 45 height 11
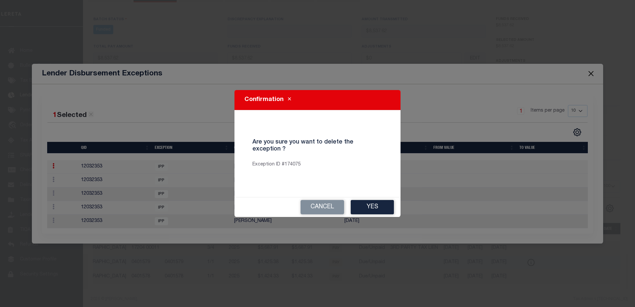
click at [587, 69] on button "Close" at bounding box center [591, 73] width 9 height 9
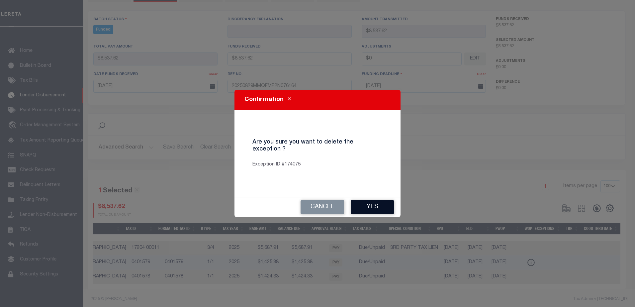
click at [370, 207] on button "Yes" at bounding box center [372, 207] width 43 height 14
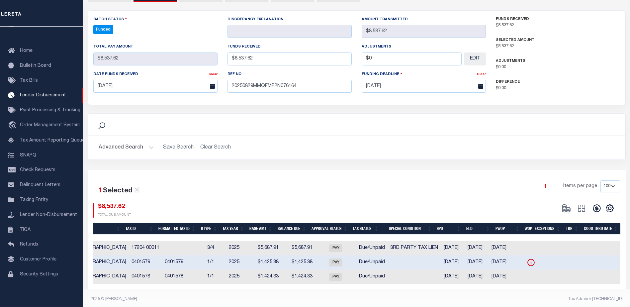
click at [535, 259] on icon at bounding box center [530, 262] width 7 height 7
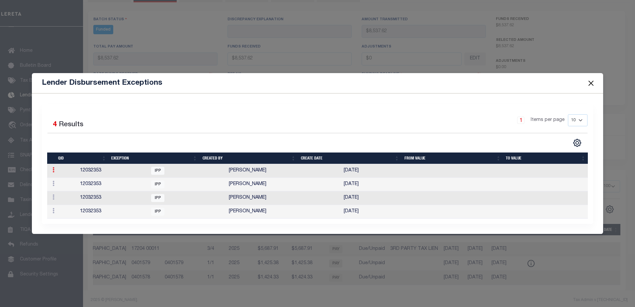
click at [55, 173] on link at bounding box center [53, 170] width 7 height 5
click at [82, 194] on link "Delete Batch" at bounding box center [72, 191] width 45 height 11
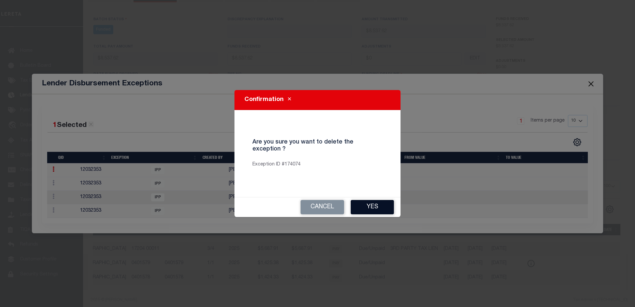
click at [368, 206] on button "Yes" at bounding box center [372, 207] width 43 height 14
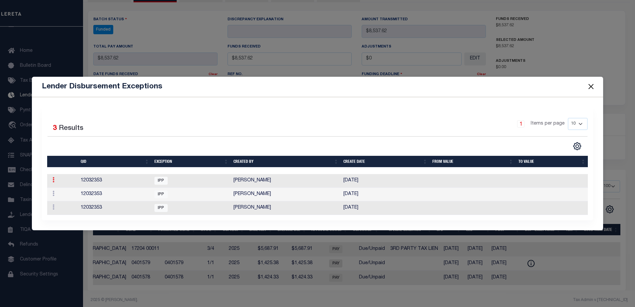
click at [53, 181] on icon at bounding box center [53, 179] width 2 height 5
click at [62, 199] on link "Delete Batch" at bounding box center [72, 201] width 45 height 11
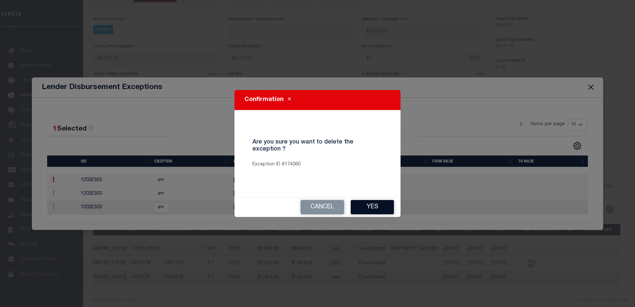
click at [368, 210] on button "Yes" at bounding box center [372, 207] width 43 height 14
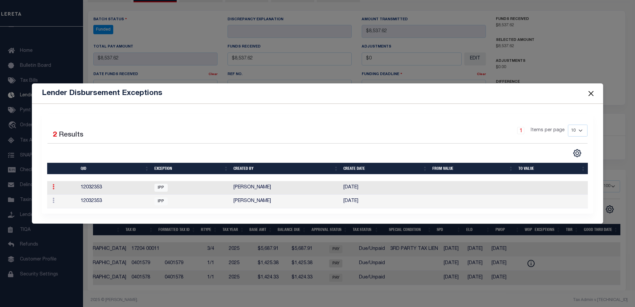
click at [53, 189] on icon at bounding box center [53, 186] width 2 height 5
click at [85, 204] on link "Delete Batch" at bounding box center [72, 208] width 45 height 11
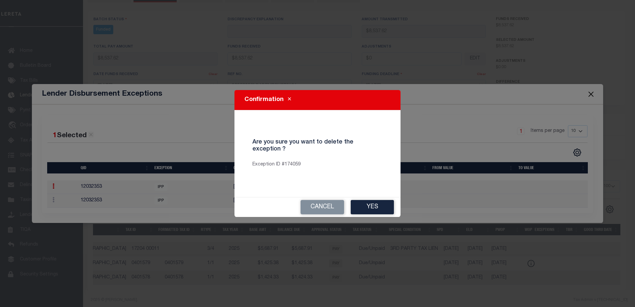
drag, startPoint x: 364, startPoint y: 206, endPoint x: 361, endPoint y: 198, distance: 8.0
click at [364, 206] on button "Yes" at bounding box center [372, 207] width 43 height 14
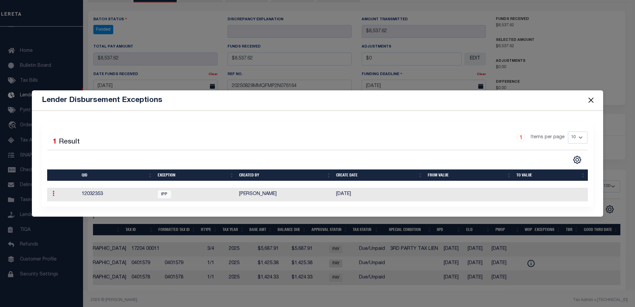
click at [56, 196] on link at bounding box center [53, 194] width 7 height 5
click at [77, 214] on link "Delete Batch" at bounding box center [72, 215] width 45 height 11
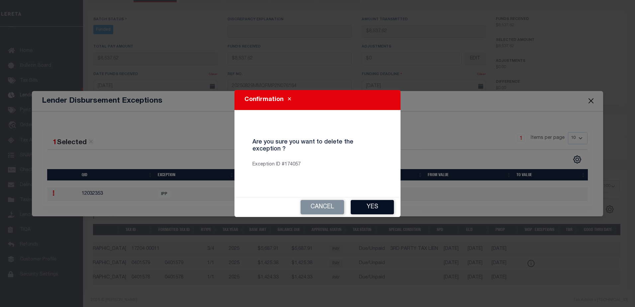
click at [372, 204] on button "Yes" at bounding box center [372, 207] width 43 height 14
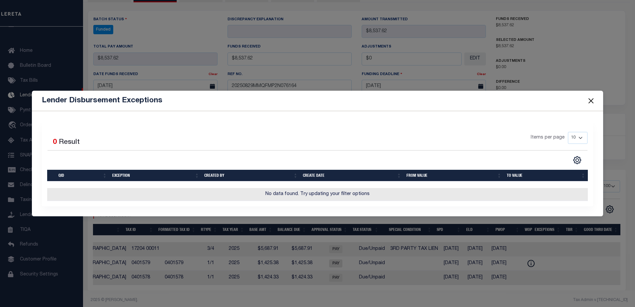
click at [593, 101] on button "Close" at bounding box center [591, 100] width 9 height 9
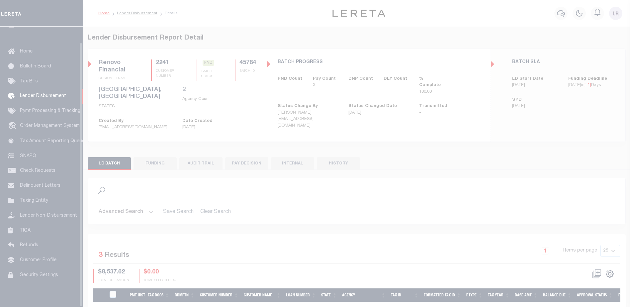
scroll to position [17, 0]
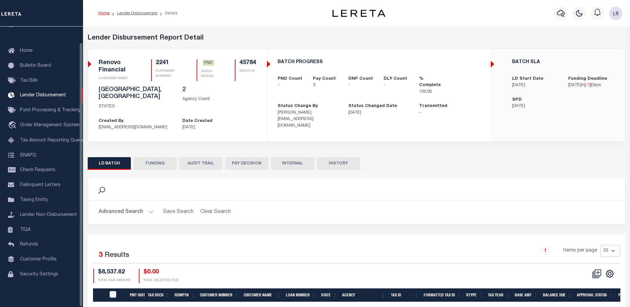
click at [163, 170] on div "Search Advanced Search Save Search Clear Search 3" at bounding box center [357, 263] width 538 height 187
click at [162, 157] on button "FUNDING" at bounding box center [155, 163] width 43 height 13
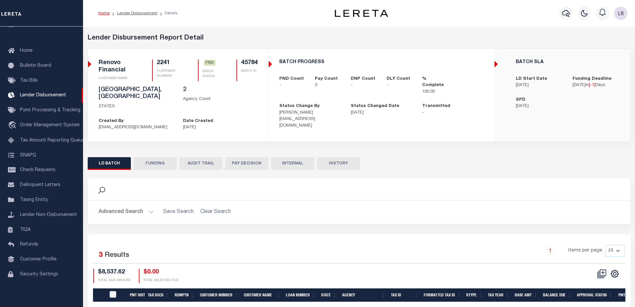
type input "$8,537.62"
type input "$0"
type input "[DATE]"
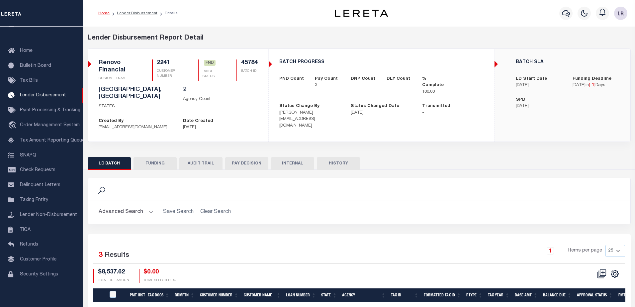
type input "20250829MMQFMP2N076164"
type input "[DATE]"
select select "100"
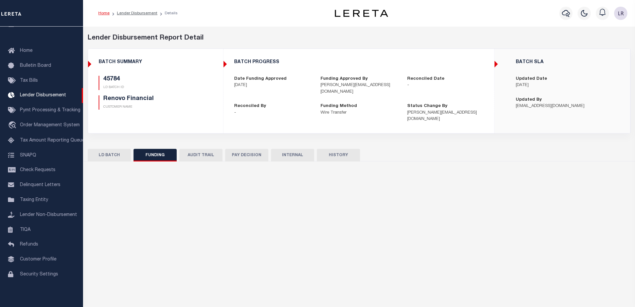
select select "100"
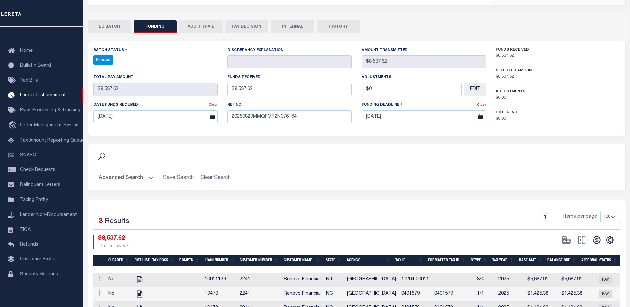
scroll to position [133, 0]
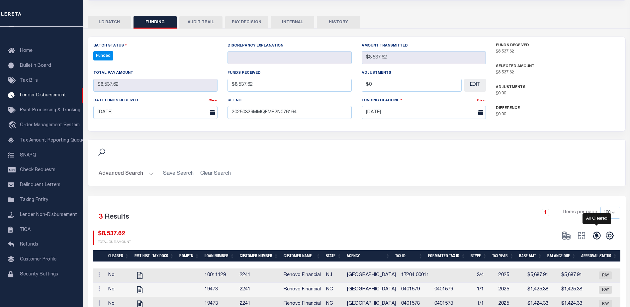
click at [595, 231] on icon at bounding box center [596, 235] width 9 height 9
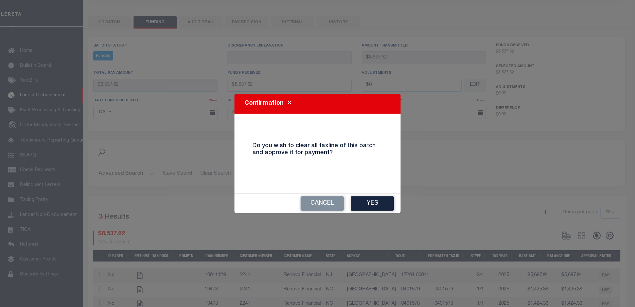
click at [366, 200] on button "Yes" at bounding box center [372, 203] width 43 height 14
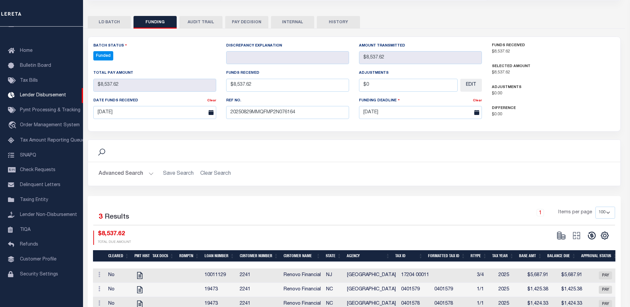
type input "$8,537.62"
type input "$0"
select select "100"
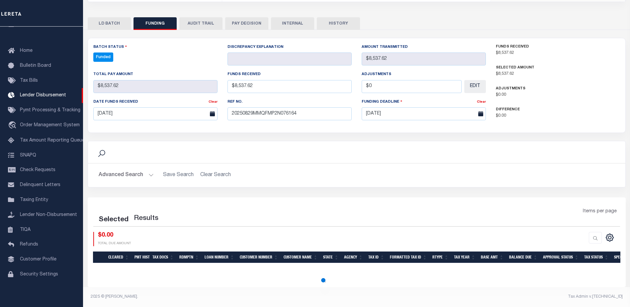
select select "100"
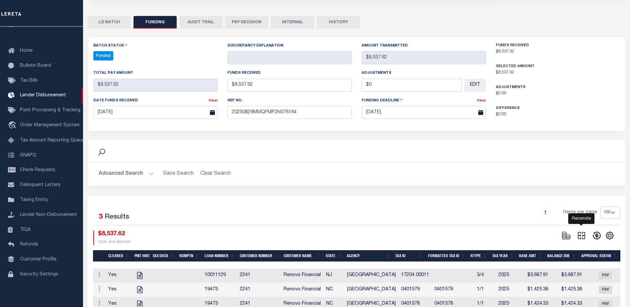
click at [586, 231] on icon at bounding box center [581, 235] width 9 height 9
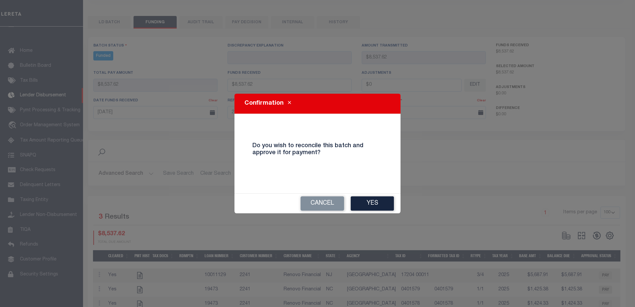
click at [384, 206] on button "Yes" at bounding box center [372, 203] width 43 height 14
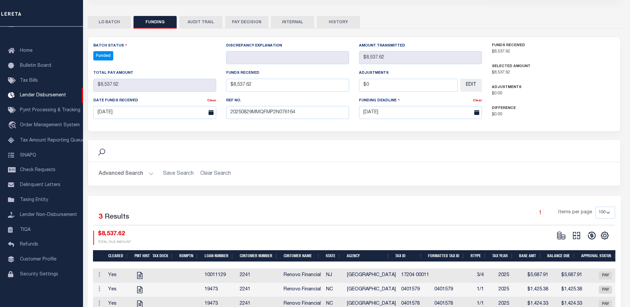
type input "$8,537.62"
type input "$0"
select select "100"
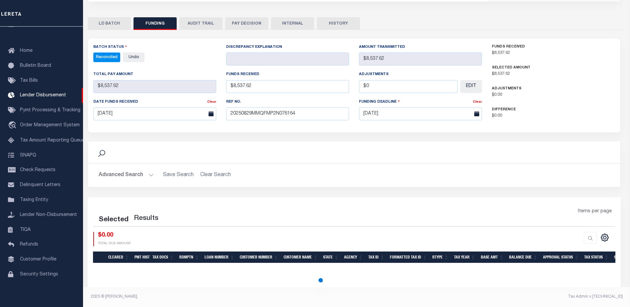
select select "100"
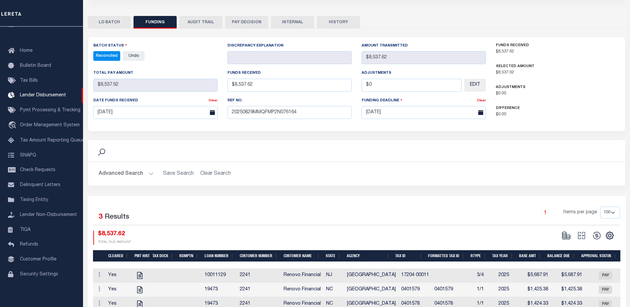
click at [282, 17] on button "INTERNAL" at bounding box center [292, 22] width 43 height 13
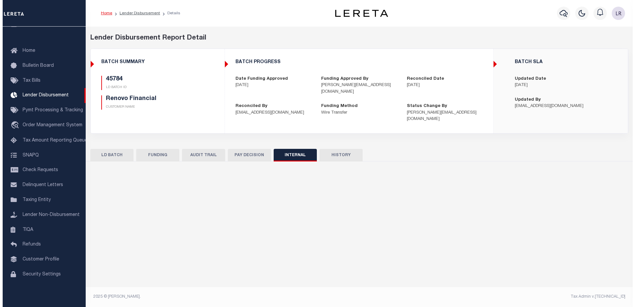
scroll to position [0, 0]
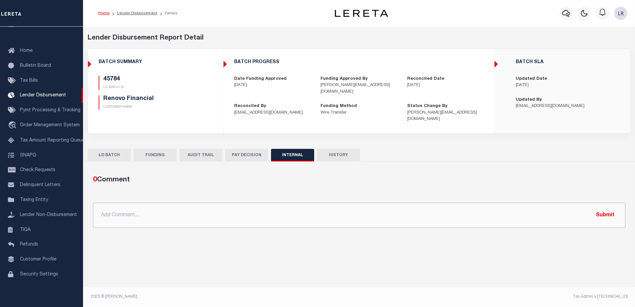
drag, startPoint x: 374, startPoint y: 207, endPoint x: 446, endPoint y: 214, distance: 72.0
click at [374, 207] on input "text" at bounding box center [359, 215] width 532 height 25
paste input "ORG AMT - $314058.00 45718-$65567.7 45730-$33318.57 45738-$62769.98 45743-$4479…"
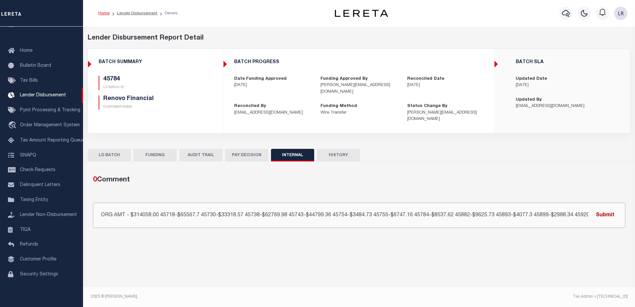
scroll to position [0, 99]
type input "ORG AMT - $314058.00 45718-$65567.7 45730-$33318.57 45738-$62769.98 45743-$4479…"
click at [603, 208] on button "Submit" at bounding box center [605, 215] width 27 height 14
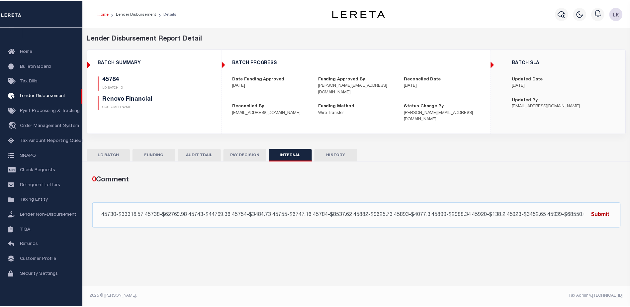
scroll to position [0, 0]
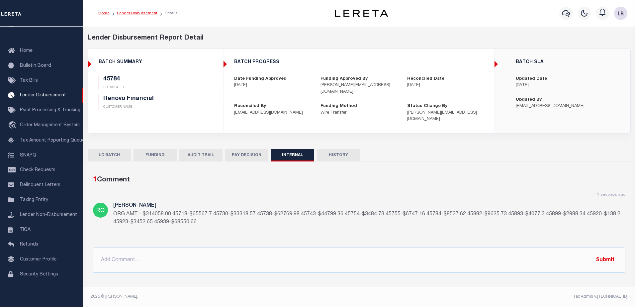
click at [125, 12] on link "Lender Disbursement" at bounding box center [137, 13] width 41 height 4
checkbox input "true"
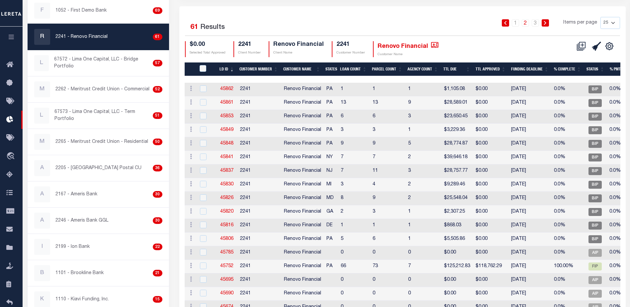
scroll to position [100, 0]
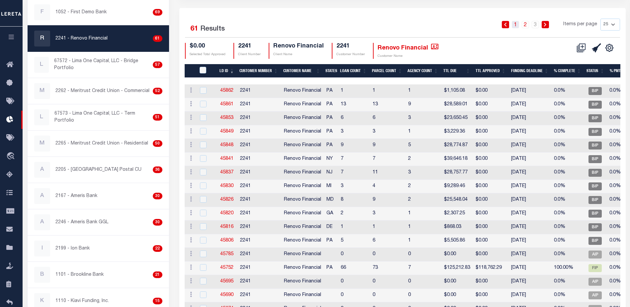
click at [518, 24] on link "1" at bounding box center [515, 24] width 7 height 7
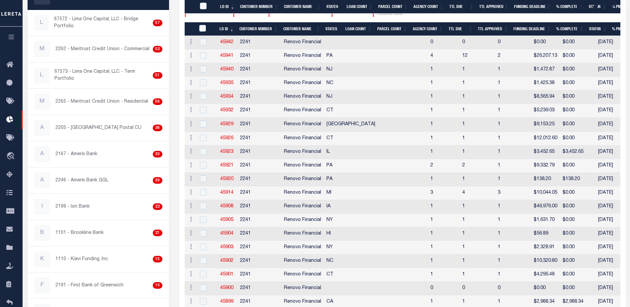
scroll to position [245, 0]
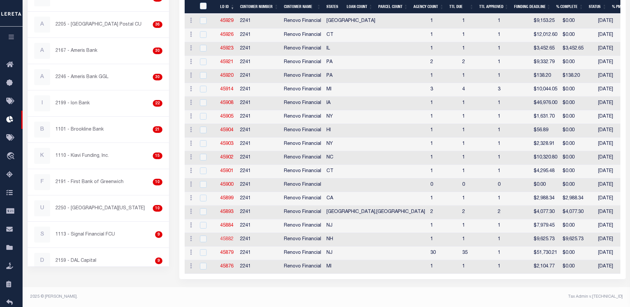
click at [228, 240] on link "45882" at bounding box center [226, 239] width 13 height 5
checkbox input "true"
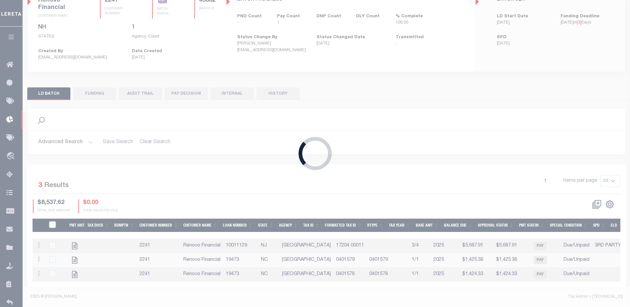
scroll to position [45, 0]
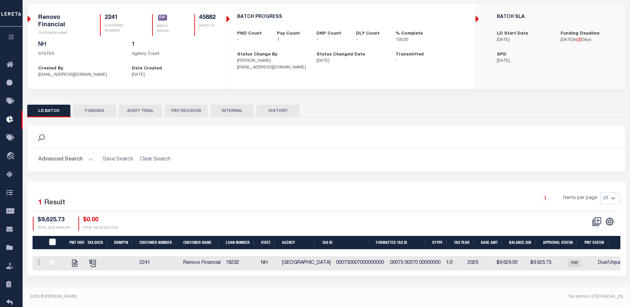
checkbox input "true"
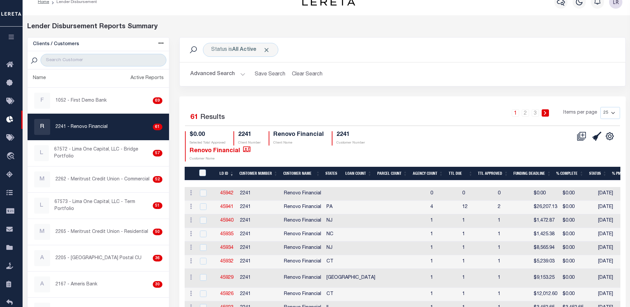
checkbox input "true"
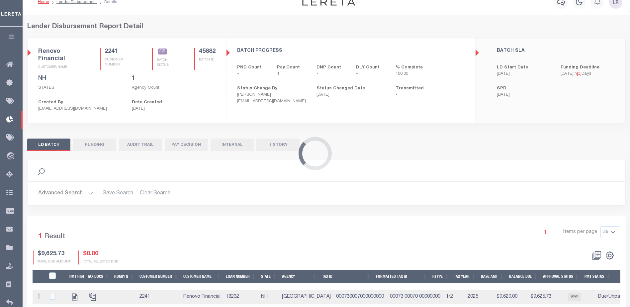
scroll to position [10, 0]
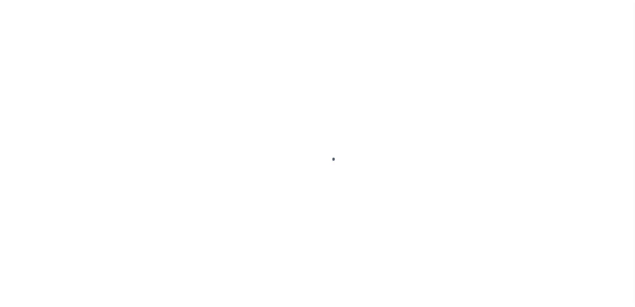
type input "$0.00"
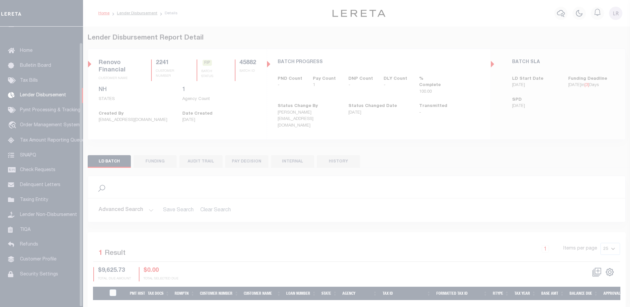
scroll to position [17, 0]
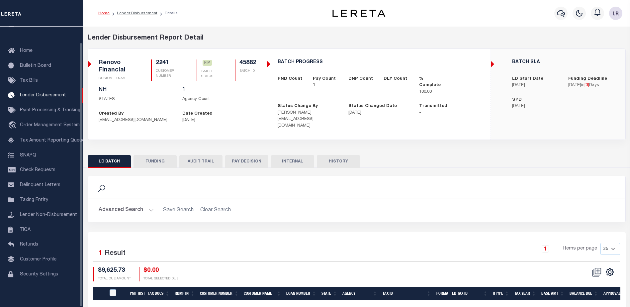
click at [153, 156] on button "FUNDING" at bounding box center [155, 161] width 43 height 13
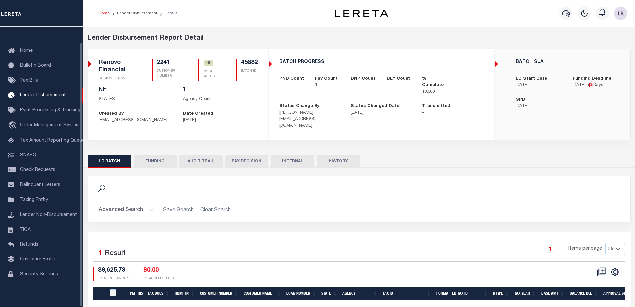
type input "$9,625.73"
type input "$0"
type input "[DATE]"
select select "100"
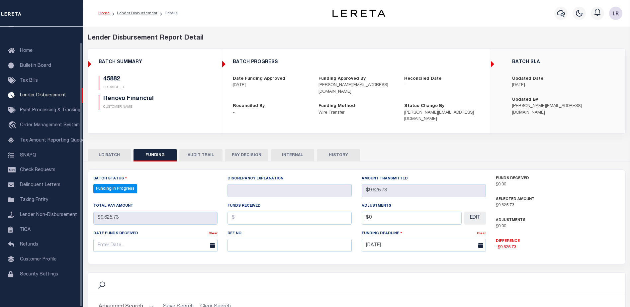
select select "100"
click at [247, 241] on input "text" at bounding box center [290, 245] width 124 height 13
paste input "20250829MMQFMP2N076164"
type input "20250829MMQFMP2N076164"
click at [245, 213] on input "text" at bounding box center [290, 218] width 124 height 13
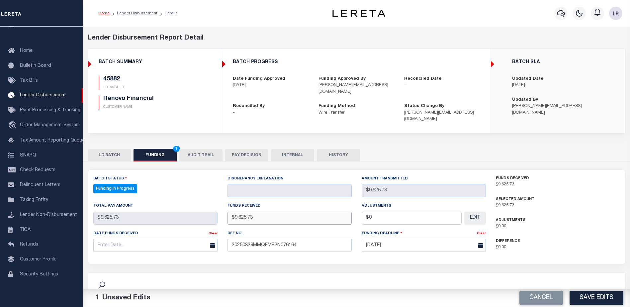
type input "$9,625.73"
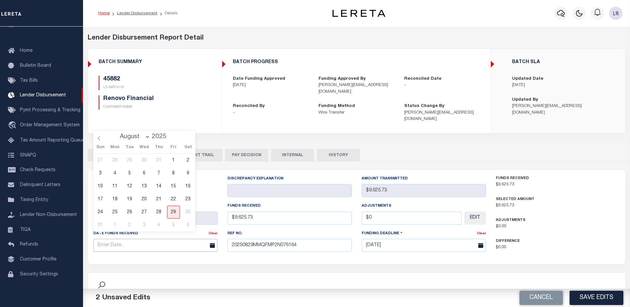
click at [199, 239] on input "text" at bounding box center [155, 245] width 124 height 13
click at [157, 215] on span "28" at bounding box center [158, 212] width 13 height 13
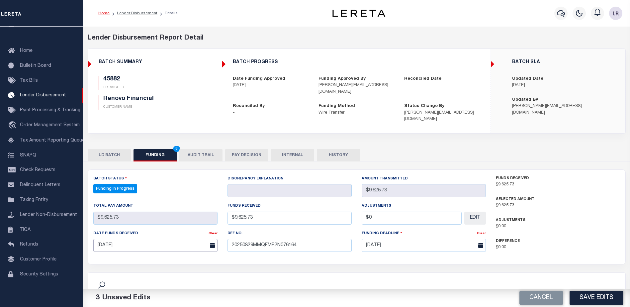
click at [174, 239] on input "[DATE]" at bounding box center [155, 245] width 124 height 13
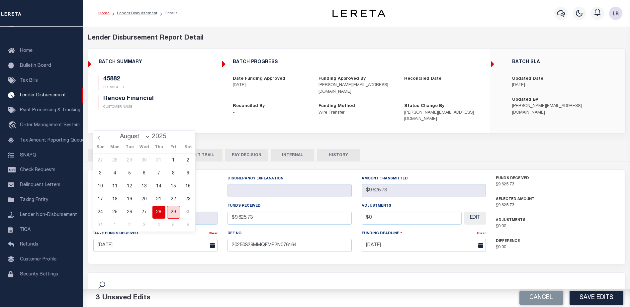
click at [175, 213] on span "29" at bounding box center [173, 212] width 13 height 13
type input "[DATE]"
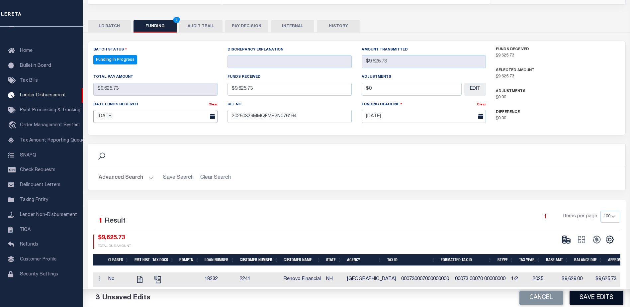
scroll to position [131, 0]
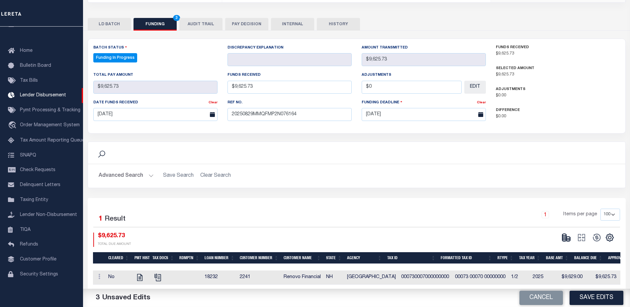
click at [587, 305] on div "Cancel Save Edits" at bounding box center [494, 298] width 274 height 19
click at [589, 300] on button "Save Edits" at bounding box center [597, 298] width 54 height 14
type input "$9,625.73"
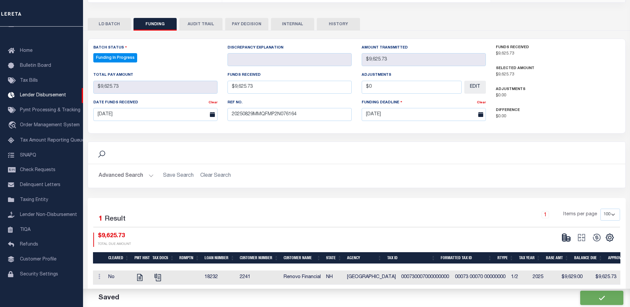
type input "$0"
select select "100"
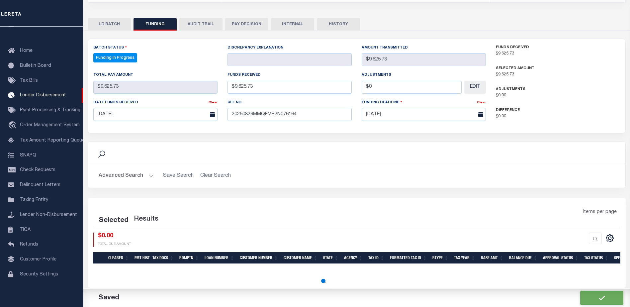
select select "100"
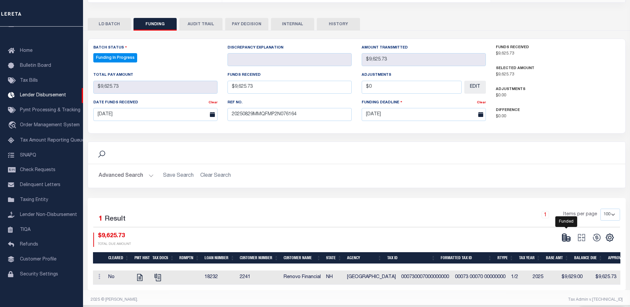
click at [569, 233] on icon at bounding box center [566, 237] width 9 height 9
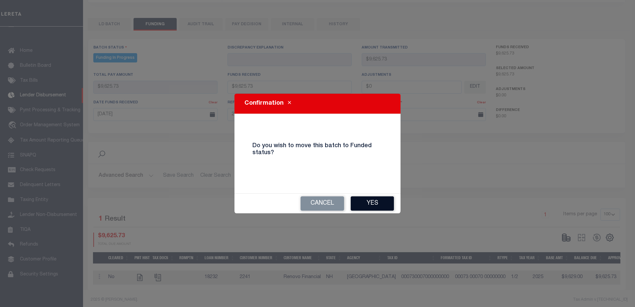
click at [380, 205] on button "Yes" at bounding box center [372, 203] width 43 height 14
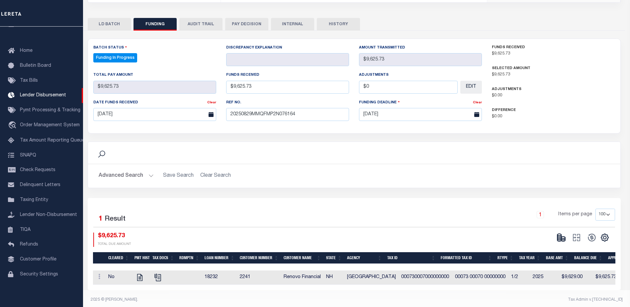
type input "$9,625.73"
type input "$0"
select select "100"
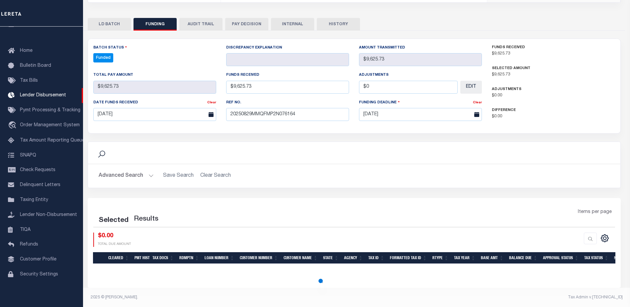
select select "100"
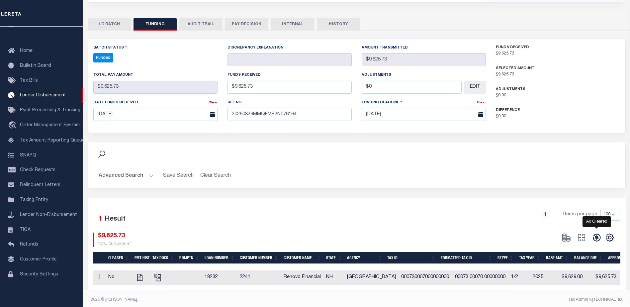
click at [594, 234] on icon at bounding box center [597, 238] width 8 height 8
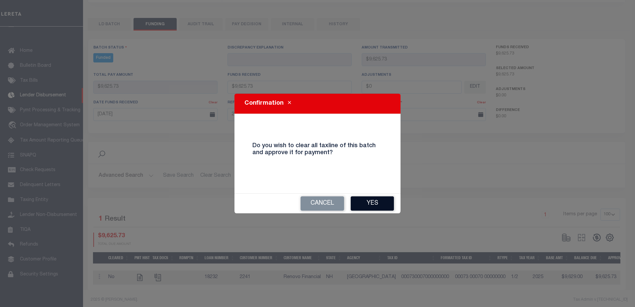
click at [379, 204] on button "Yes" at bounding box center [372, 203] width 43 height 14
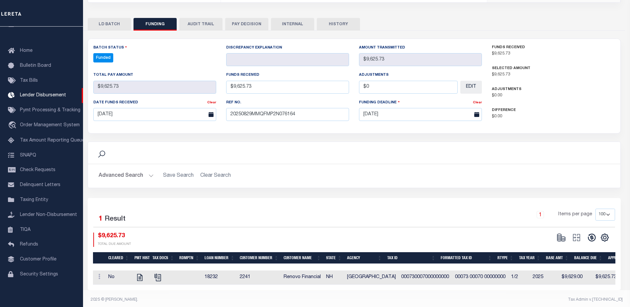
type input "$9,625.73"
type input "$0"
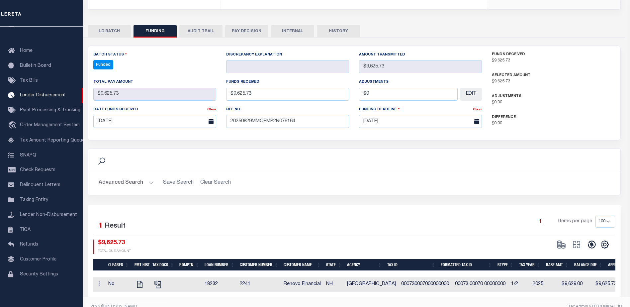
select select "100"
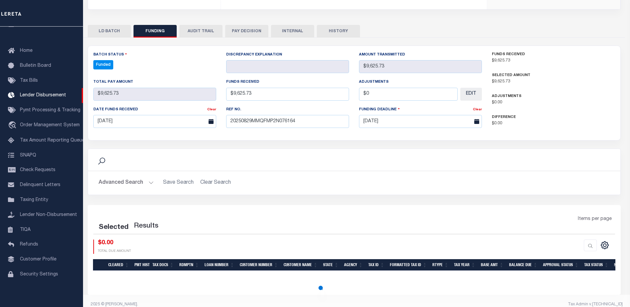
select select "100"
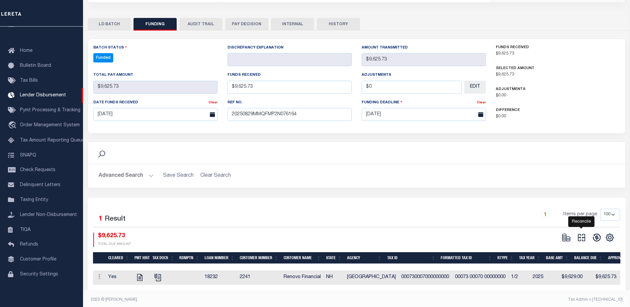
click at [579, 233] on icon at bounding box center [581, 237] width 9 height 9
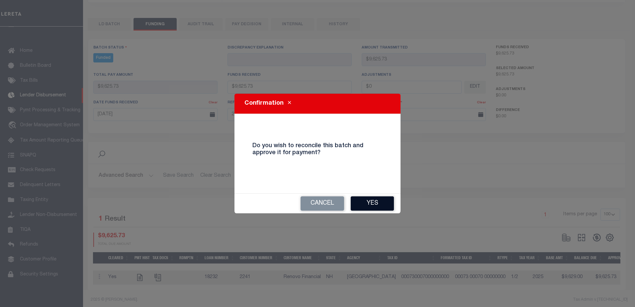
click at [375, 204] on button "Yes" at bounding box center [372, 203] width 43 height 14
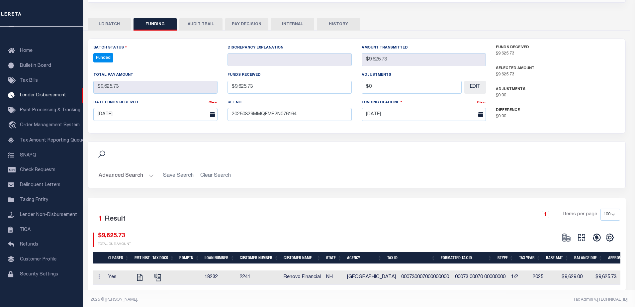
type input "$9,625.73"
type input "$0"
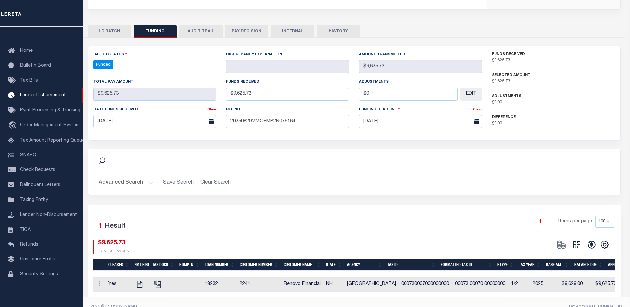
select select "100"
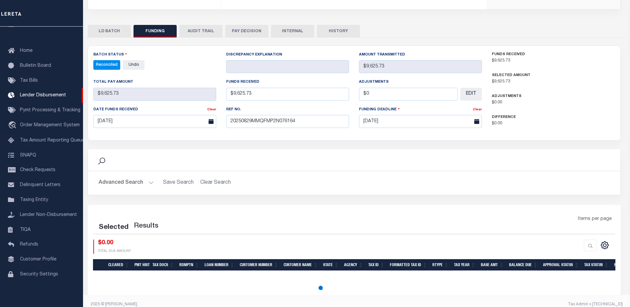
select select "100"
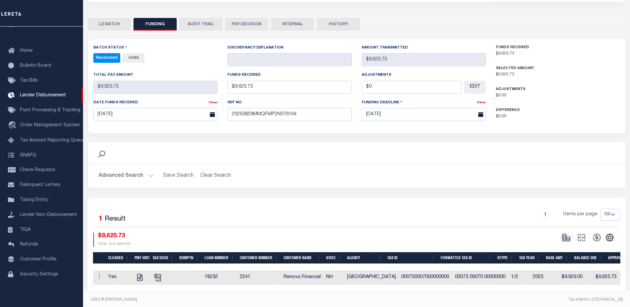
click at [300, 18] on button "INTERNAL" at bounding box center [292, 24] width 43 height 13
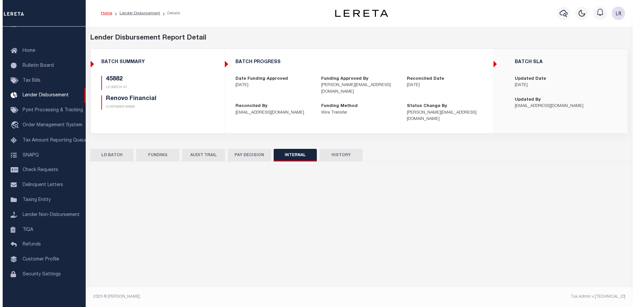
scroll to position [0, 0]
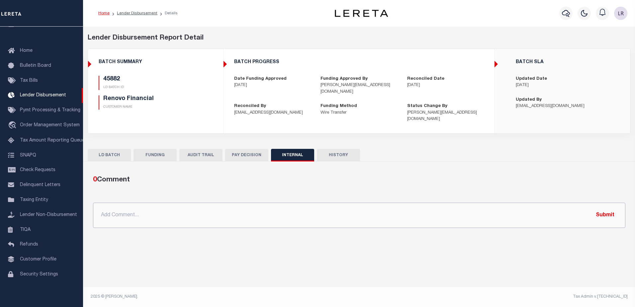
drag, startPoint x: 329, startPoint y: 208, endPoint x: 560, endPoint y: 219, distance: 231.1
click at [329, 208] on input "text" at bounding box center [359, 215] width 532 height 25
paste input "ORG AMT - $314058.00 45718-$65567.7 45730-$33318.57 45738-$62769.98 45743-$4479…"
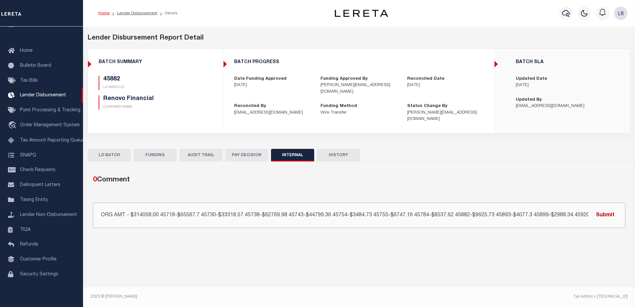
scroll to position [0, 99]
type input "ORG AMT - $314058.00 45718-$65567.7 45730-$33318.57 45738-$62769.98 45743-$4479…"
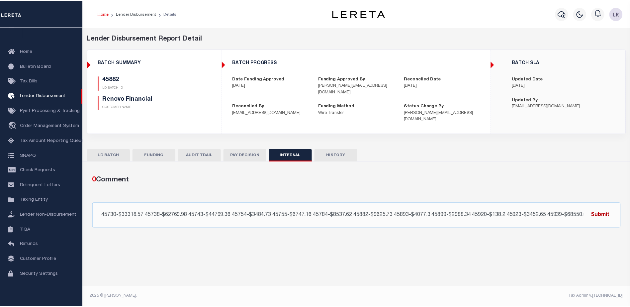
scroll to position [0, 0]
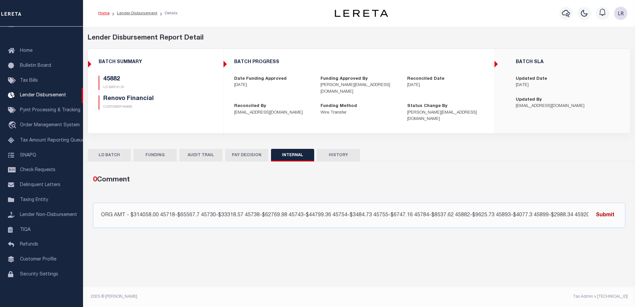
click at [605, 209] on button "Submit" at bounding box center [605, 215] width 27 height 14
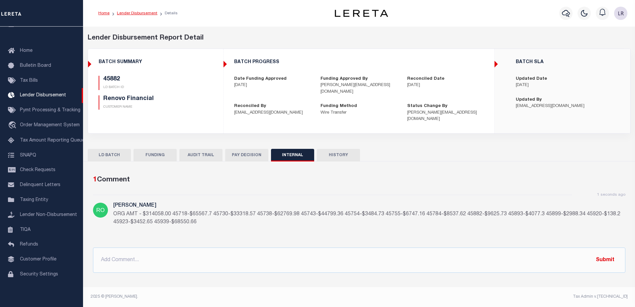
click at [138, 14] on link "Lender Disbursement" at bounding box center [137, 13] width 41 height 4
checkbox input "true"
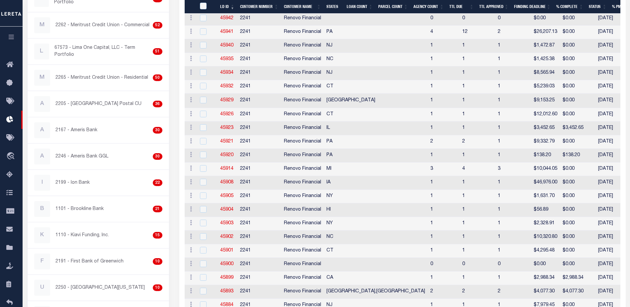
scroll to position [232, 0]
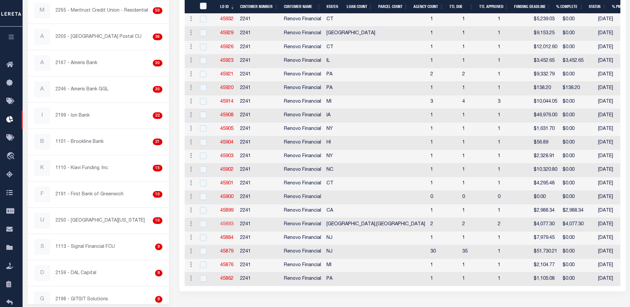
click at [230, 225] on link "45893" at bounding box center [226, 224] width 13 height 5
checkbox input "true"
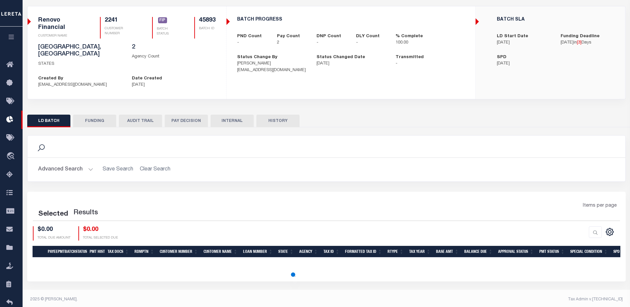
scroll to position [40, 0]
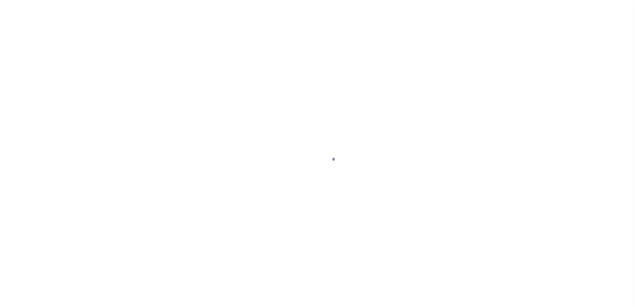
type input "$0.00"
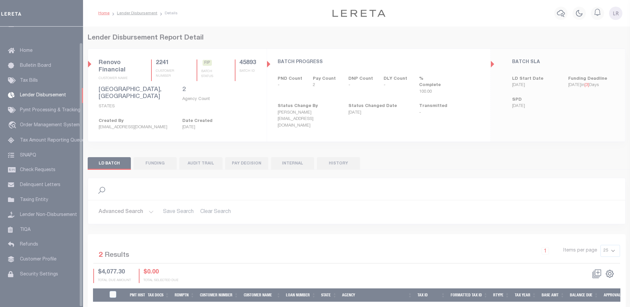
scroll to position [17, 0]
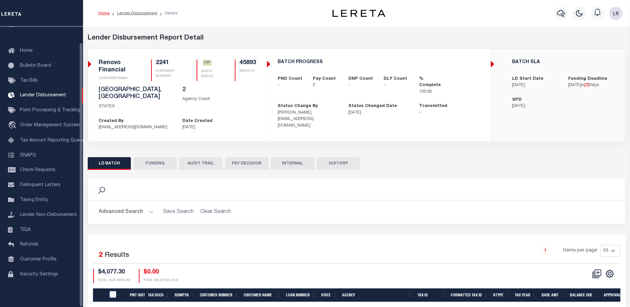
click at [159, 158] on button "FUNDING" at bounding box center [155, 163] width 43 height 13
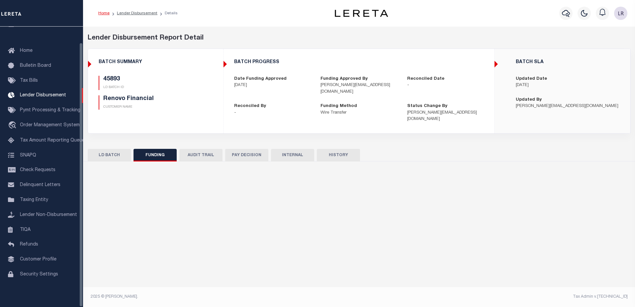
type input "$4,077.3"
type input "$0"
type input "[DATE]"
select select "100"
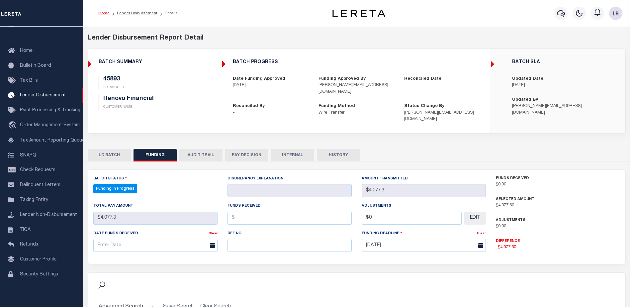
select select "100"
click at [256, 245] on input "text" at bounding box center [290, 245] width 124 height 13
paste input "20250829MMQFMP2N076164"
type input "20250829MMQFMP2N076164"
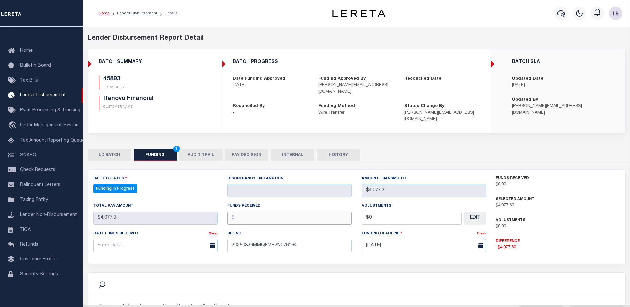
click at [241, 215] on input "text" at bounding box center [290, 218] width 124 height 13
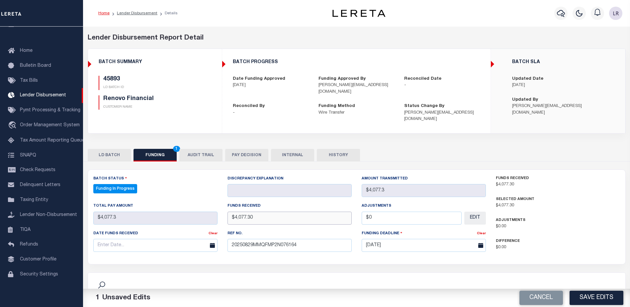
type input "$4,077.30"
click at [189, 239] on input "text" at bounding box center [155, 245] width 124 height 13
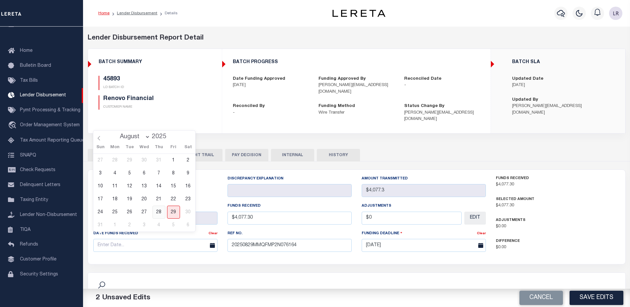
click at [155, 213] on span "28" at bounding box center [158, 212] width 13 height 13
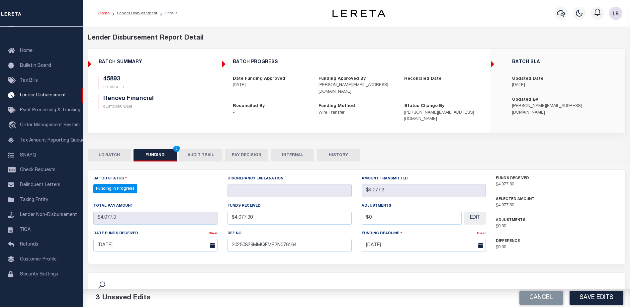
drag, startPoint x: 183, startPoint y: 250, endPoint x: 179, endPoint y: 235, distance: 15.2
click at [184, 250] on div "Date funds received Clear [DATE]" at bounding box center [155, 243] width 134 height 27
click at [179, 239] on input "[DATE]" at bounding box center [155, 245] width 124 height 13
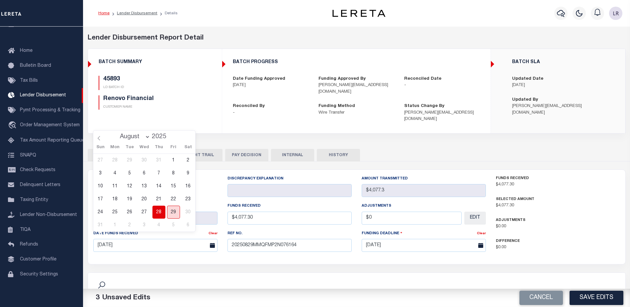
click at [173, 213] on span "29" at bounding box center [173, 212] width 13 height 13
type input "[DATE]"
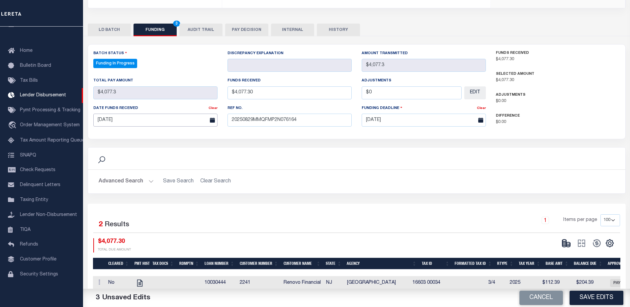
scroll to position [146, 0]
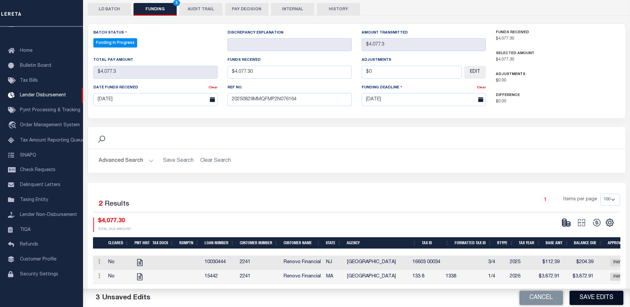
click at [588, 296] on button "Save Edits" at bounding box center [597, 298] width 54 height 14
type input "$4,077.3"
type input "$0"
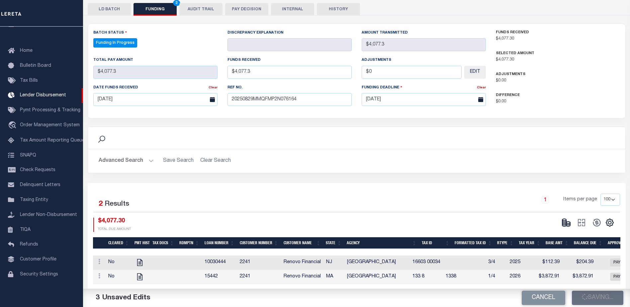
select select "100"
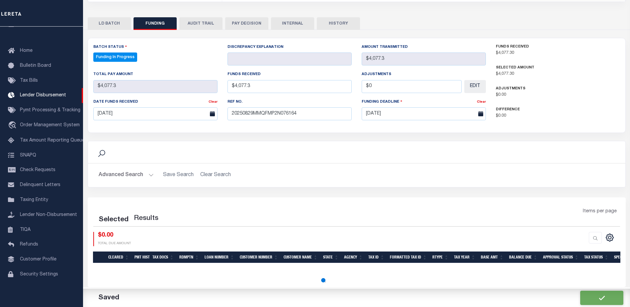
select select "100"
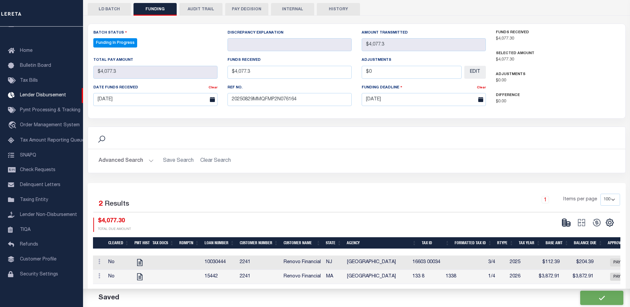
click at [567, 224] on icon at bounding box center [568, 225] width 4 height 2
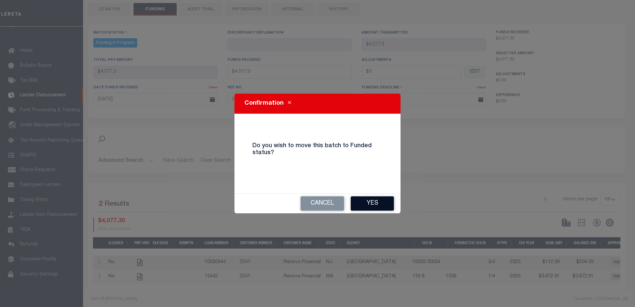
click at [382, 207] on button "Yes" at bounding box center [372, 203] width 43 height 14
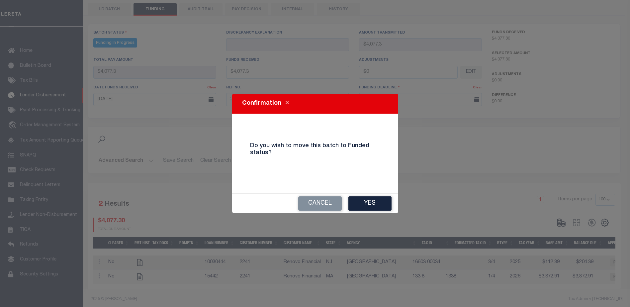
type input "$4,077.3"
type input "$0"
select select "100"
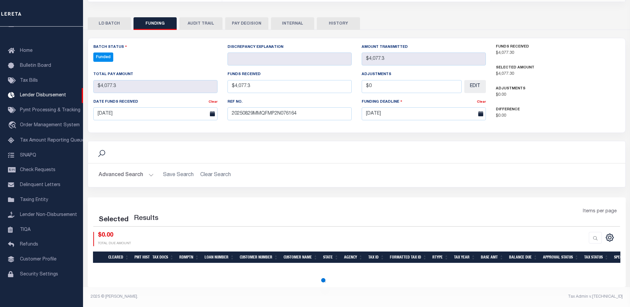
select select "100"
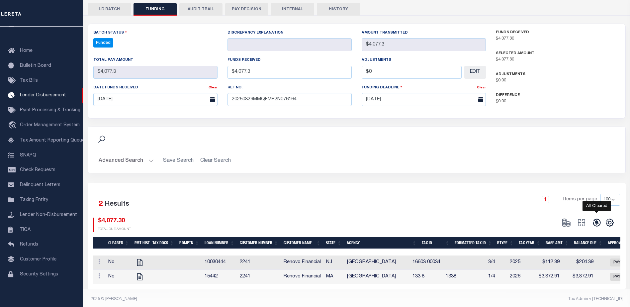
click at [596, 219] on icon at bounding box center [597, 223] width 8 height 8
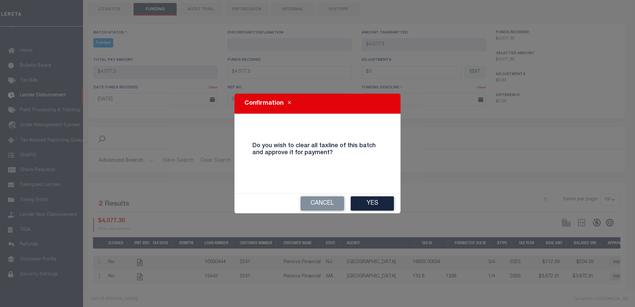
click at [384, 215] on div "Confirmation Do you wish to clear all taxline of this batch and approve it for …" at bounding box center [317, 153] width 635 height 307
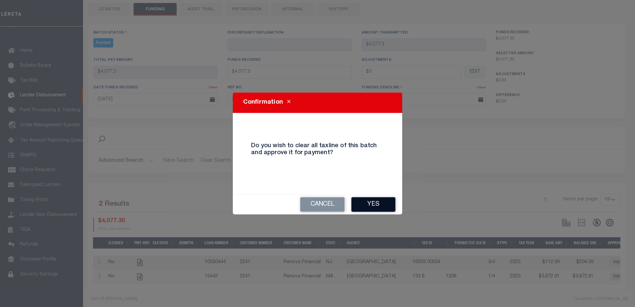
click at [383, 208] on button "Yes" at bounding box center [373, 204] width 44 height 15
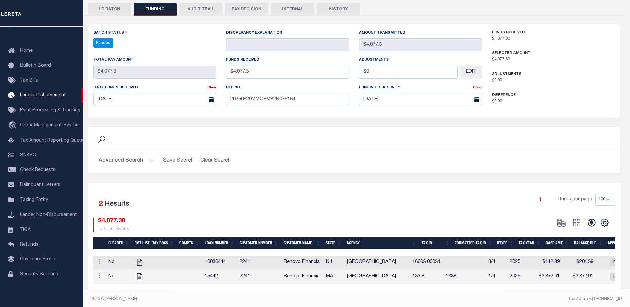
type input "$4,077.3"
type input "$0"
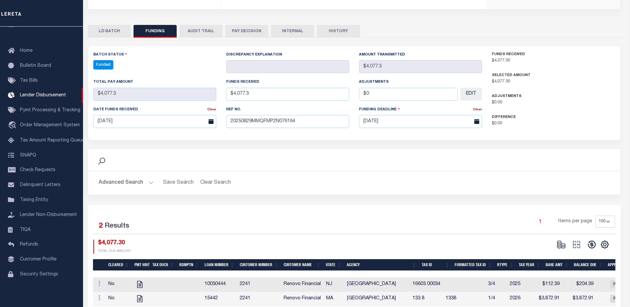
select select "100"
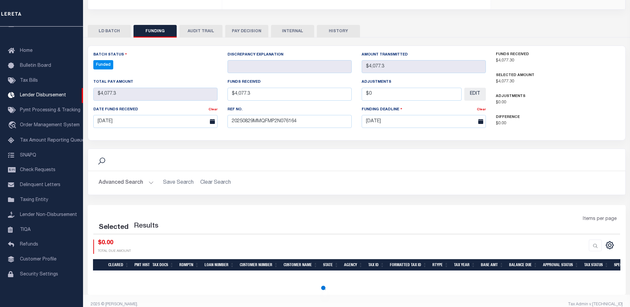
select select "100"
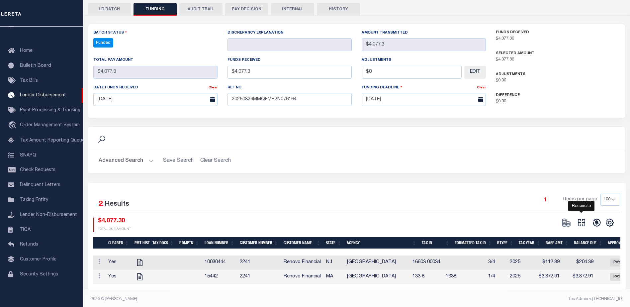
click at [582, 219] on icon "" at bounding box center [581, 222] width 7 height 7
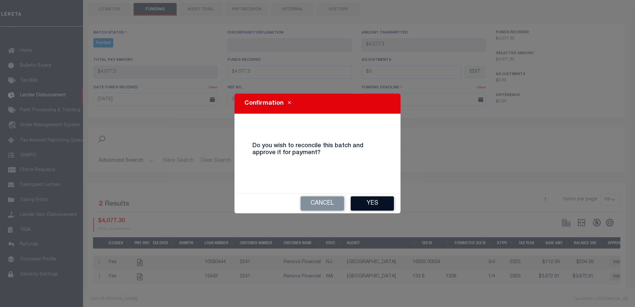
click at [385, 202] on button "Yes" at bounding box center [372, 203] width 43 height 14
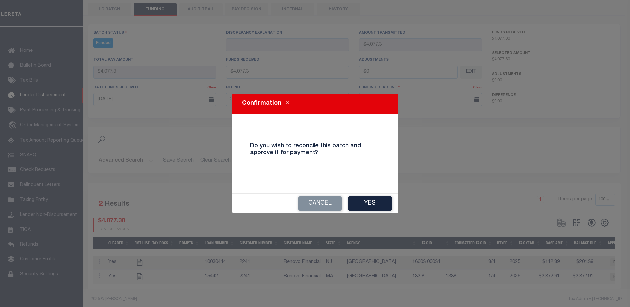
type input "$4,077.3"
type input "$0"
select select "100"
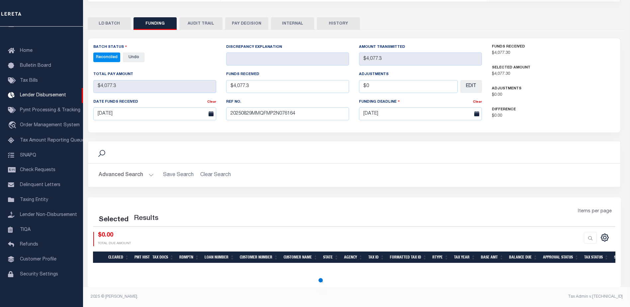
select select "100"
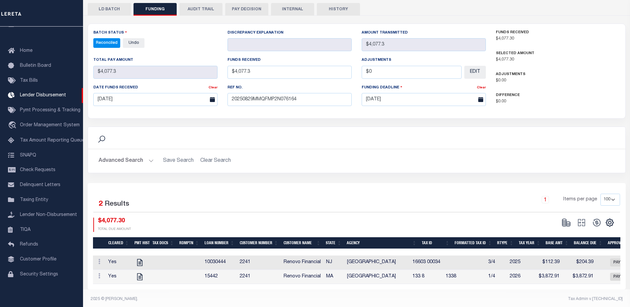
drag, startPoint x: 292, startPoint y: 6, endPoint x: 296, endPoint y: 14, distance: 8.8
click at [292, 6] on button "INTERNAL" at bounding box center [292, 9] width 43 height 13
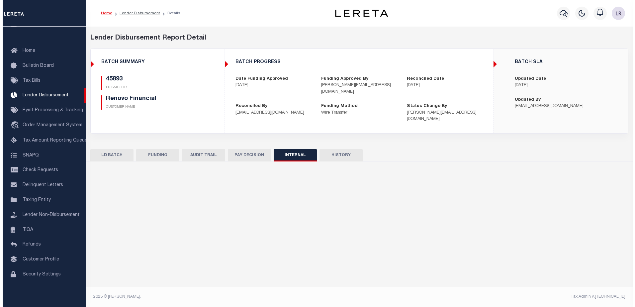
scroll to position [0, 0]
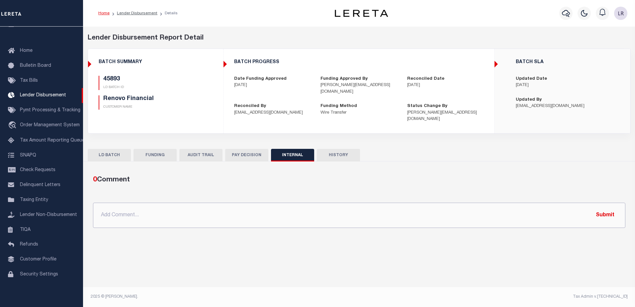
click at [401, 212] on input "text" at bounding box center [359, 215] width 532 height 25
paste input "ORG AMT - $314058.00 45718-$65567.7 45730-$33318.57 45738-$62769.98 45743-$4479…"
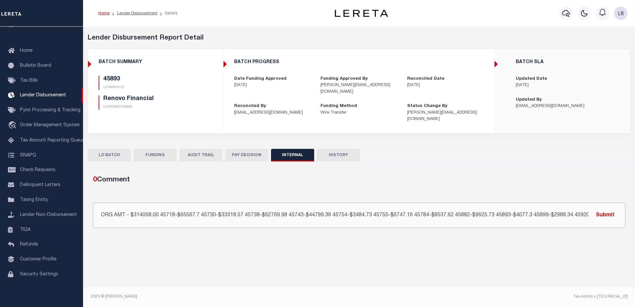
scroll to position [0, 99]
type input "ORG AMT - $314058.00 45718-$65567.7 45730-$33318.57 45738-$62769.98 45743-$4479…"
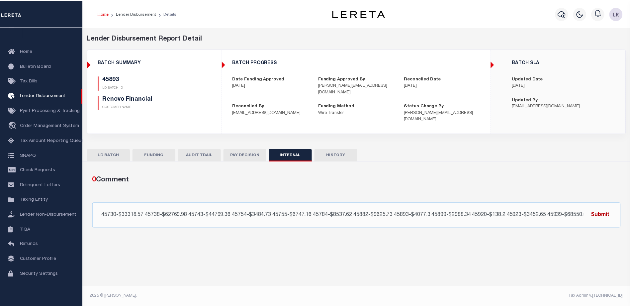
scroll to position [0, 0]
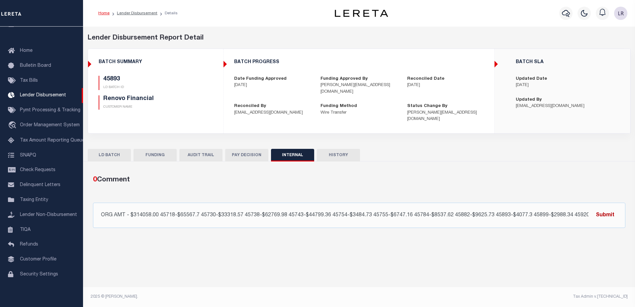
click at [596, 208] on button "Submit" at bounding box center [605, 215] width 27 height 14
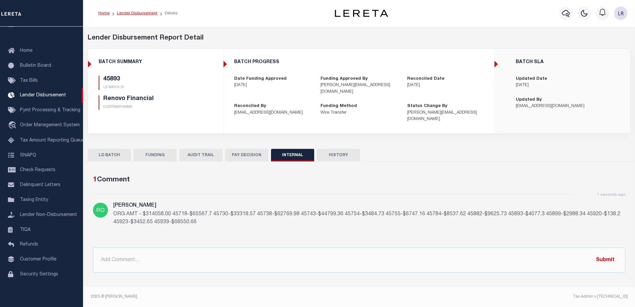
click at [132, 14] on link "Lender Disbursement" at bounding box center [137, 13] width 41 height 4
checkbox input "true"
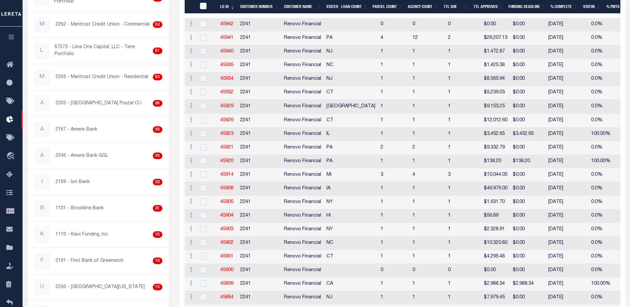
scroll to position [199, 0]
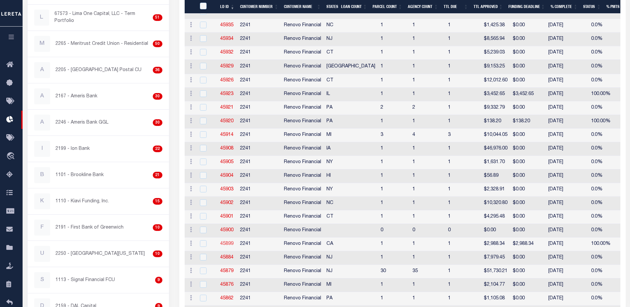
click at [230, 246] on link "45899" at bounding box center [226, 243] width 13 height 5
checkbox input "true"
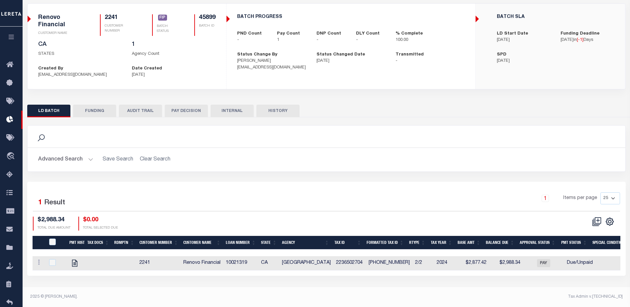
scroll to position [43, 0]
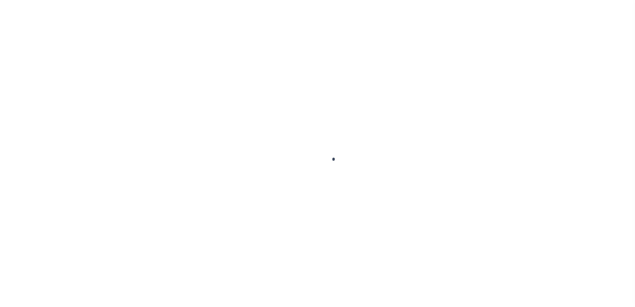
type input "$0.00"
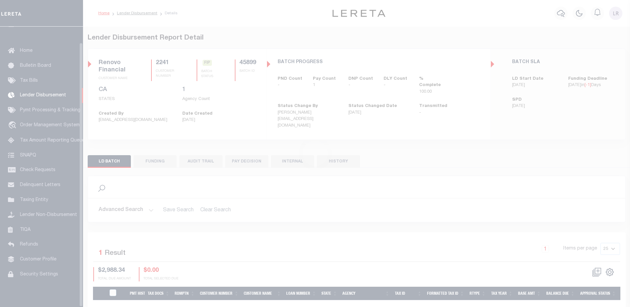
scroll to position [17, 0]
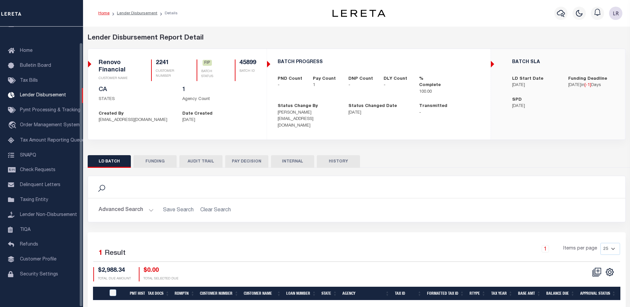
click at [162, 150] on div "LD BATCH FUNDING AUDIT TRAIL PAY DECISION INTERNAL HISTORY" at bounding box center [357, 238] width 548 height 176
click at [165, 157] on button "FUNDING" at bounding box center [155, 161] width 43 height 13
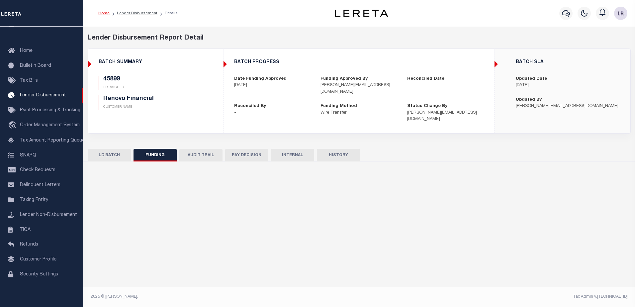
type input "$2,988.34"
type input "$0"
type input "[DATE]"
select select "100"
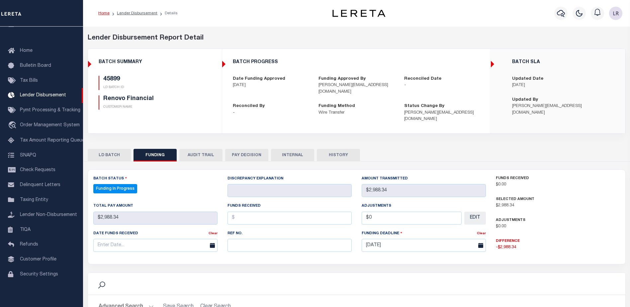
select select "100"
click at [239, 239] on input "text" at bounding box center [290, 245] width 124 height 13
paste input "20250829MMQFMP2N076164"
type input "20250829MMQFMP2N076164"
click at [242, 215] on input "text" at bounding box center [290, 218] width 124 height 13
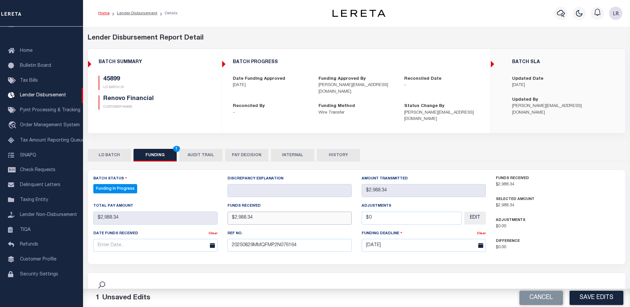
type input "$2,988.34"
click at [184, 243] on input "text" at bounding box center [155, 245] width 124 height 13
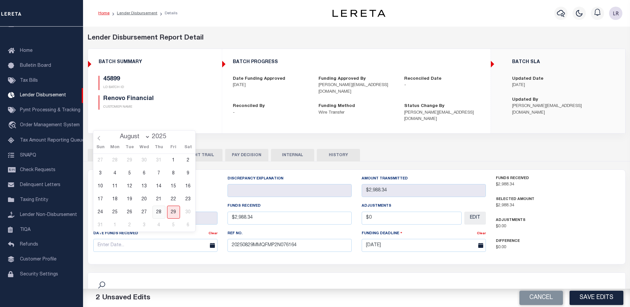
click at [159, 212] on span "28" at bounding box center [158, 212] width 13 height 13
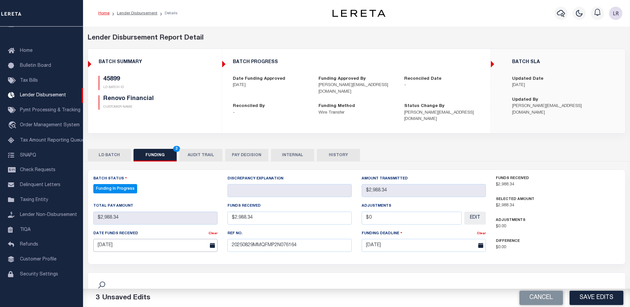
click at [188, 242] on input "08/28/2025" at bounding box center [155, 245] width 124 height 13
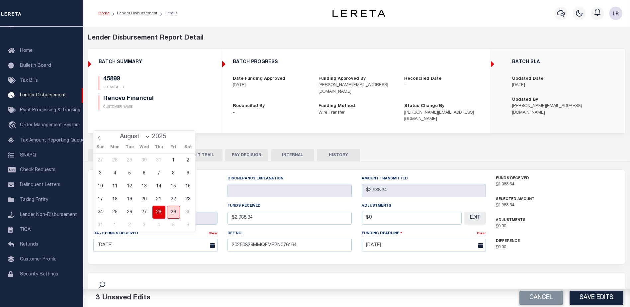
click at [176, 215] on span "29" at bounding box center [173, 212] width 13 height 13
type input "08/29/2025"
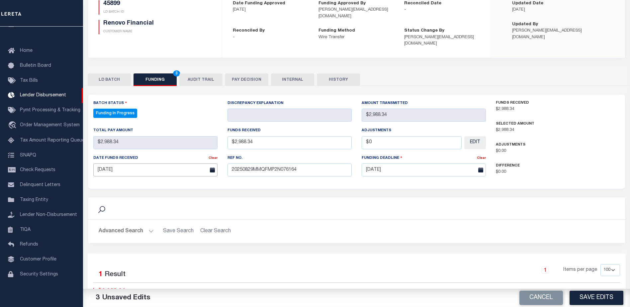
scroll to position [131, 0]
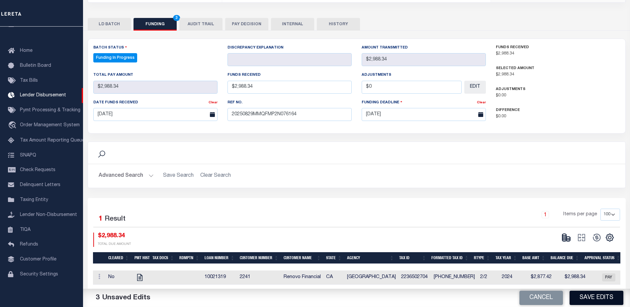
click at [595, 297] on button "Save Edits" at bounding box center [597, 298] width 54 height 14
type input "$2,988.34"
type input "$0"
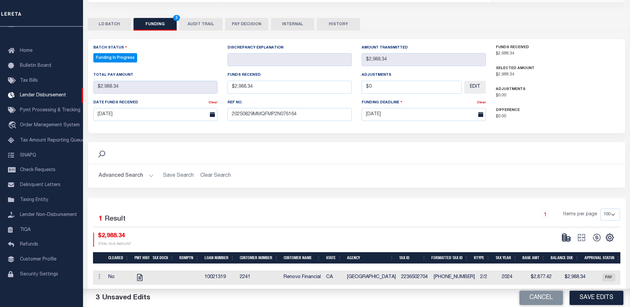
select select "100"
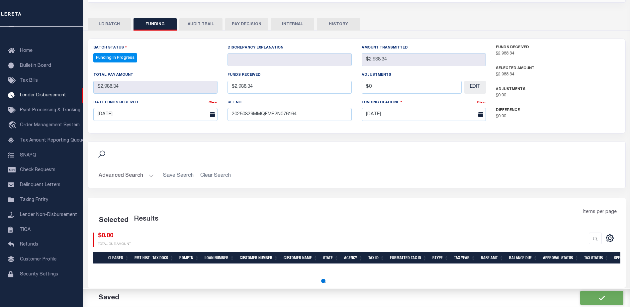
select select "100"
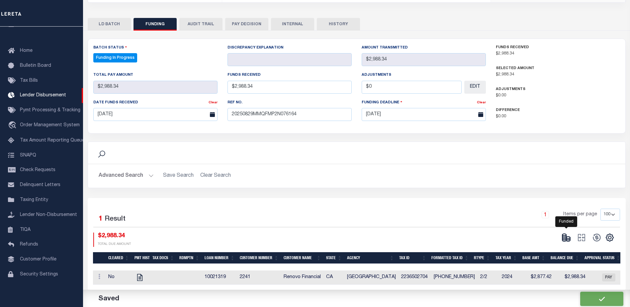
click at [568, 233] on icon at bounding box center [566, 237] width 9 height 9
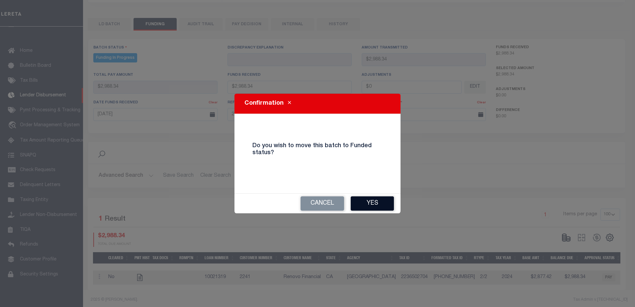
click at [374, 202] on button "Yes" at bounding box center [372, 203] width 43 height 14
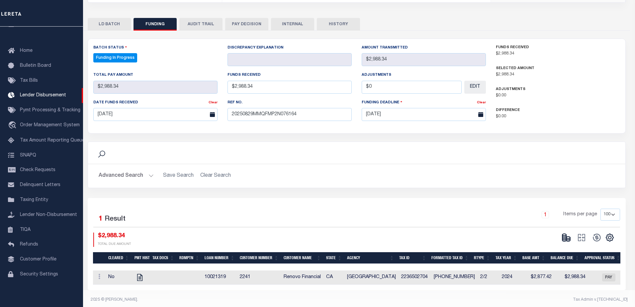
type input "$2,988.34"
type input "$0"
select select "100"
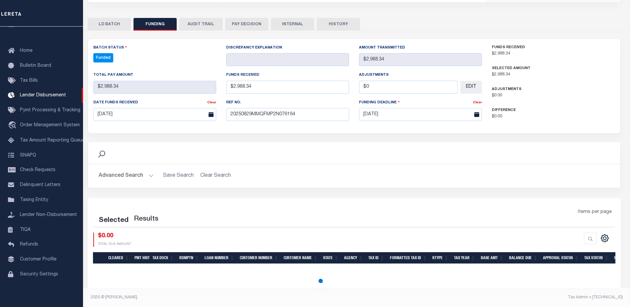
select select "100"
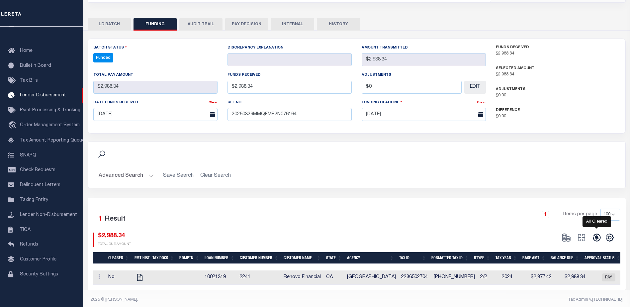
click at [595, 233] on icon at bounding box center [596, 237] width 9 height 9
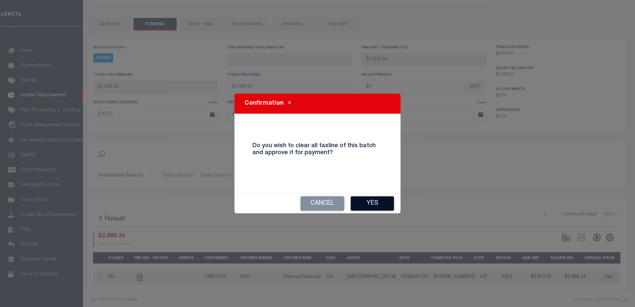
click at [379, 199] on button "Yes" at bounding box center [372, 203] width 43 height 14
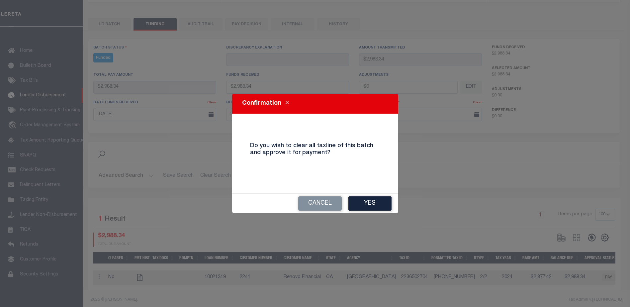
select select "100"
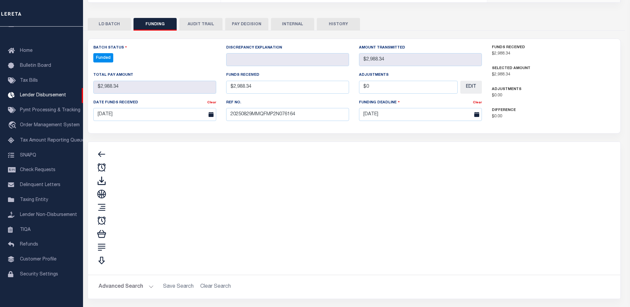
type input "$2,988.34"
type input "$0"
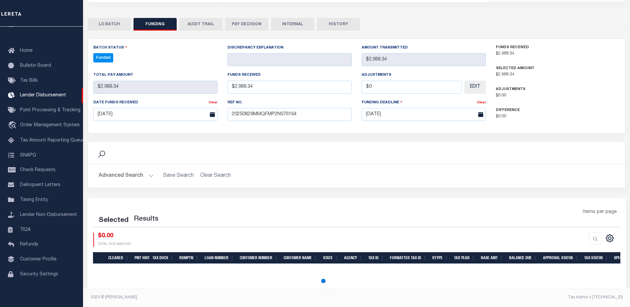
select select "100"
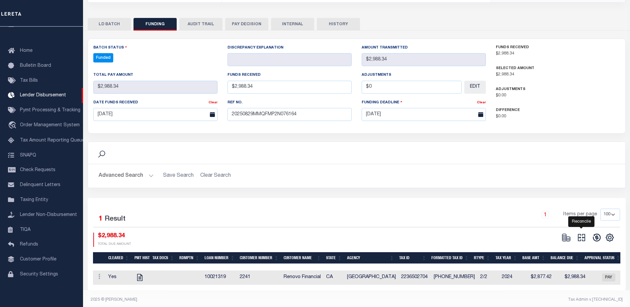
click at [580, 234] on icon at bounding box center [581, 237] width 7 height 7
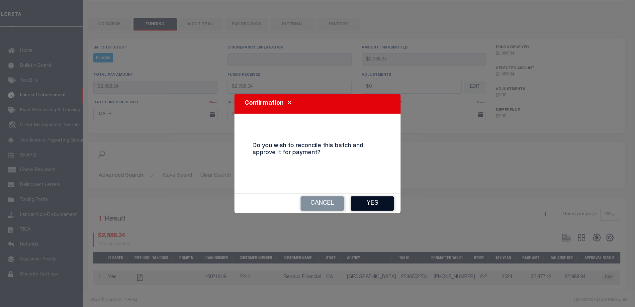
click at [379, 204] on button "Yes" at bounding box center [372, 203] width 43 height 14
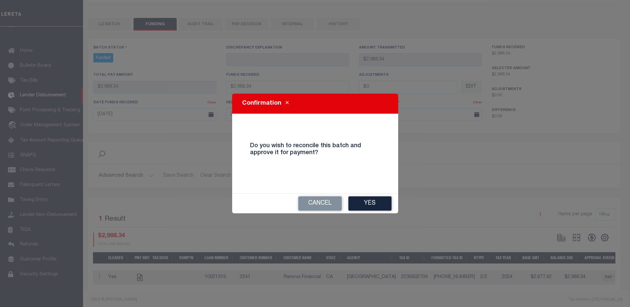
type input "$2,988.34"
type input "$0"
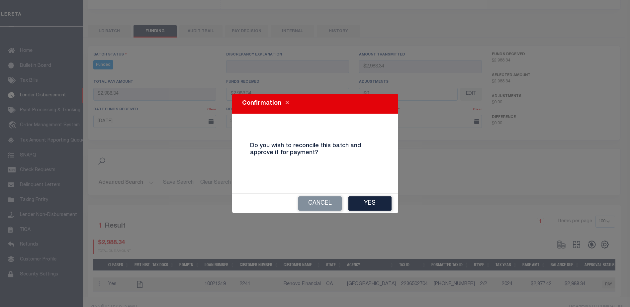
select select "100"
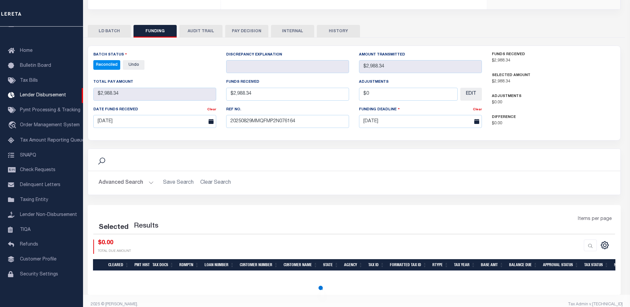
select select "100"
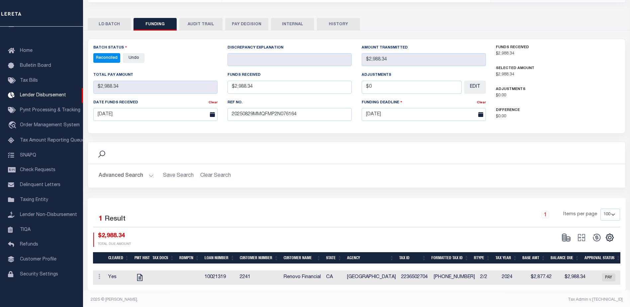
click at [288, 18] on button "INTERNAL" at bounding box center [292, 24] width 43 height 13
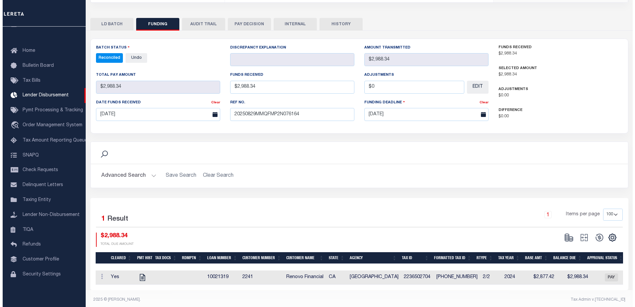
scroll to position [0, 0]
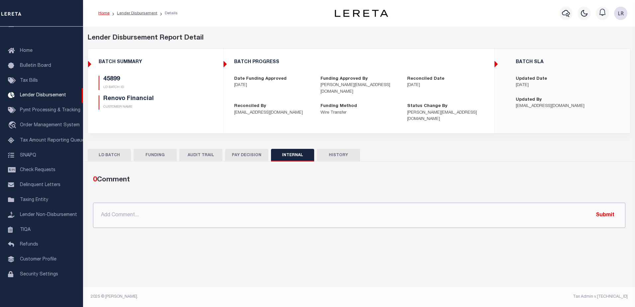
click at [331, 205] on input "text" at bounding box center [359, 215] width 532 height 25
paste input "ORG AMT - $314058.00 45718-$65567.7 45730-$33318.57 45738-$62769.98 45743-$4479…"
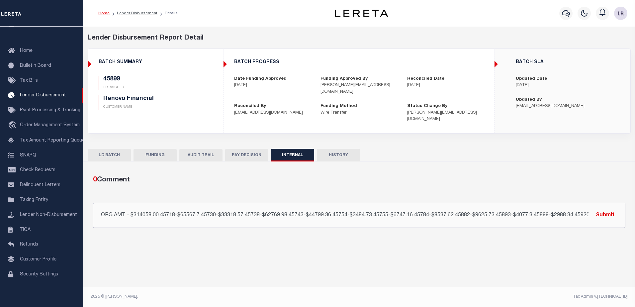
scroll to position [0, 99]
type input "ORG AMT - $314058.00 45718-$65567.7 45730-$33318.57 45738-$62769.98 45743-$4479…"
drag, startPoint x: 605, startPoint y: 212, endPoint x: 633, endPoint y: 210, distance: 27.7
click at [605, 212] on button "Submit" at bounding box center [605, 215] width 27 height 14
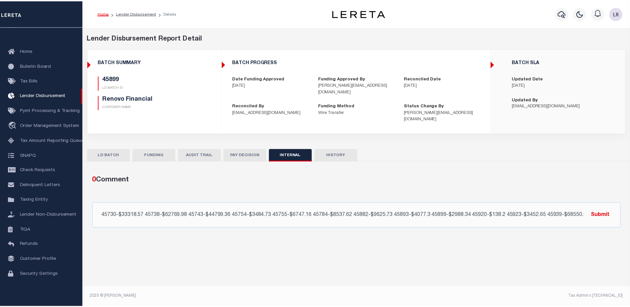
scroll to position [0, 0]
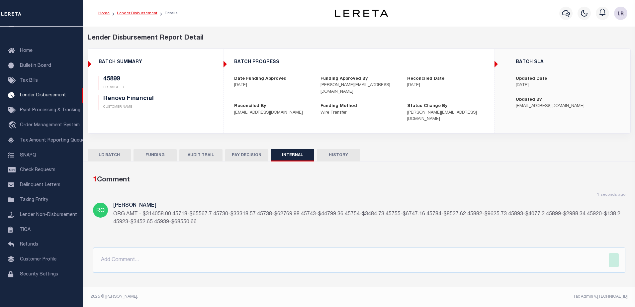
click at [133, 15] on link "Lender Disbursement" at bounding box center [137, 13] width 41 height 4
checkbox input "true"
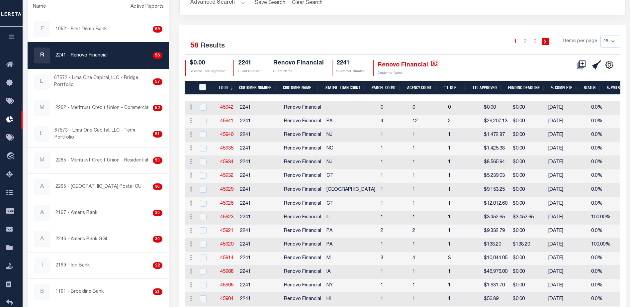
scroll to position [133, 0]
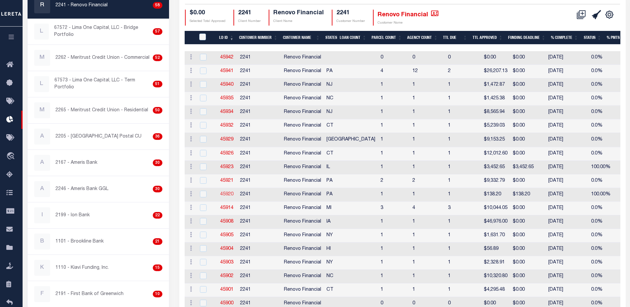
click at [222, 195] on link "45920" at bounding box center [226, 194] width 13 height 5
checkbox input "true"
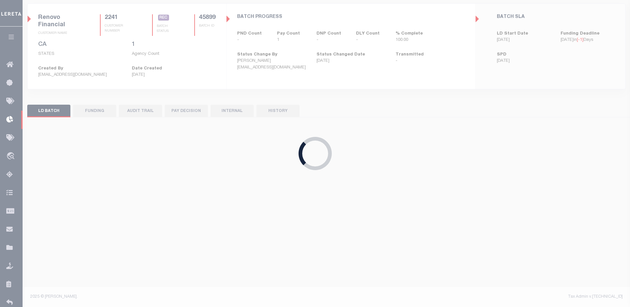
scroll to position [45, 0]
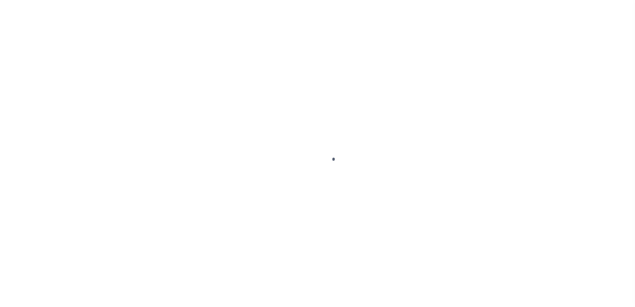
type input "$0.00"
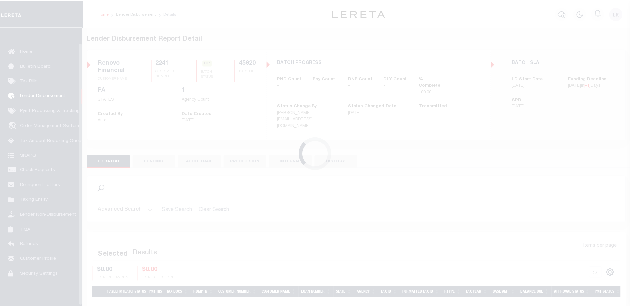
scroll to position [17, 0]
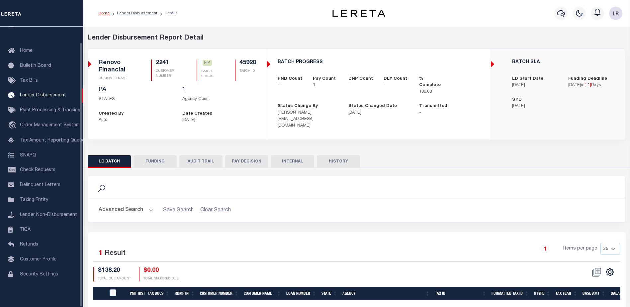
click at [160, 158] on button "FUNDING" at bounding box center [155, 161] width 43 height 13
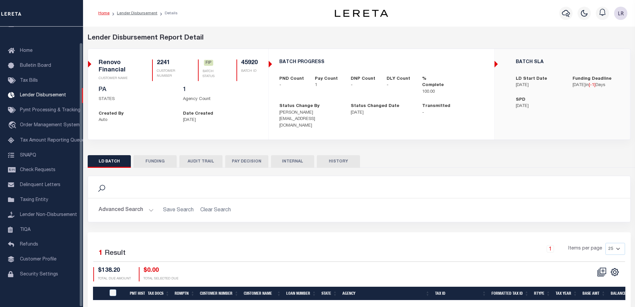
type input "$138.2"
type input "$0"
type input "[DATE]"
select select "100"
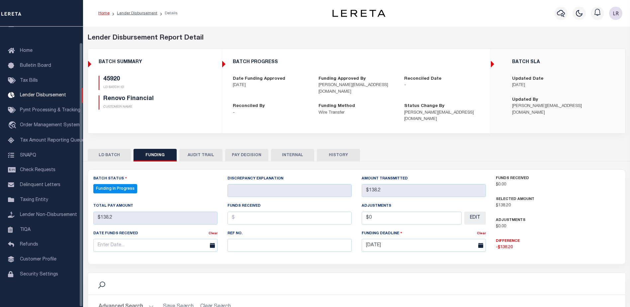
select select "100"
click at [255, 230] on div "Ref No." at bounding box center [290, 241] width 124 height 22
click at [252, 231] on div "Ref No." at bounding box center [290, 241] width 124 height 22
click at [250, 239] on input "text" at bounding box center [290, 245] width 124 height 13
paste input "20250829MMQFMP2N076164"
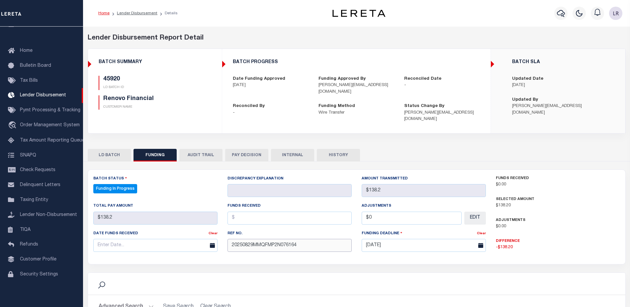
type input "20250829MMQFMP2N076164"
click at [247, 212] on input "text" at bounding box center [290, 218] width 124 height 13
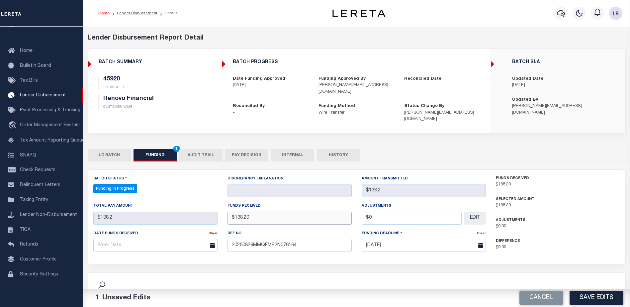
type input "$138.20"
click at [174, 240] on input "text" at bounding box center [155, 245] width 124 height 13
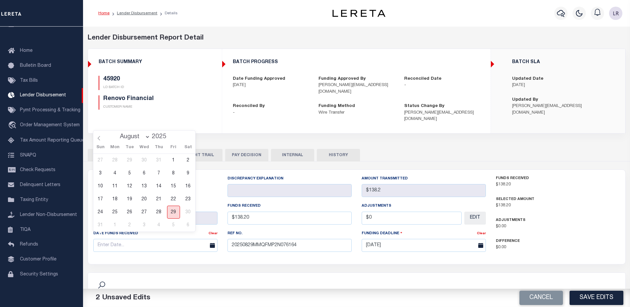
click at [172, 210] on span "29" at bounding box center [173, 212] width 13 height 13
type input "[DATE]"
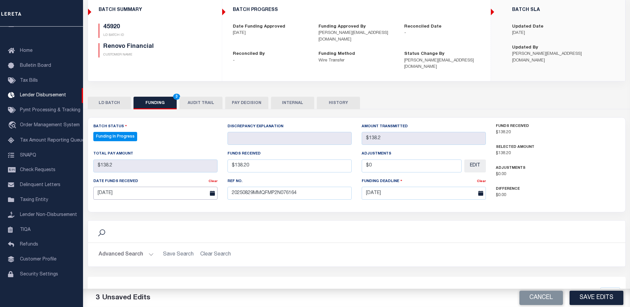
scroll to position [131, 0]
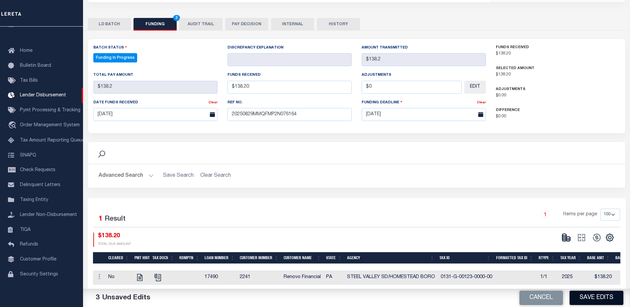
click at [592, 296] on button "Save Edits" at bounding box center [597, 298] width 54 height 14
type input "$138.2"
type input "$0"
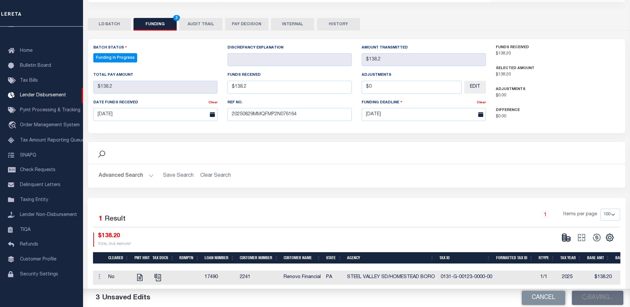
select select "100"
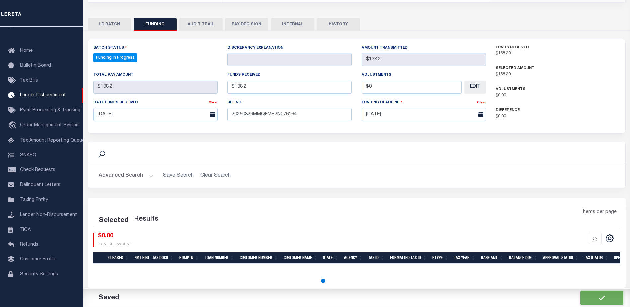
select select "100"
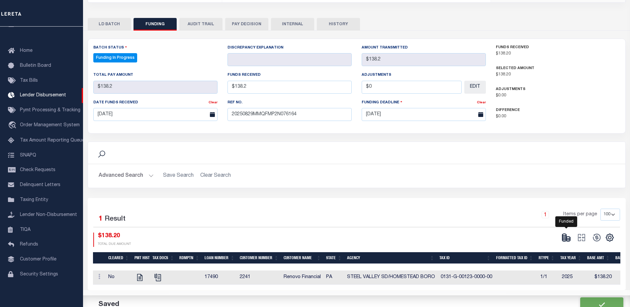
click at [567, 239] on icon at bounding box center [568, 240] width 4 height 2
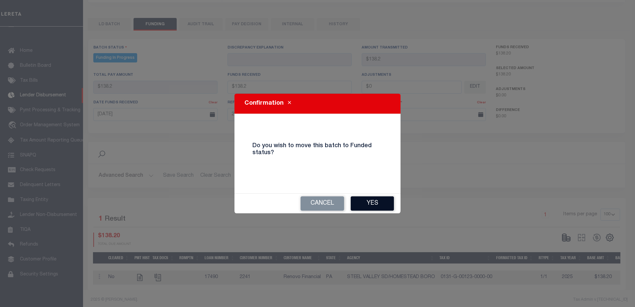
click at [381, 207] on button "Yes" at bounding box center [372, 203] width 43 height 14
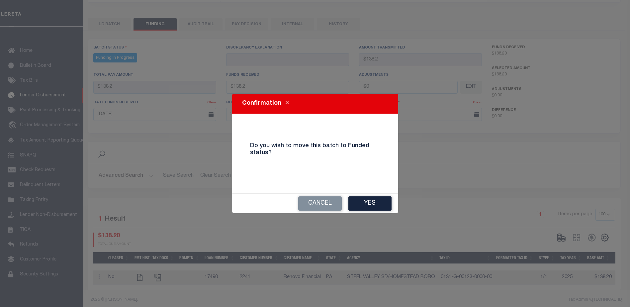
type input "$138.2"
type input "$0"
select select "100"
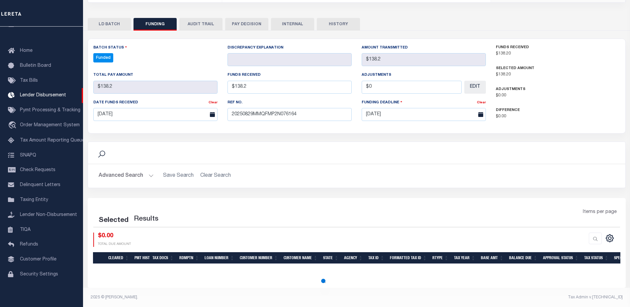
select select "100"
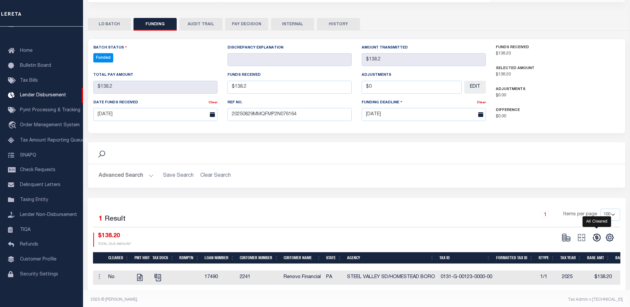
click at [600, 234] on icon at bounding box center [597, 238] width 8 height 8
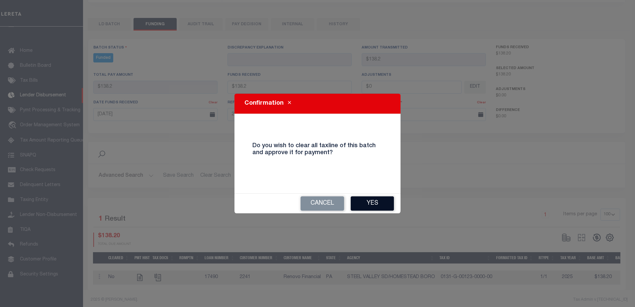
click at [378, 203] on button "Yes" at bounding box center [372, 203] width 43 height 14
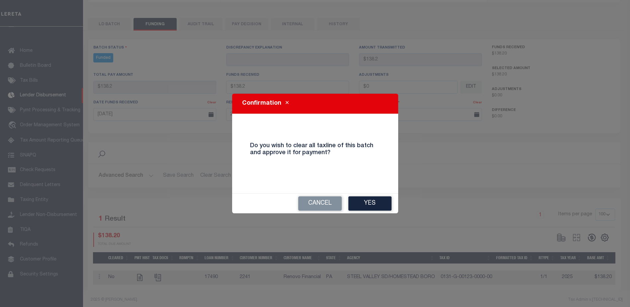
select select "100"
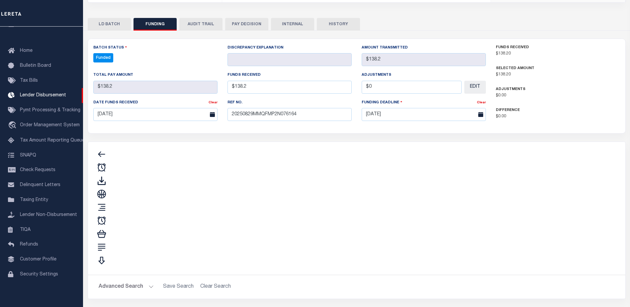
type input "$138.2"
type input "$0"
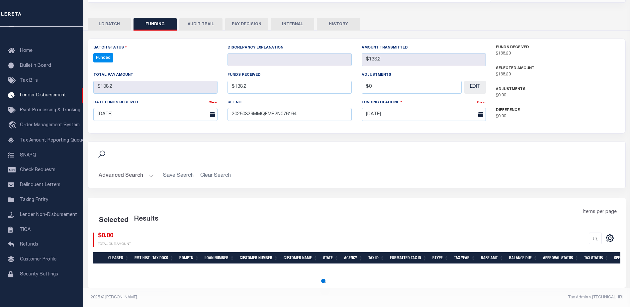
select select "100"
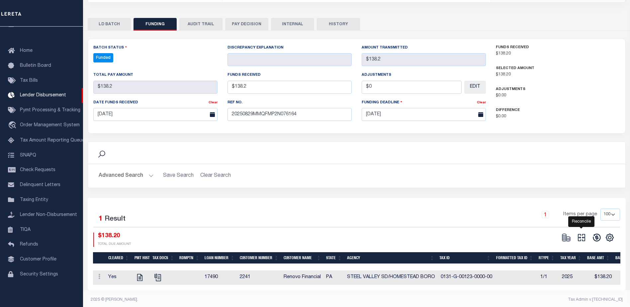
click at [584, 233] on icon at bounding box center [581, 237] width 9 height 9
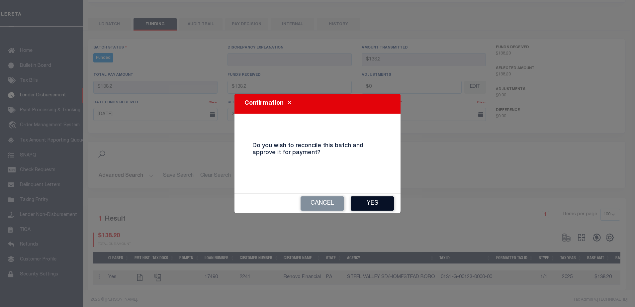
click at [377, 202] on button "Yes" at bounding box center [372, 203] width 43 height 14
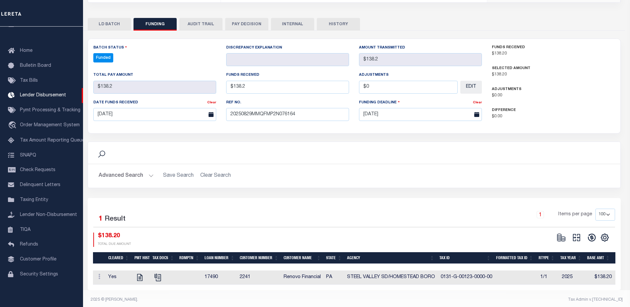
type input "$138.2"
type input "$0"
select select "100"
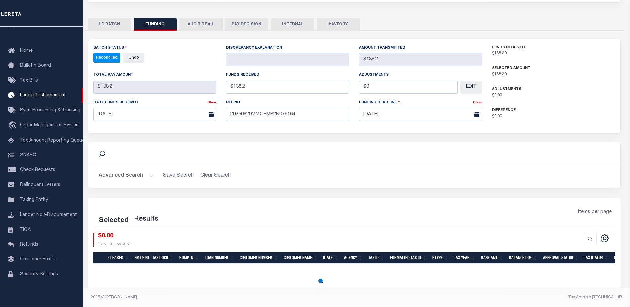
select select "100"
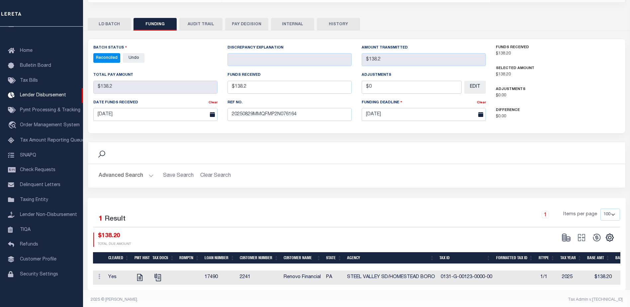
click at [298, 19] on button "INTERNAL" at bounding box center [292, 24] width 43 height 13
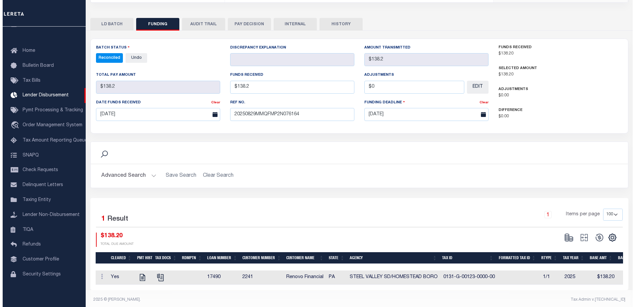
scroll to position [0, 0]
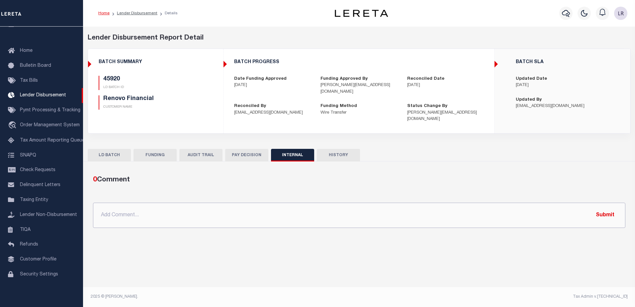
click at [442, 203] on input "text" at bounding box center [359, 215] width 532 height 25
paste input "ORG AMT - $314058.00 45718-$65567.7 45730-$33318.57 45738-$62769.98 45743-$4479…"
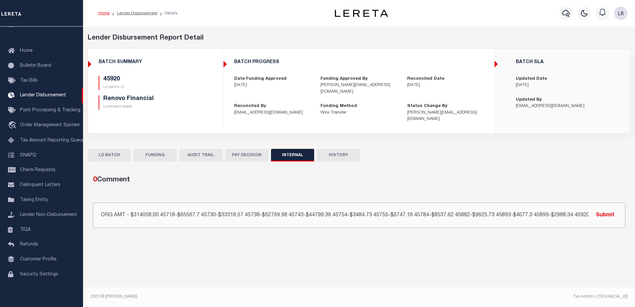
scroll to position [0, 99]
type input "ORG AMT - $314058.00 45718-$65567.7 45730-$33318.57 45738-$62769.98 45743-$4479…"
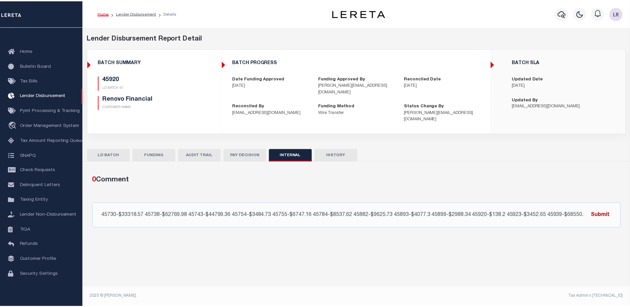
scroll to position [0, 0]
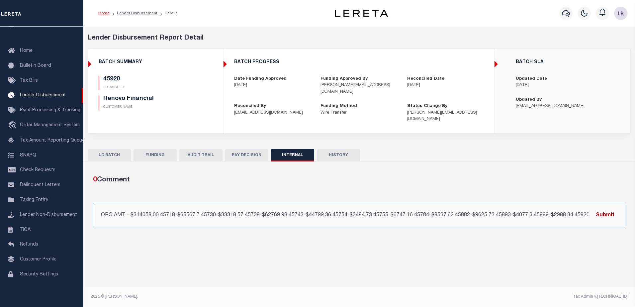
click at [603, 208] on button "Submit" at bounding box center [605, 215] width 27 height 14
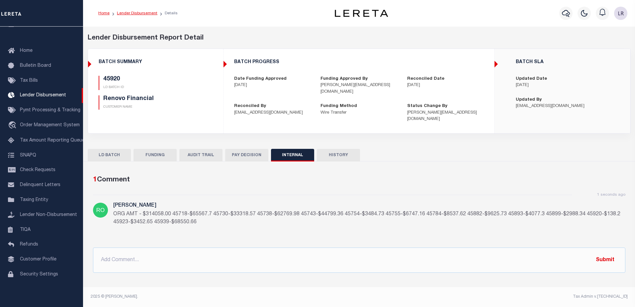
click at [149, 14] on link "Lender Disbursement" at bounding box center [137, 13] width 41 height 4
checkbox input "true"
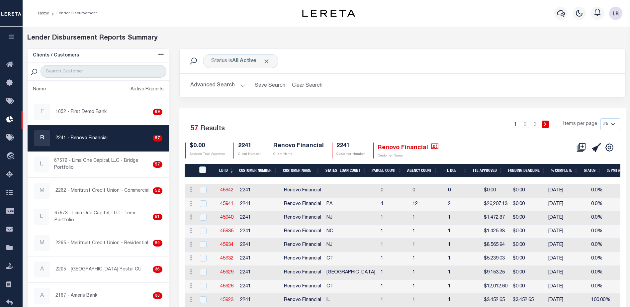
click at [230, 298] on link "45923" at bounding box center [226, 300] width 13 height 5
checkbox input "true"
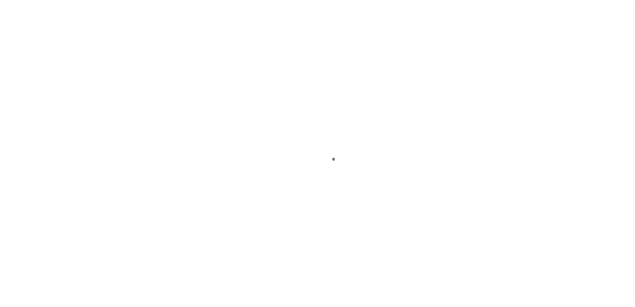
type input "$0.00"
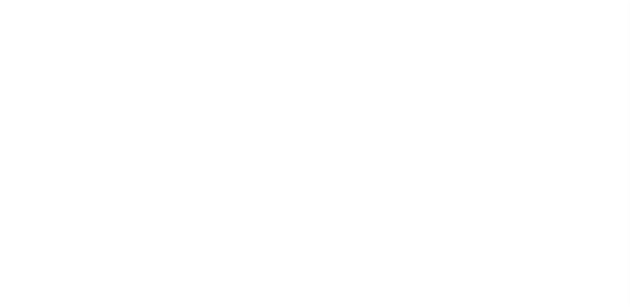
scroll to position [12, 0]
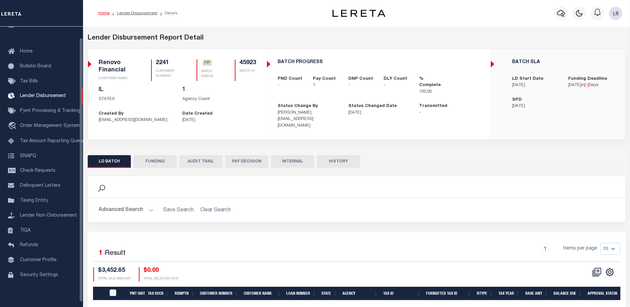
click at [163, 155] on button "FUNDING" at bounding box center [155, 161] width 43 height 13
type input "$3,452.65"
type input "$0"
type input "08/29/2025"
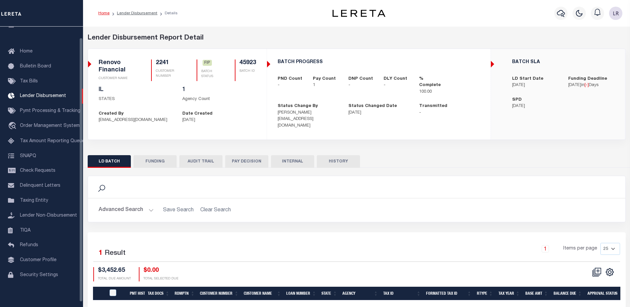
select select "100"
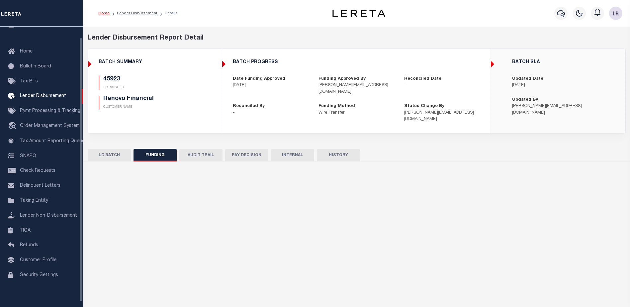
select select "100"
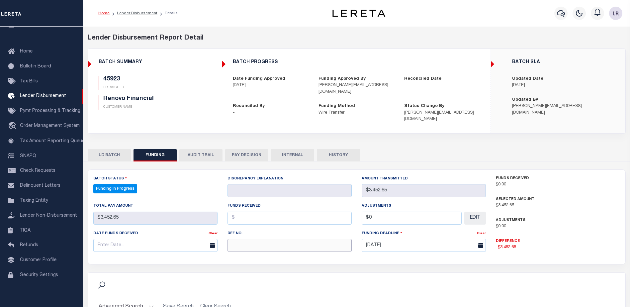
click at [235, 242] on input "text" at bounding box center [290, 245] width 124 height 13
paste input "20250829MMQFMP2N076164"
type input "20250829MMQFMP2N076164"
click at [236, 212] on input "text" at bounding box center [290, 218] width 124 height 13
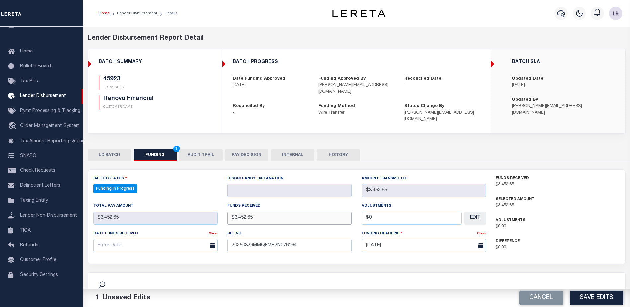
type input "$3,452.65"
click at [186, 239] on input "text" at bounding box center [155, 245] width 124 height 13
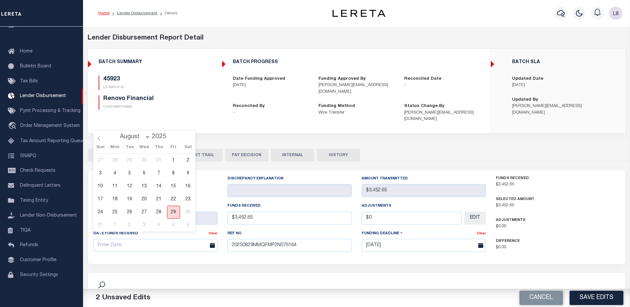
click at [173, 212] on span "29" at bounding box center [173, 212] width 13 height 13
type input "08/29/2025"
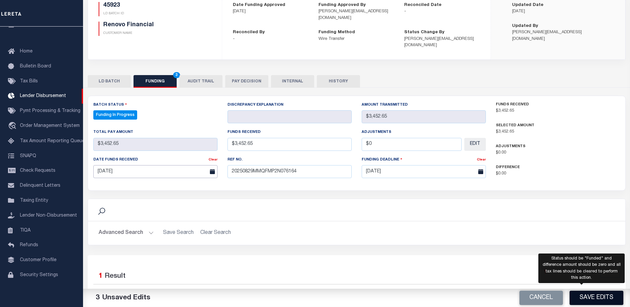
scroll to position [100, 0]
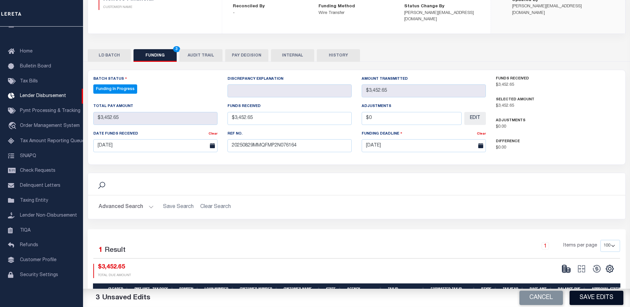
click at [597, 294] on button "Save Edits" at bounding box center [597, 298] width 54 height 14
type input "$3,452.65"
type input "$0"
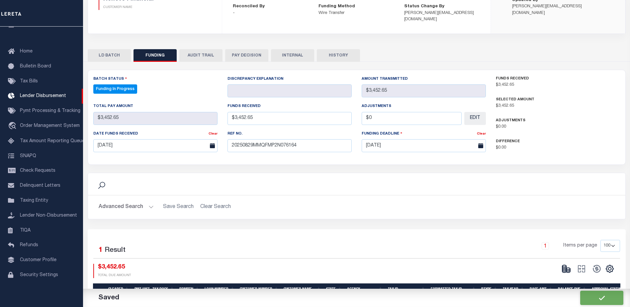
select select "100"
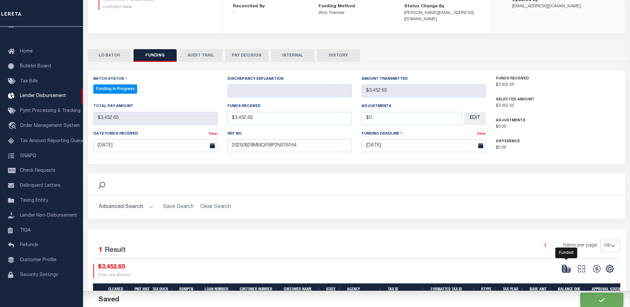
click at [568, 264] on icon at bounding box center [566, 268] width 9 height 9
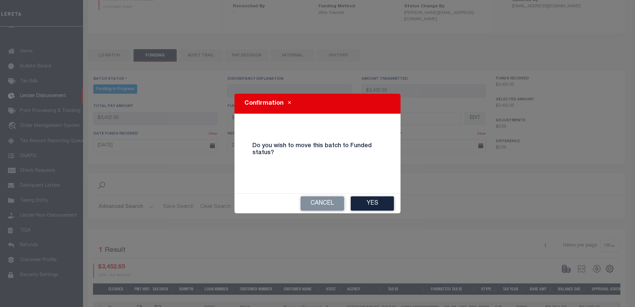
drag, startPoint x: 374, startPoint y: 206, endPoint x: 394, endPoint y: 211, distance: 21.1
click at [374, 206] on button "Yes" at bounding box center [372, 203] width 43 height 14
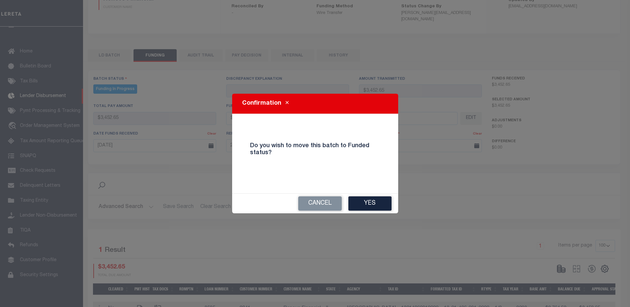
select select "100"
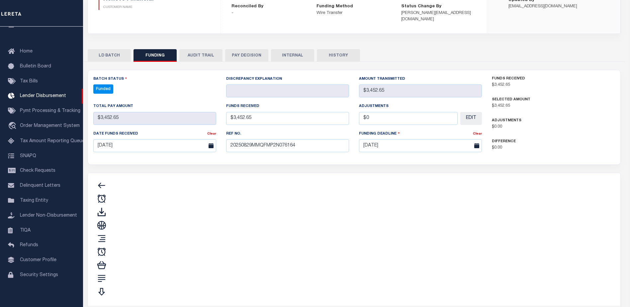
type input "$3,452.65"
type input "$0"
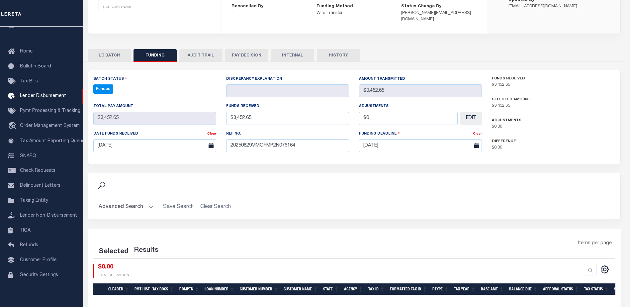
select select "100"
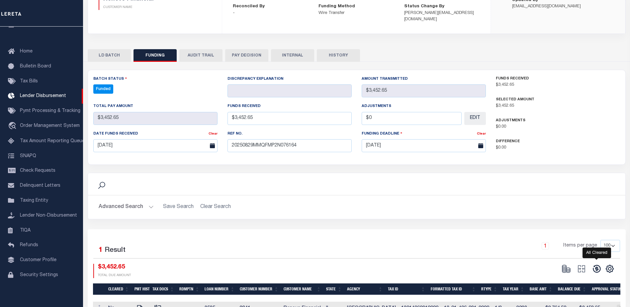
click at [597, 265] on icon at bounding box center [597, 269] width 8 height 8
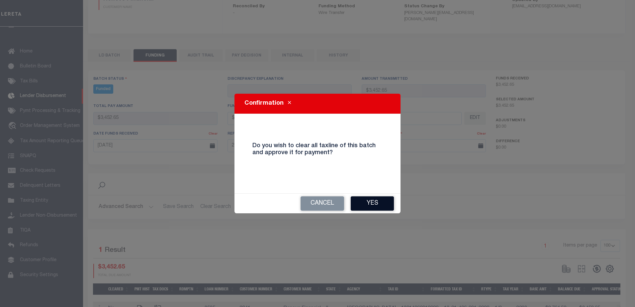
click at [382, 202] on button "Yes" at bounding box center [372, 203] width 43 height 14
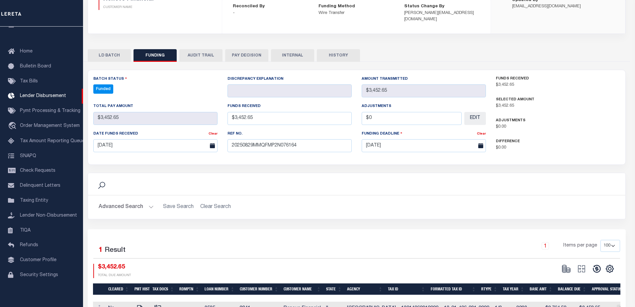
type input "$3,452.65"
type input "$0"
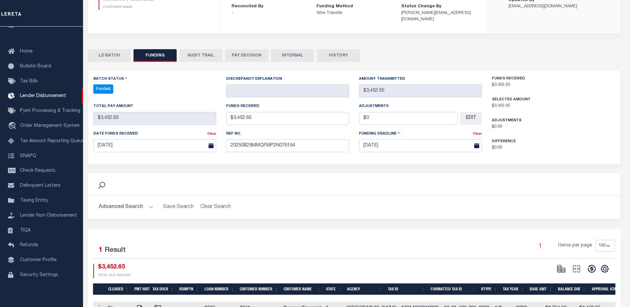
select select "100"
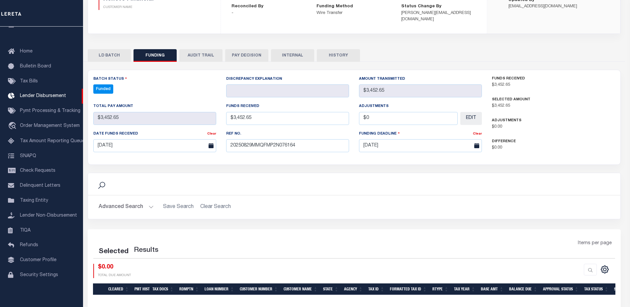
select select "100"
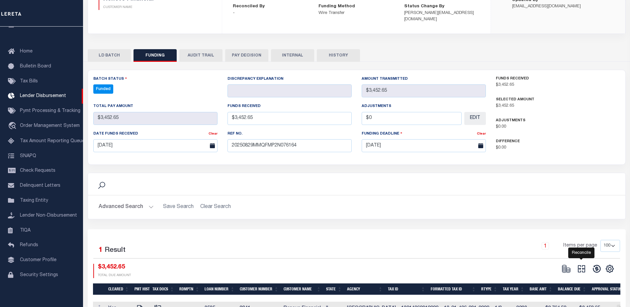
click at [583, 264] on icon "" at bounding box center [581, 268] width 9 height 9
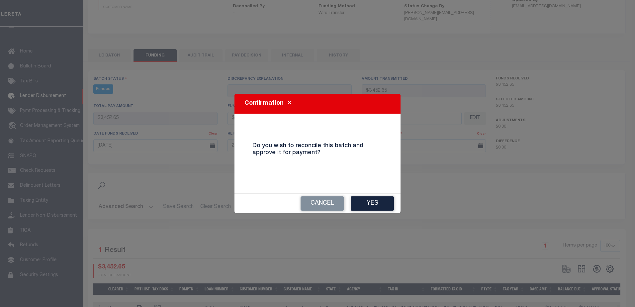
drag, startPoint x: 386, startPoint y: 203, endPoint x: 395, endPoint y: 205, distance: 9.2
click at [386, 203] on button "Yes" at bounding box center [372, 203] width 43 height 14
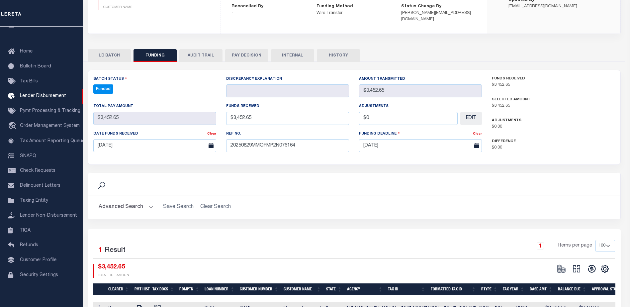
select select "100"
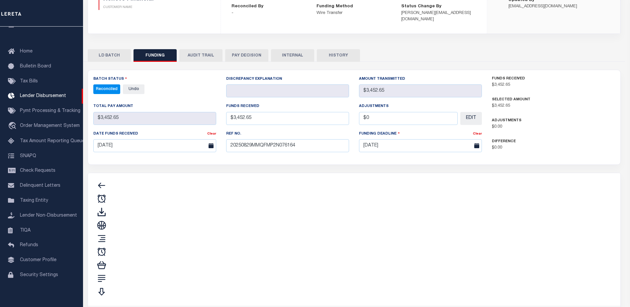
type input "$3,452.65"
type input "$0"
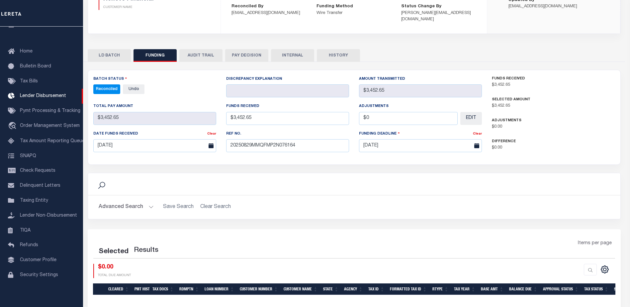
select select "100"
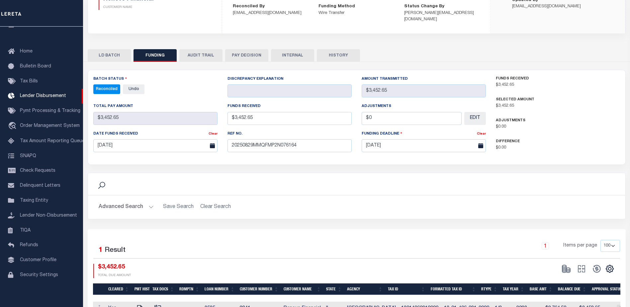
click at [300, 49] on button "INTERNAL" at bounding box center [292, 55] width 43 height 13
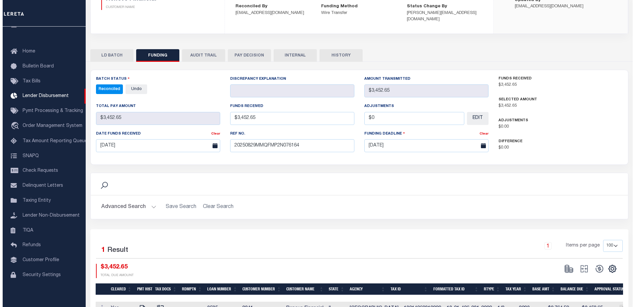
scroll to position [0, 0]
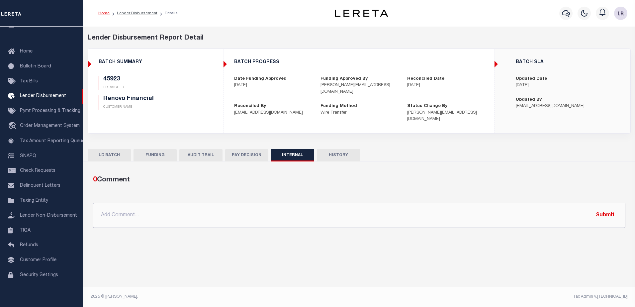
click at [424, 208] on input "text" at bounding box center [359, 215] width 532 height 25
paste input "ORG AMT - $314058.00 45718-$65567.7 45730-$33318.57 45738-$62769.98 45743-$4479…"
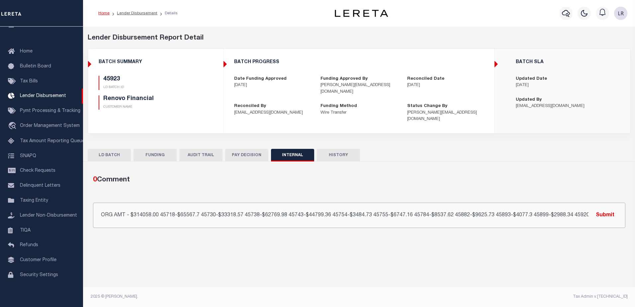
scroll to position [0, 99]
type input "ORG AMT - $314058.00 45718-$65567.7 45730-$33318.57 45738-$62769.98 45743-$4479…"
click at [600, 209] on button "Submit" at bounding box center [605, 215] width 27 height 14
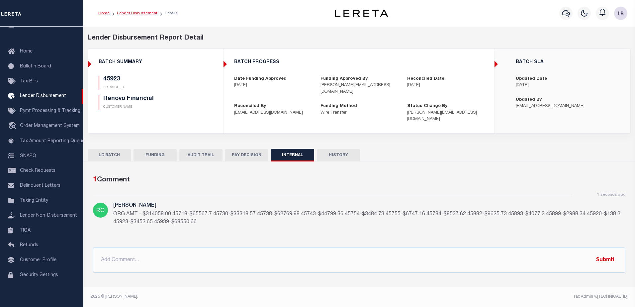
click at [144, 12] on link "Lender Disbursement" at bounding box center [137, 13] width 41 height 4
checkbox input "true"
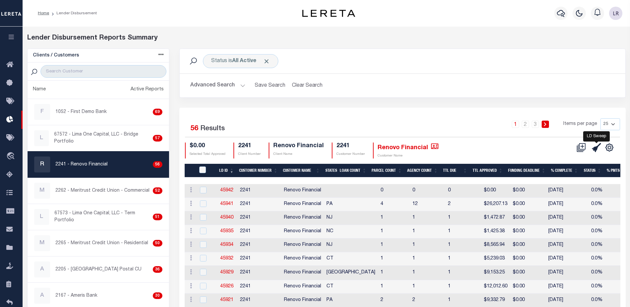
click at [593, 152] on icon at bounding box center [596, 147] width 9 height 9
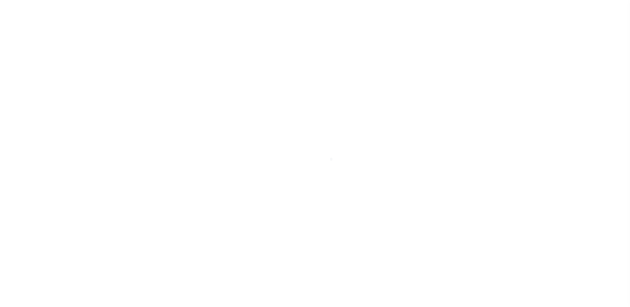
scroll to position [12, 0]
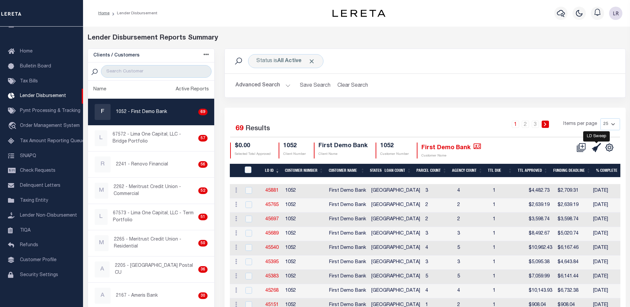
click at [595, 148] on icon at bounding box center [596, 147] width 9 height 9
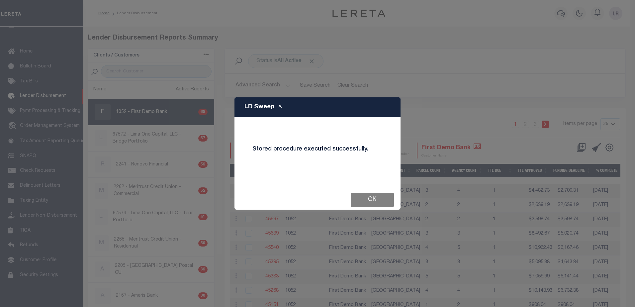
click at [370, 199] on button "OK" at bounding box center [372, 200] width 43 height 14
